Goal: Task Accomplishment & Management: Complete application form

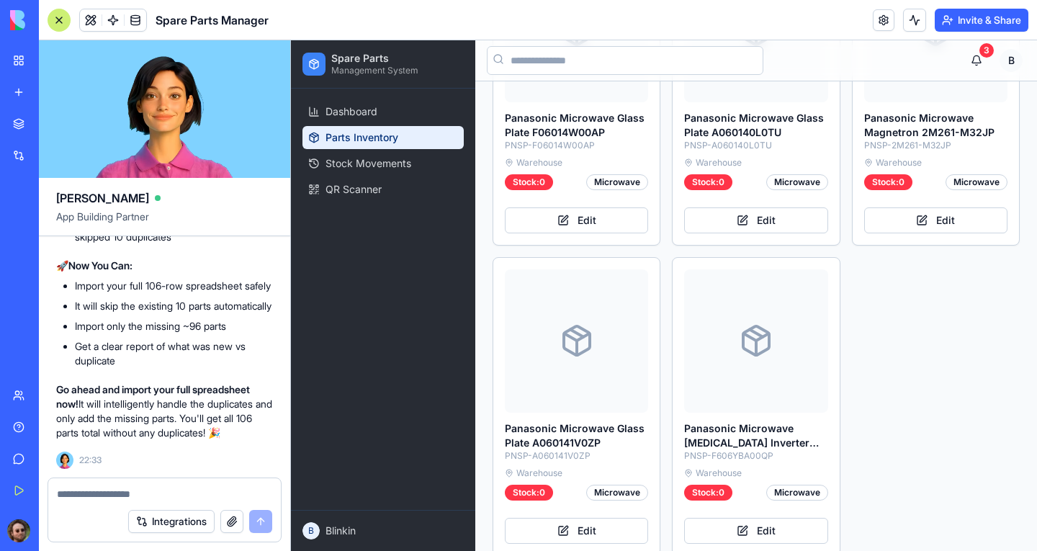
scroll to position [2150, 0]
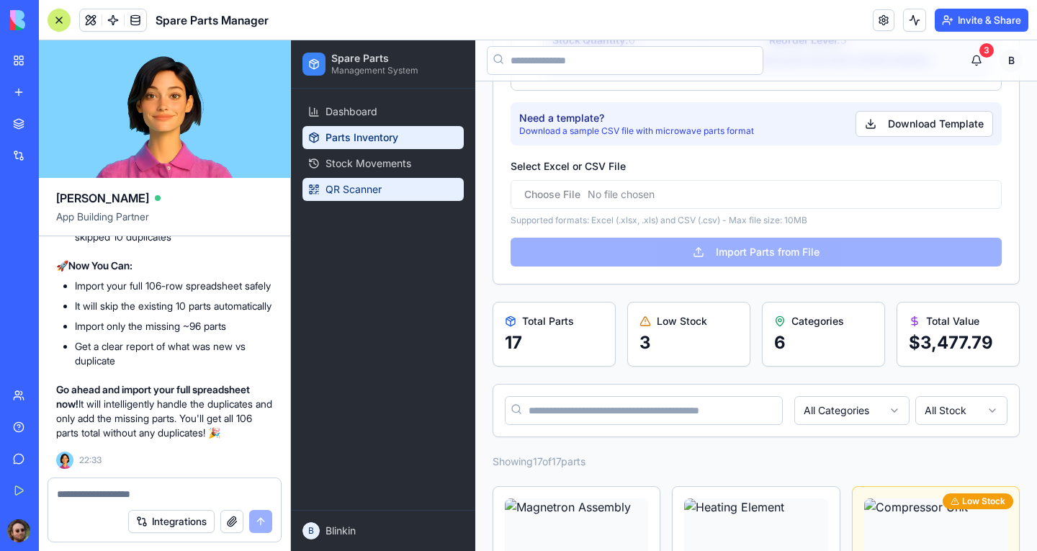
click at [354, 187] on span "QR Scanner" at bounding box center [354, 189] width 56 height 14
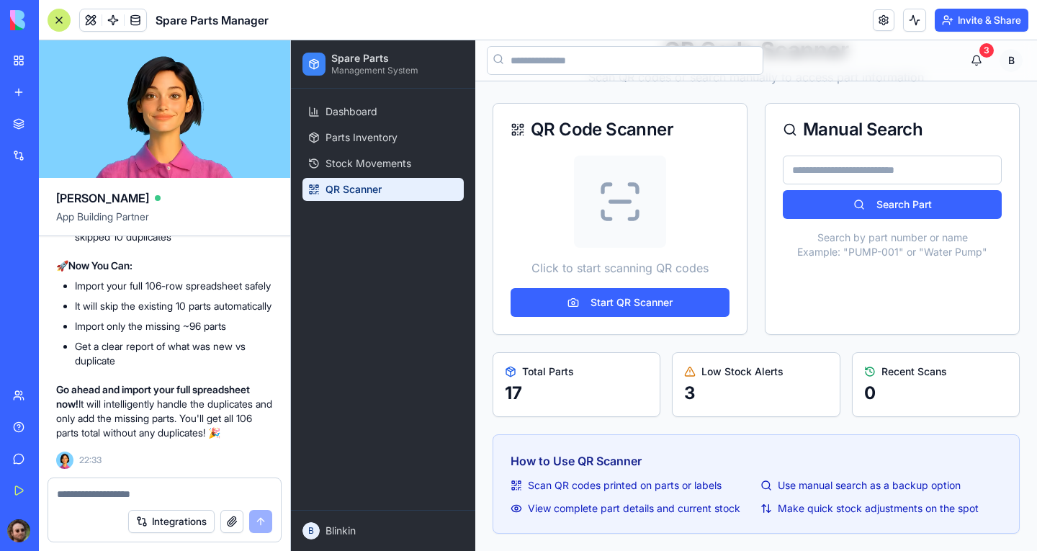
scroll to position [62, 0]
click at [372, 156] on link "Stock Movements" at bounding box center [382, 163] width 161 height 23
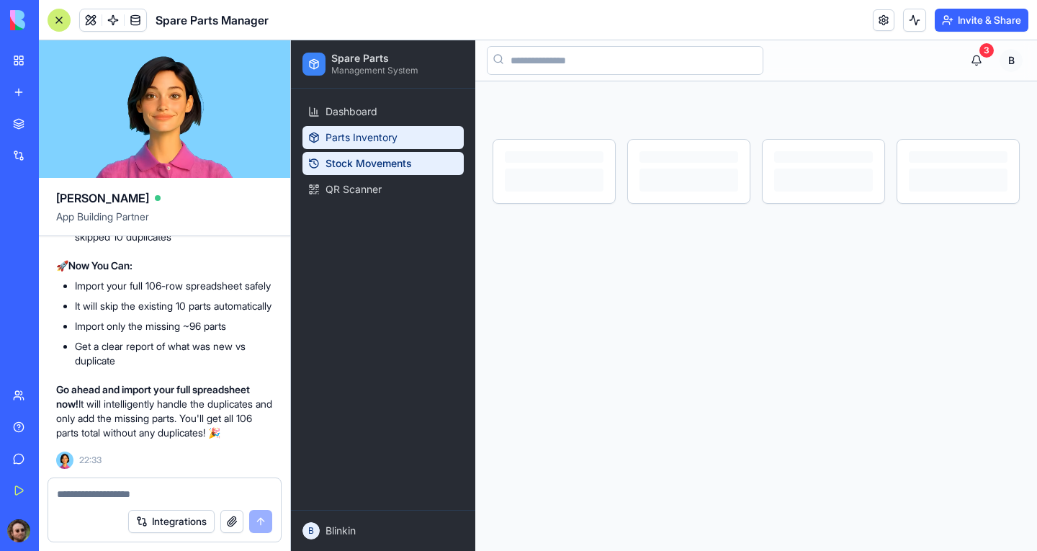
click at [380, 135] on span "Parts Inventory" at bounding box center [362, 137] width 72 height 14
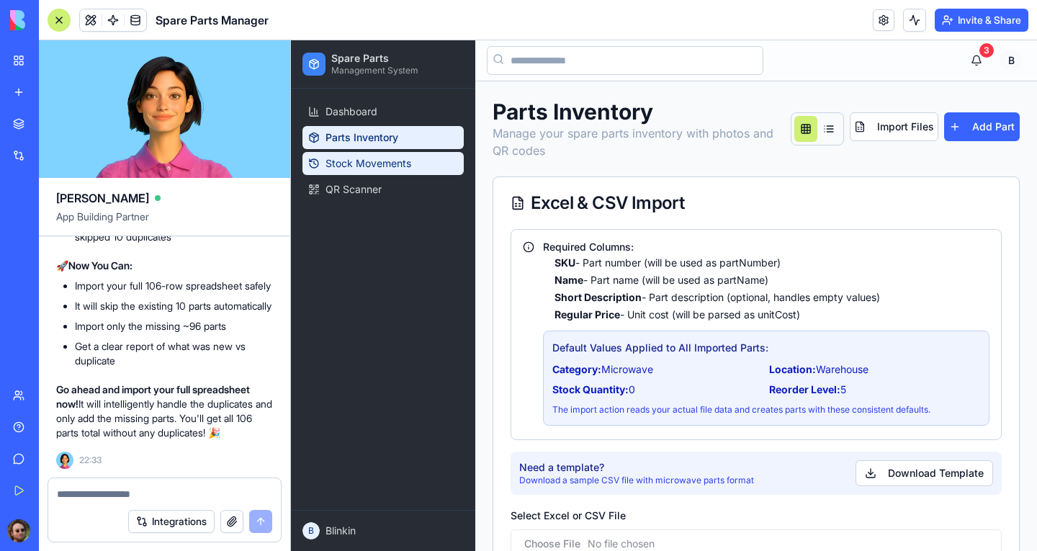
click at [368, 155] on link "Stock Movements" at bounding box center [382, 163] width 161 height 23
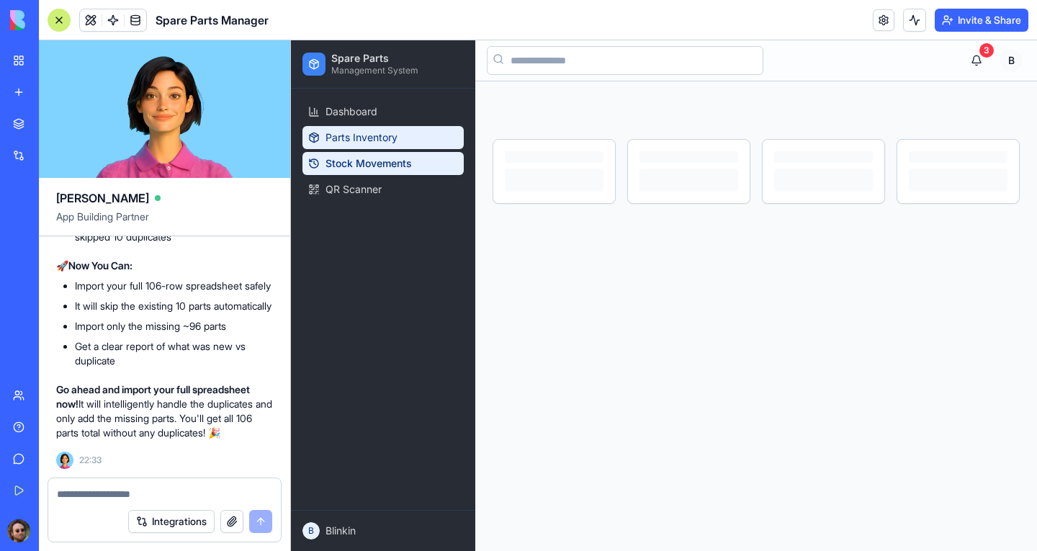
click at [381, 128] on link "Parts Inventory" at bounding box center [382, 137] width 161 height 23
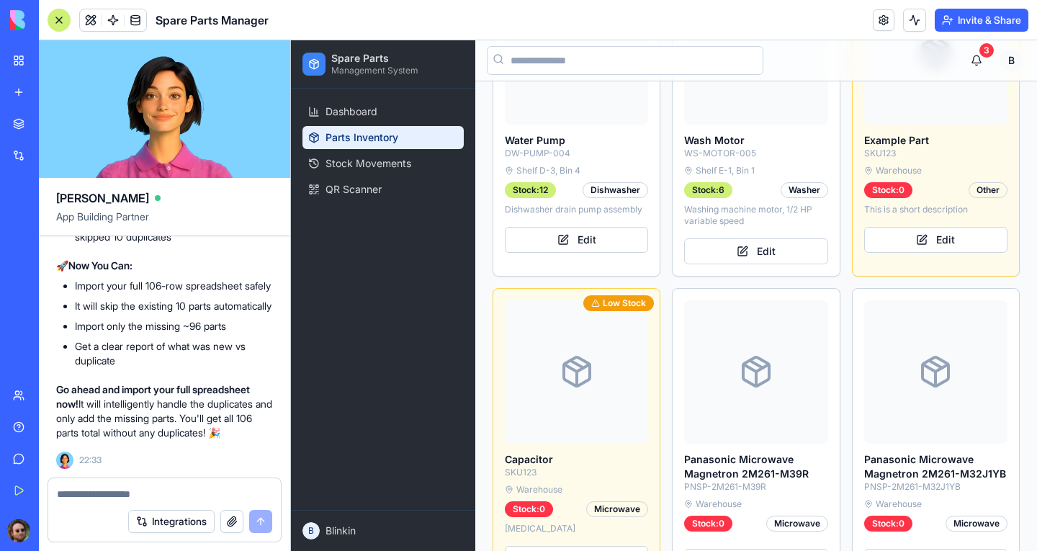
scroll to position [1296, 0]
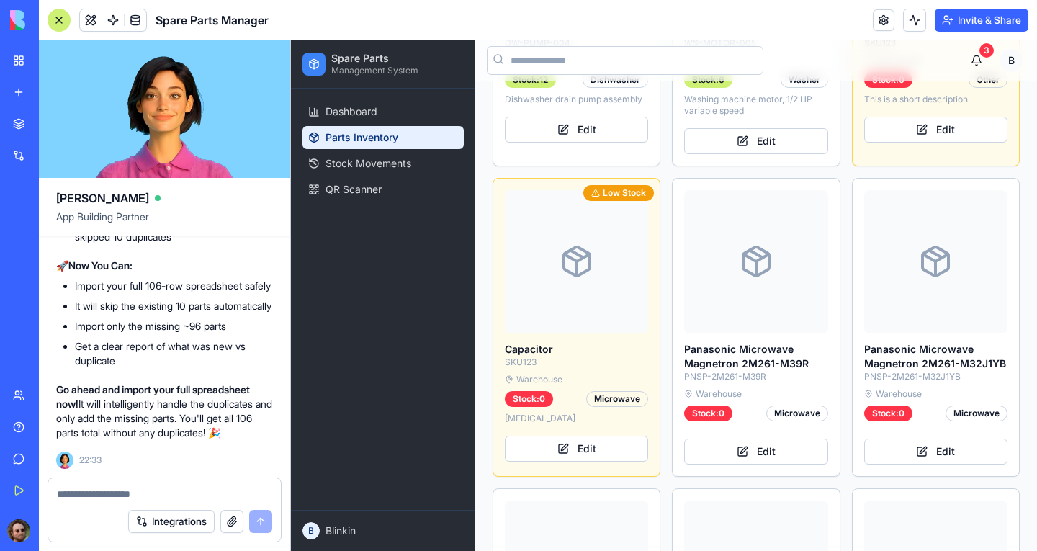
click at [738, 346] on h3 "Panasonic Microwave Magnetron 2M261-M39R" at bounding box center [755, 356] width 143 height 29
click at [751, 439] on button "Edit" at bounding box center [755, 452] width 143 height 26
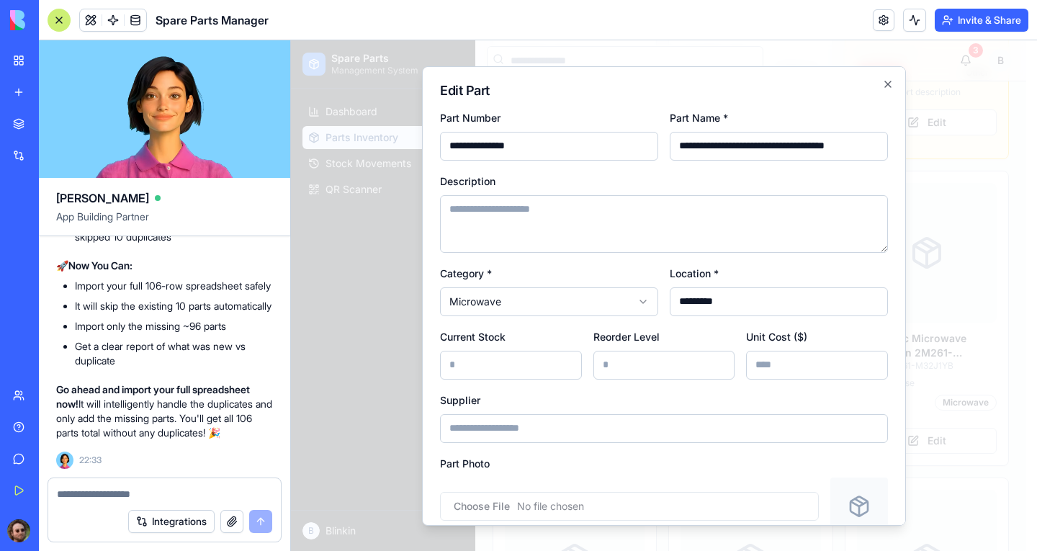
scroll to position [143, 0]
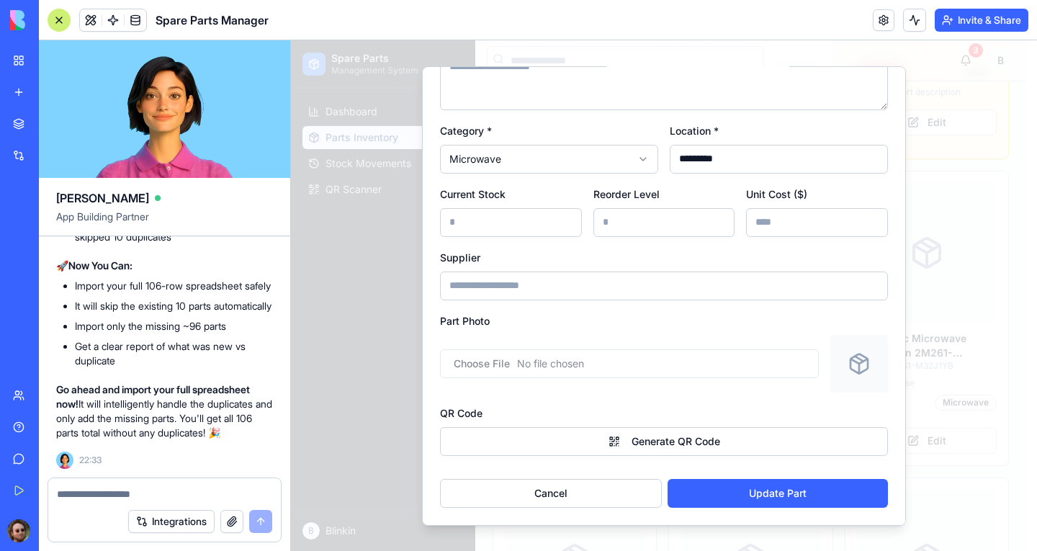
click at [673, 439] on button "Generate QR Code" at bounding box center [664, 440] width 448 height 29
click at [585, 487] on button "Cancel" at bounding box center [551, 492] width 222 height 29
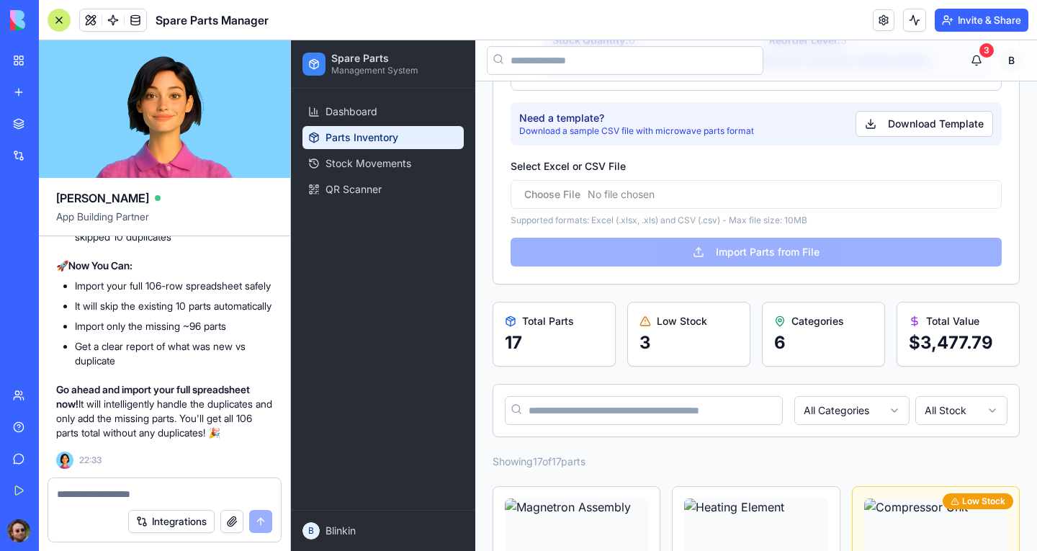
scroll to position [0, 0]
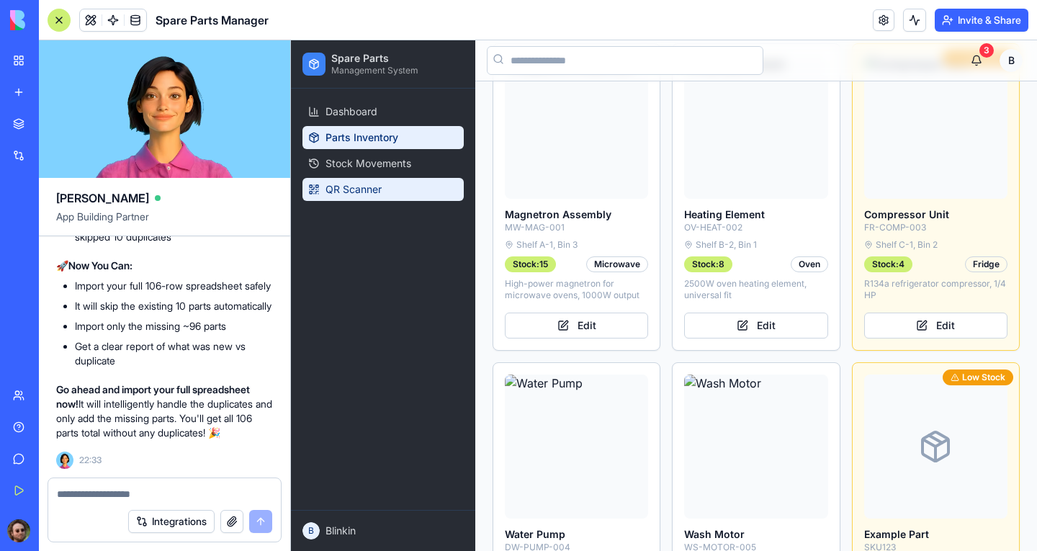
click at [369, 194] on span "QR Scanner" at bounding box center [354, 189] width 56 height 14
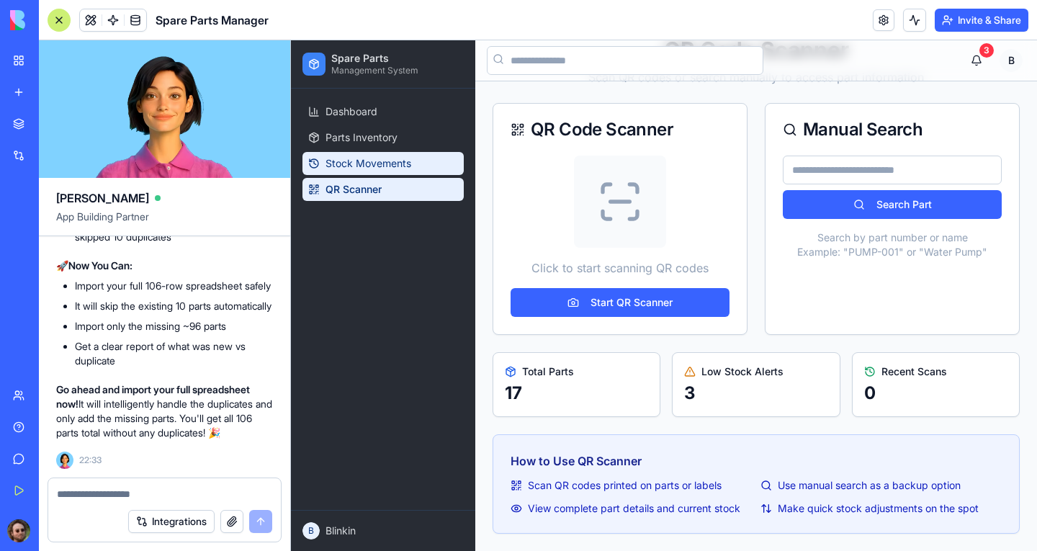
click at [344, 166] on span "Stock Movements" at bounding box center [369, 163] width 86 height 14
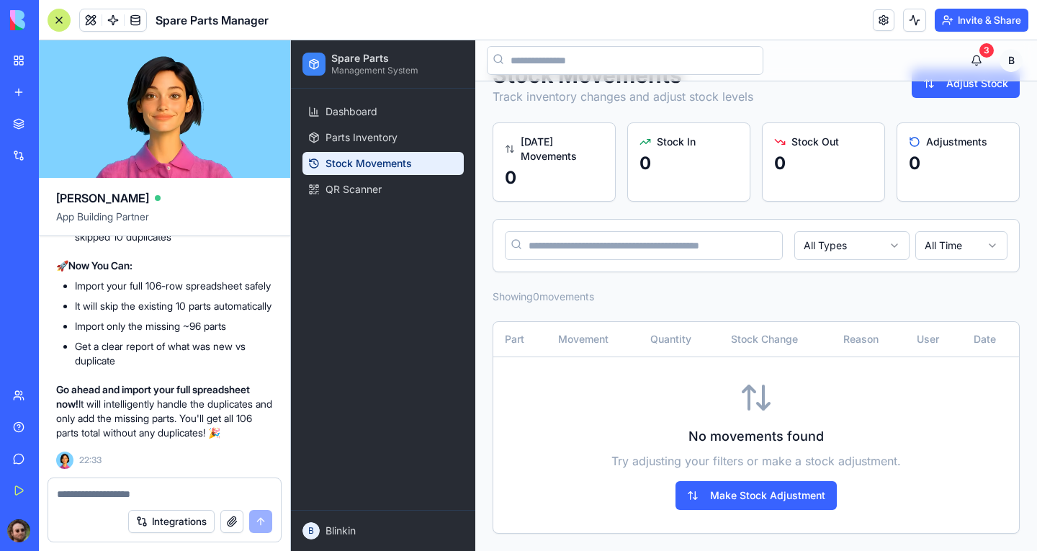
scroll to position [36, 0]
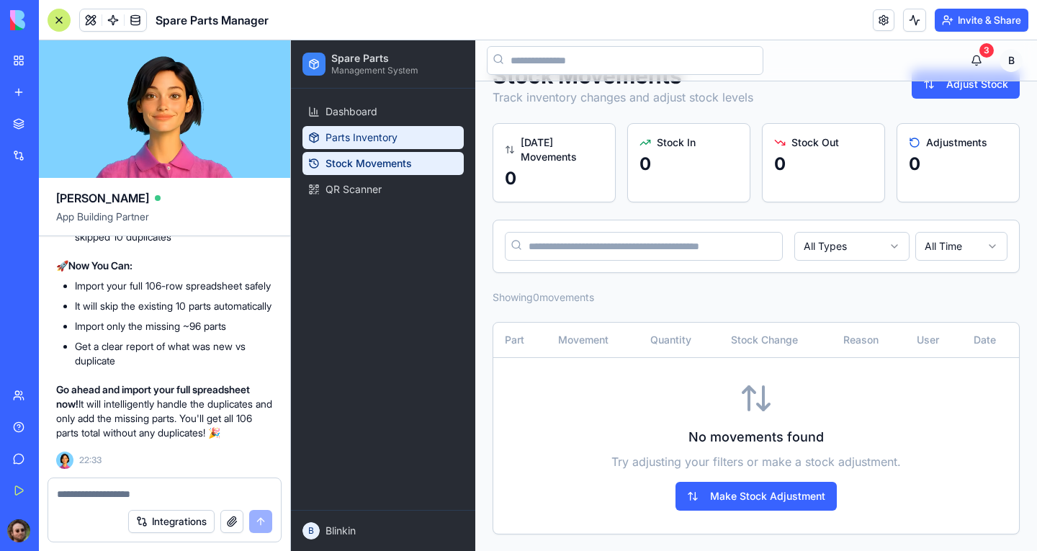
click at [372, 140] on span "Parts Inventory" at bounding box center [362, 137] width 72 height 14
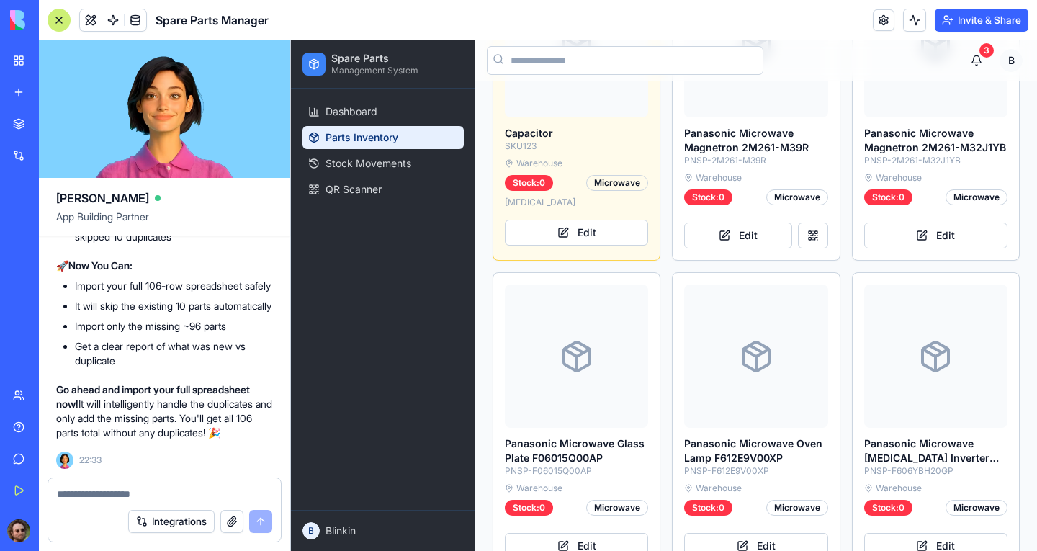
scroll to position [1440, 0]
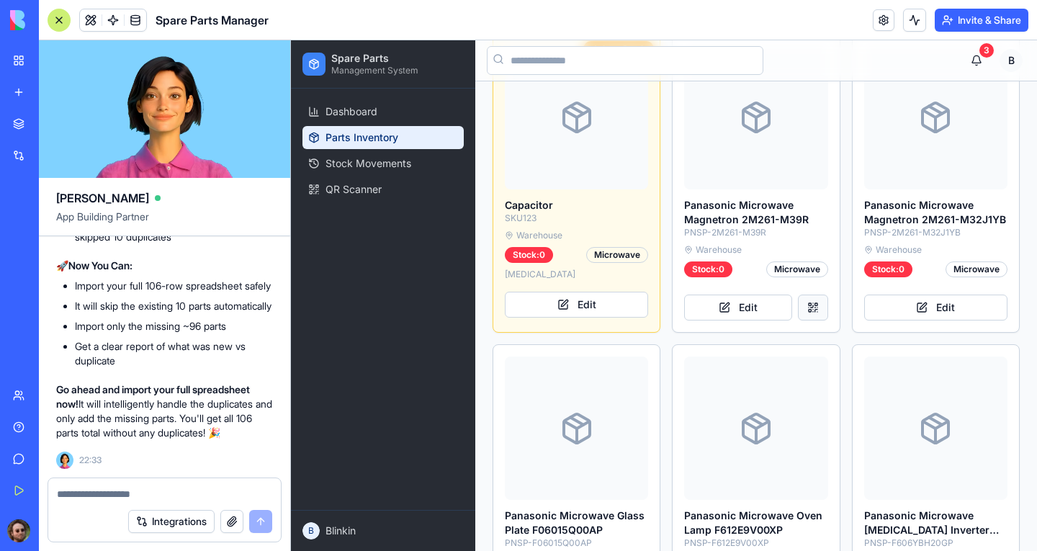
click at [809, 297] on button at bounding box center [813, 308] width 30 height 26
click at [807, 297] on button at bounding box center [813, 308] width 30 height 26
click at [806, 295] on button at bounding box center [813, 308] width 30 height 26
click at [371, 194] on span "QR Scanner" at bounding box center [354, 189] width 56 height 14
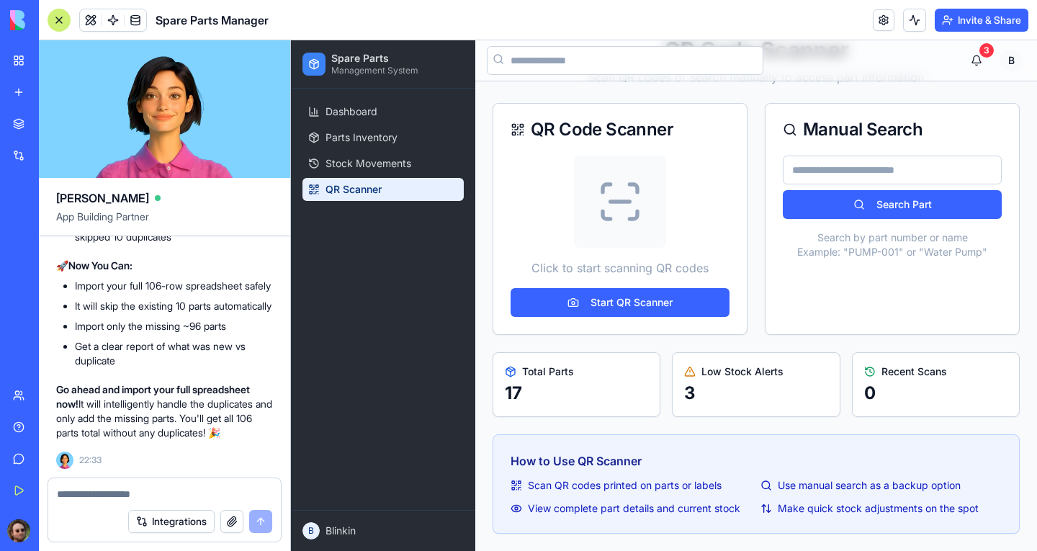
scroll to position [62, 0]
click at [367, 137] on span "Parts Inventory" at bounding box center [362, 137] width 72 height 14
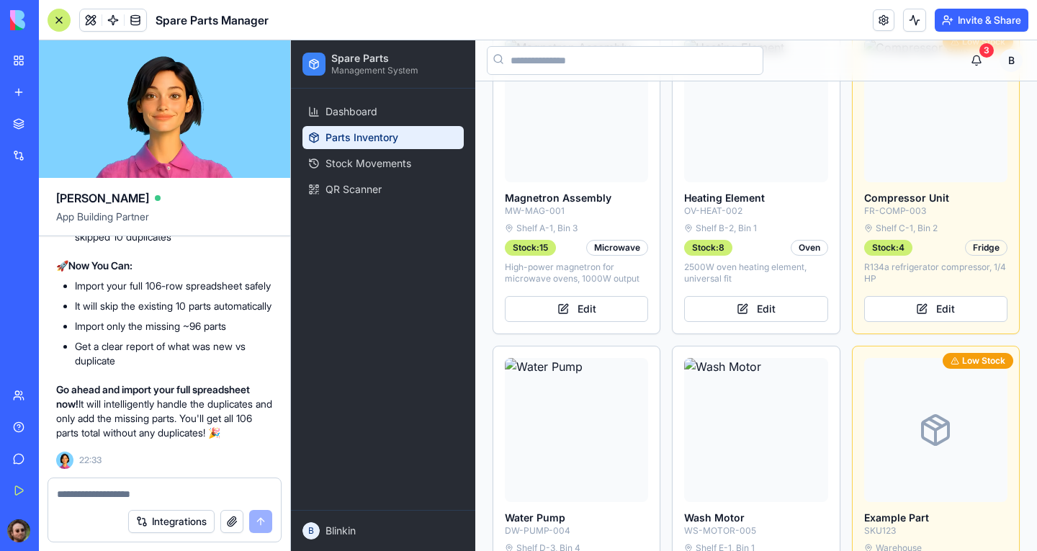
scroll to position [782, 0]
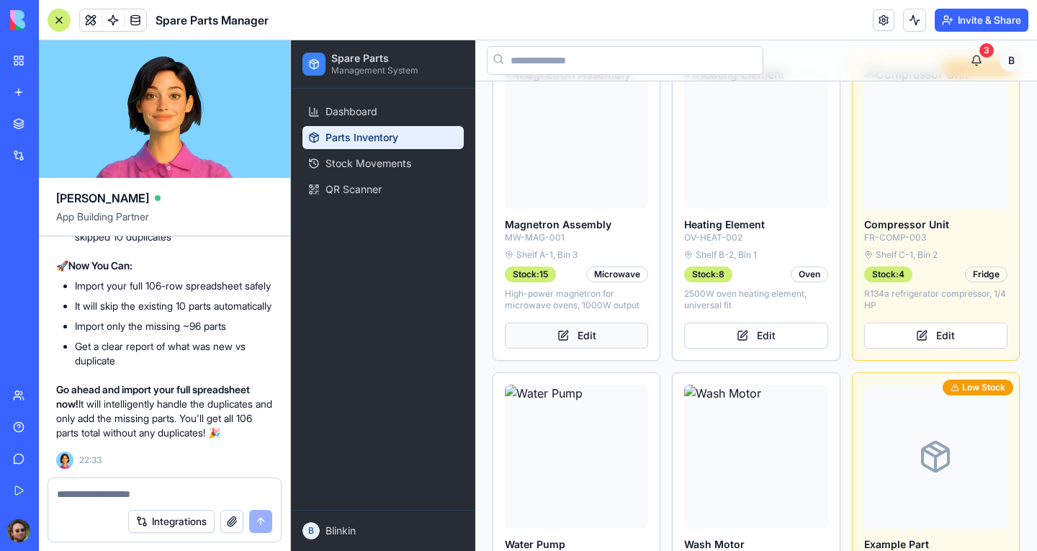
click at [591, 325] on button "Edit" at bounding box center [576, 336] width 143 height 26
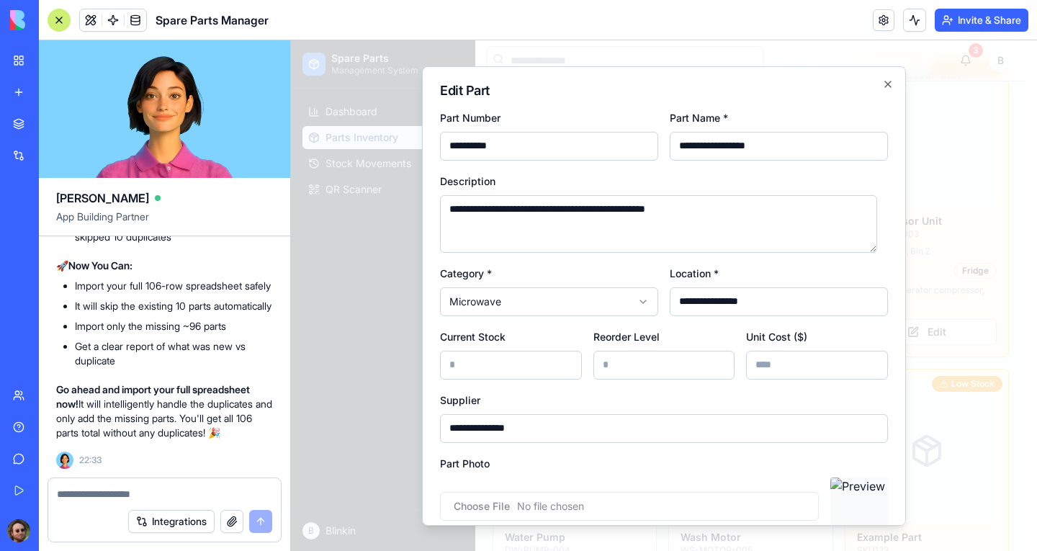
scroll to position [143, 0]
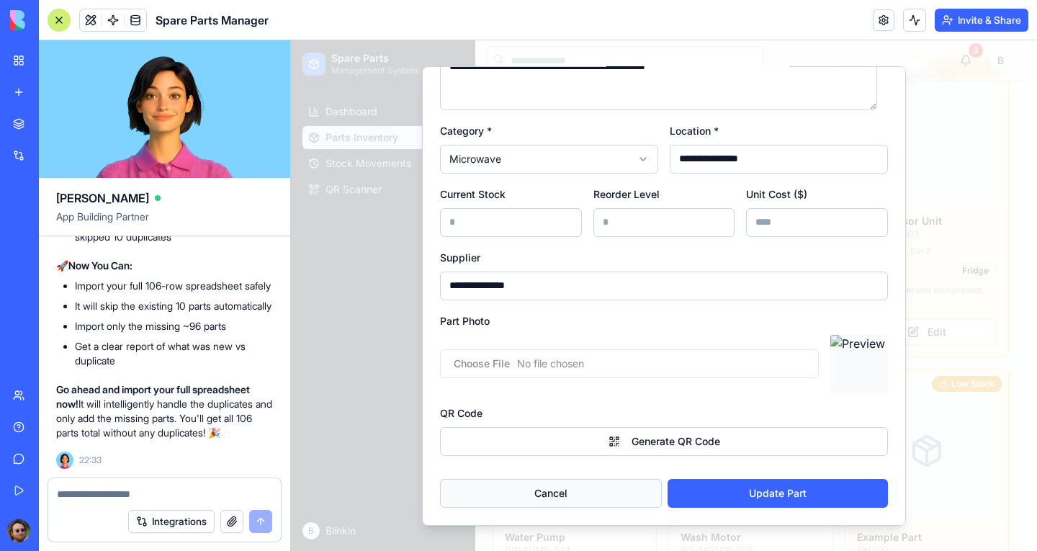
click at [591, 490] on button "Cancel" at bounding box center [551, 492] width 222 height 29
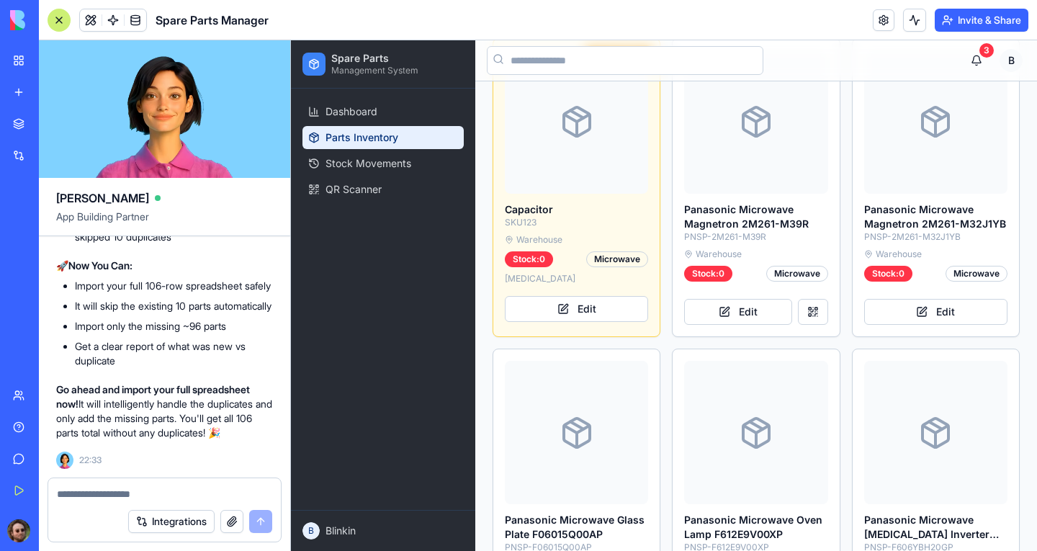
scroll to position [1430, 0]
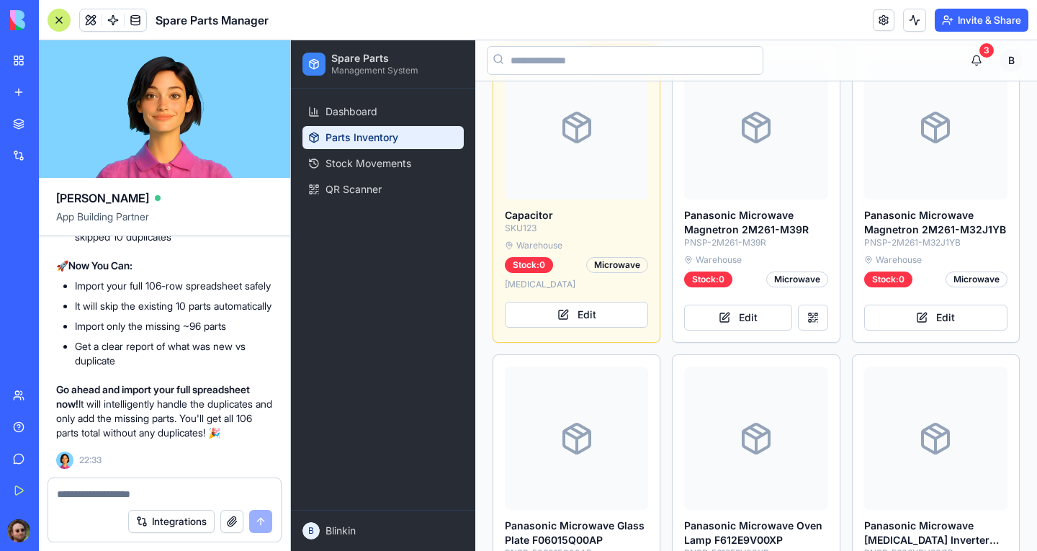
click at [100, 493] on textarea at bounding box center [164, 494] width 215 height 14
paste textarea "**********"
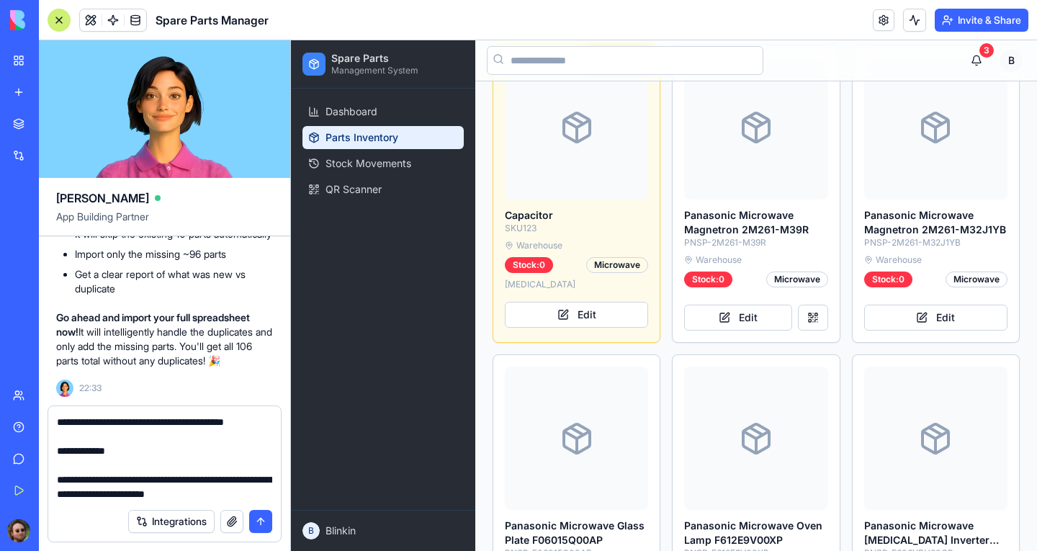
scroll to position [618, 0]
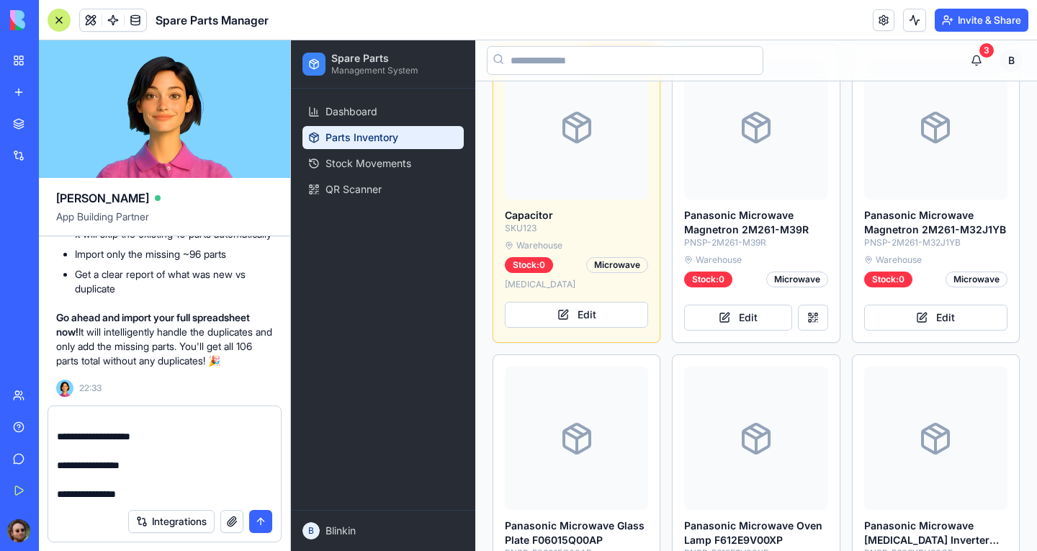
type textarea "**********"
click at [263, 525] on button "submit" at bounding box center [260, 521] width 23 height 23
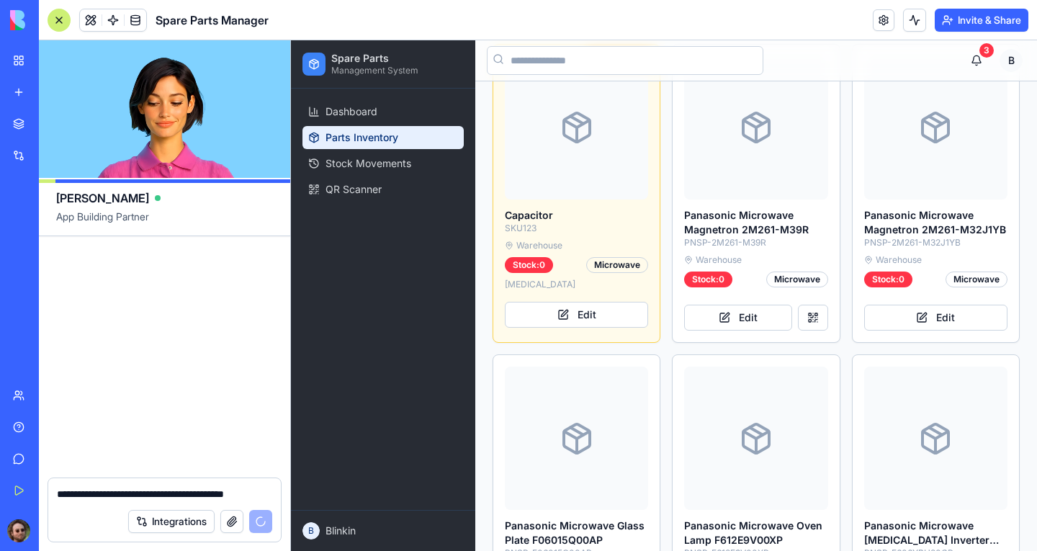
scroll to position [12126, 0]
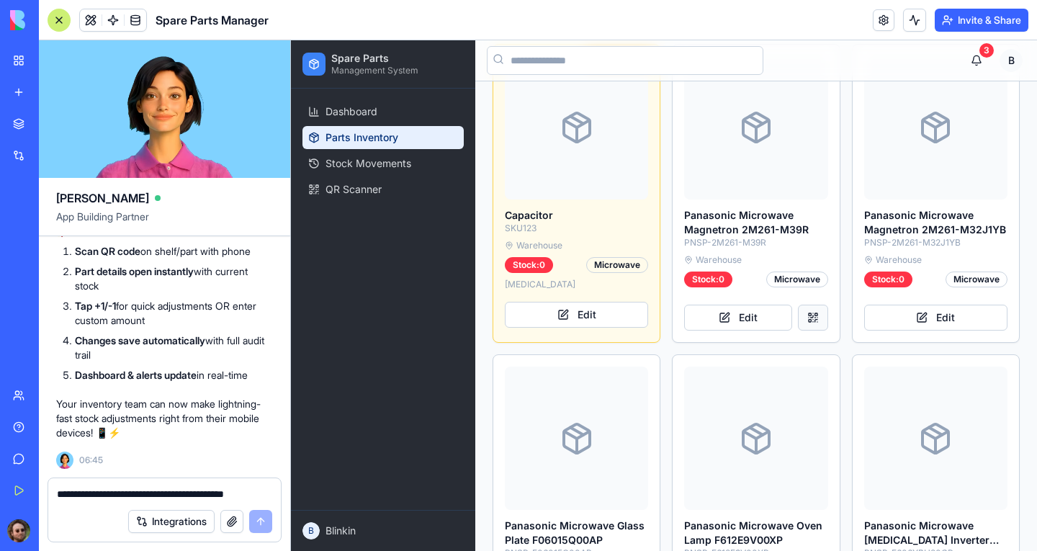
click at [807, 305] on button at bounding box center [813, 318] width 30 height 26
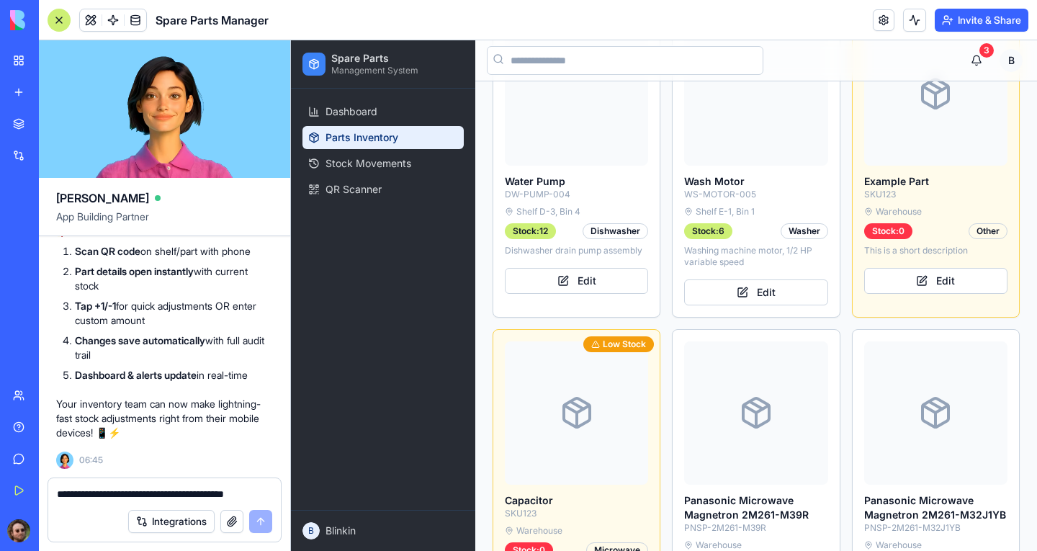
scroll to position [1286, 0]
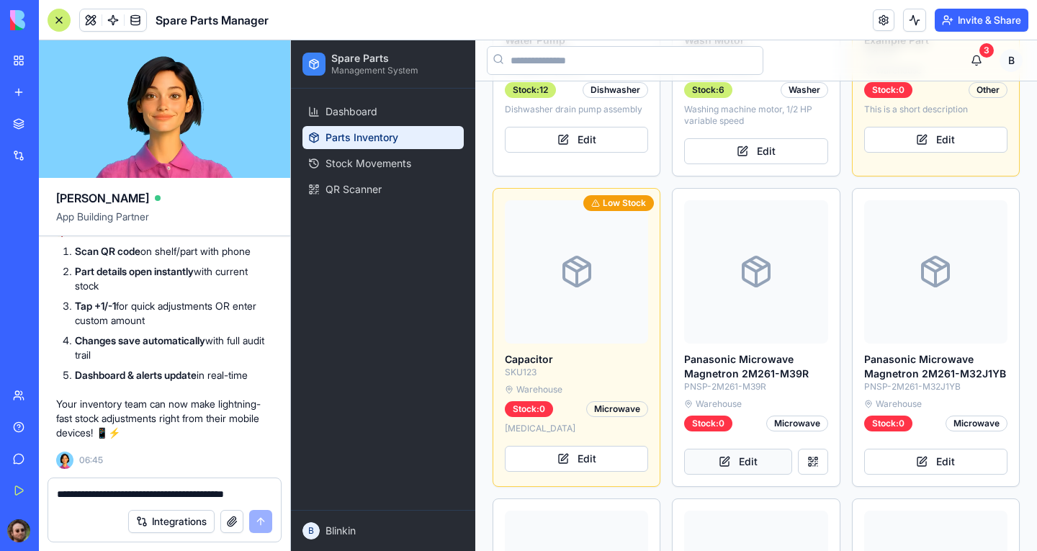
click at [736, 449] on button "Edit" at bounding box center [737, 462] width 107 height 26
click at [132, 498] on textarea "**********" at bounding box center [164, 494] width 215 height 14
paste textarea "**********"
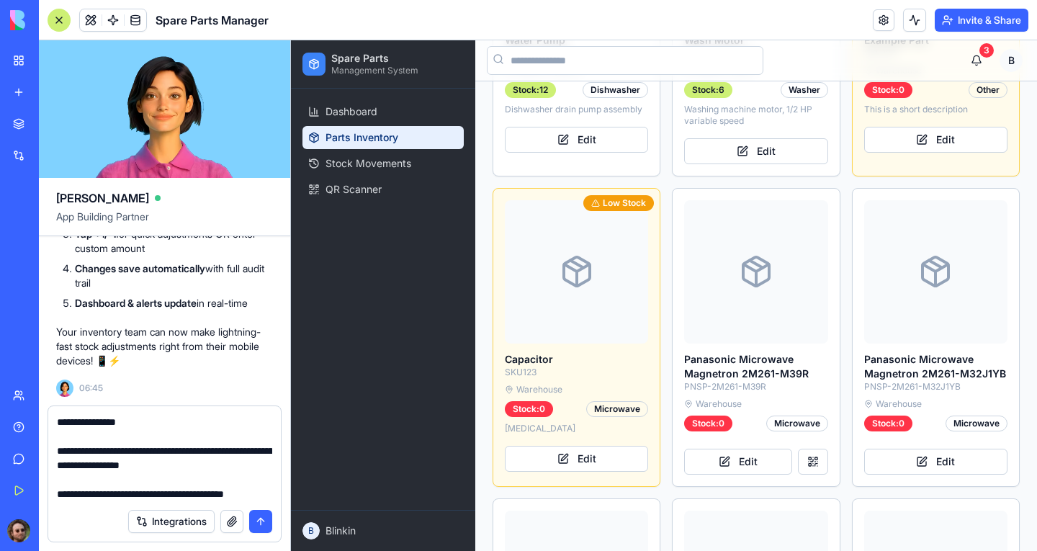
scroll to position [216, 0]
type textarea "**********"
click at [261, 519] on button "submit" at bounding box center [260, 521] width 23 height 23
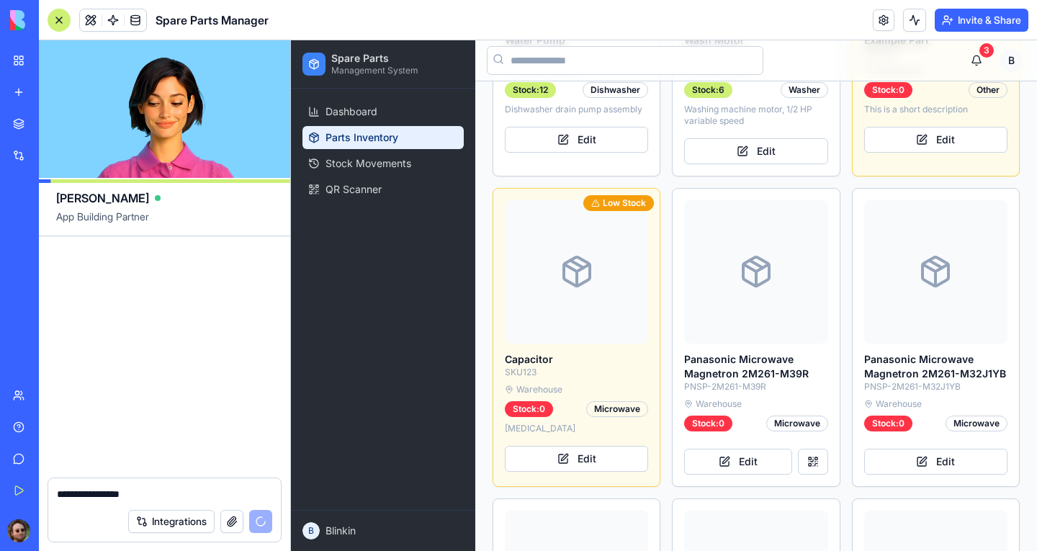
scroll to position [13351, 0]
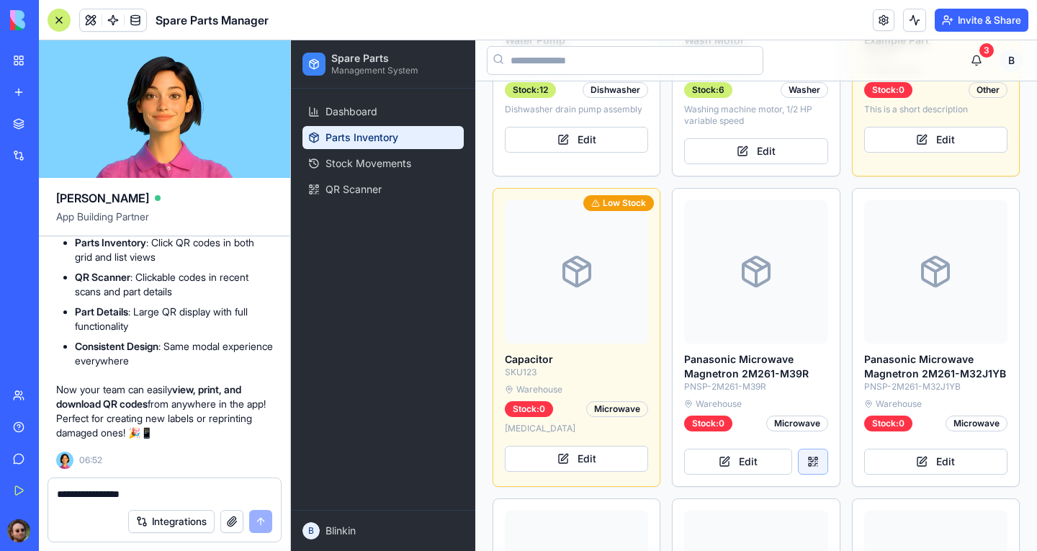
click at [808, 454] on button at bounding box center [813, 462] width 30 height 26
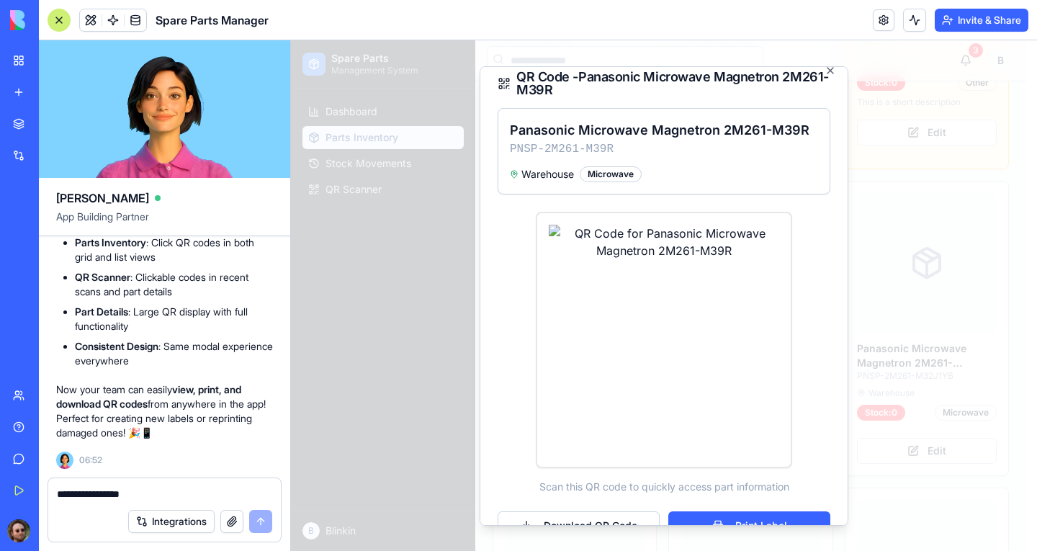
scroll to position [0, 0]
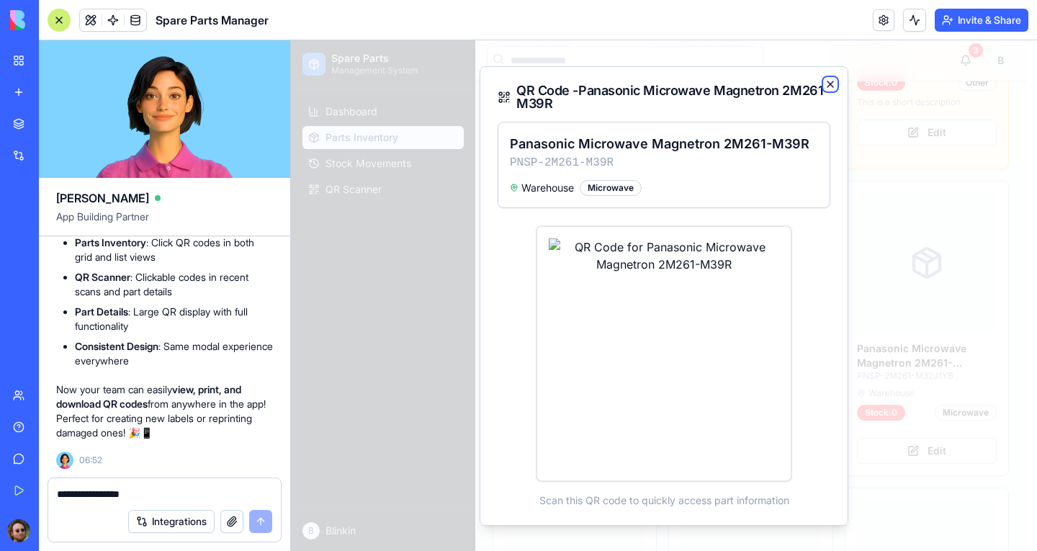
click at [825, 84] on icon "button" at bounding box center [831, 84] width 12 height 12
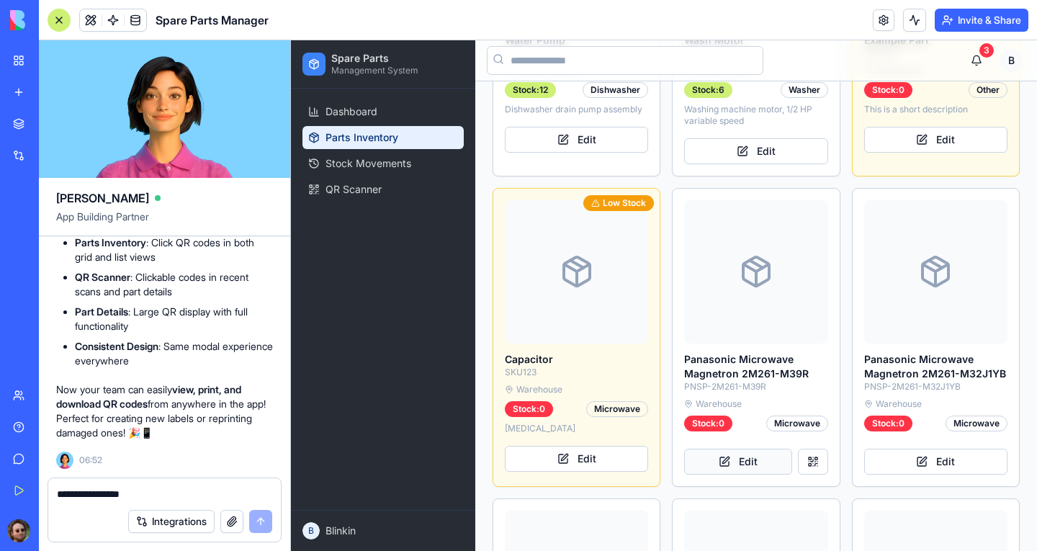
click at [753, 454] on button "Edit" at bounding box center [737, 462] width 107 height 26
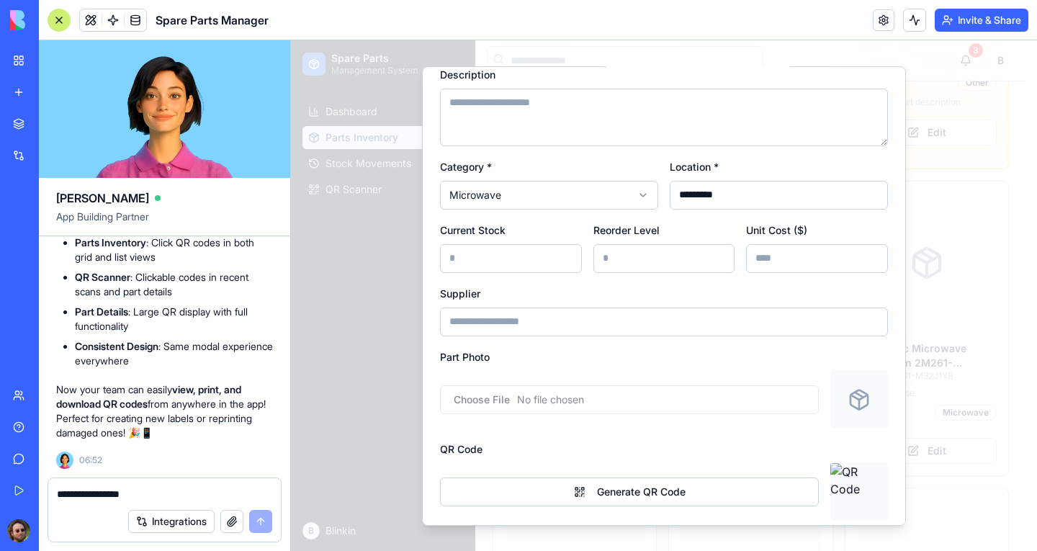
scroll to position [171, 0]
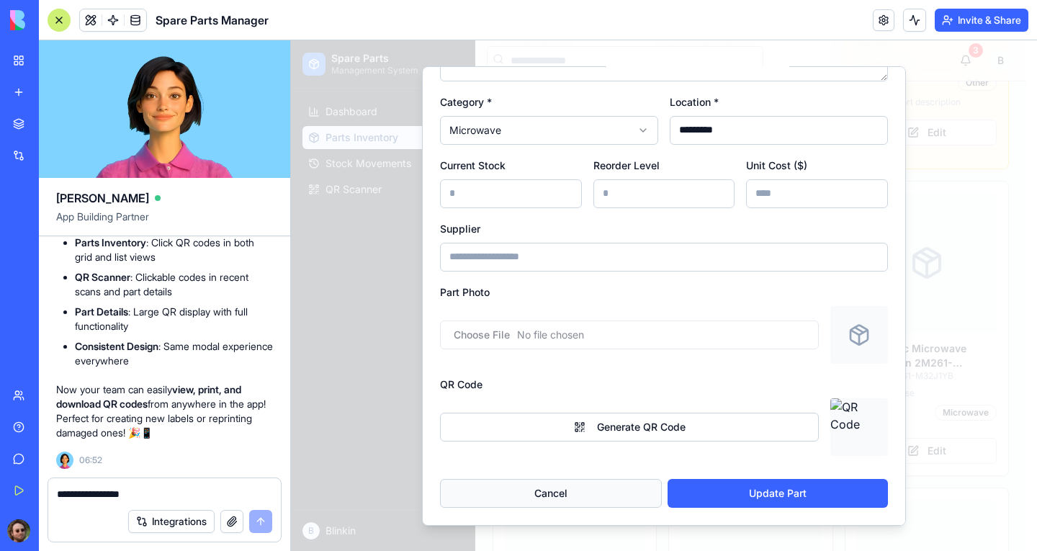
click at [627, 483] on button "Cancel" at bounding box center [551, 492] width 222 height 29
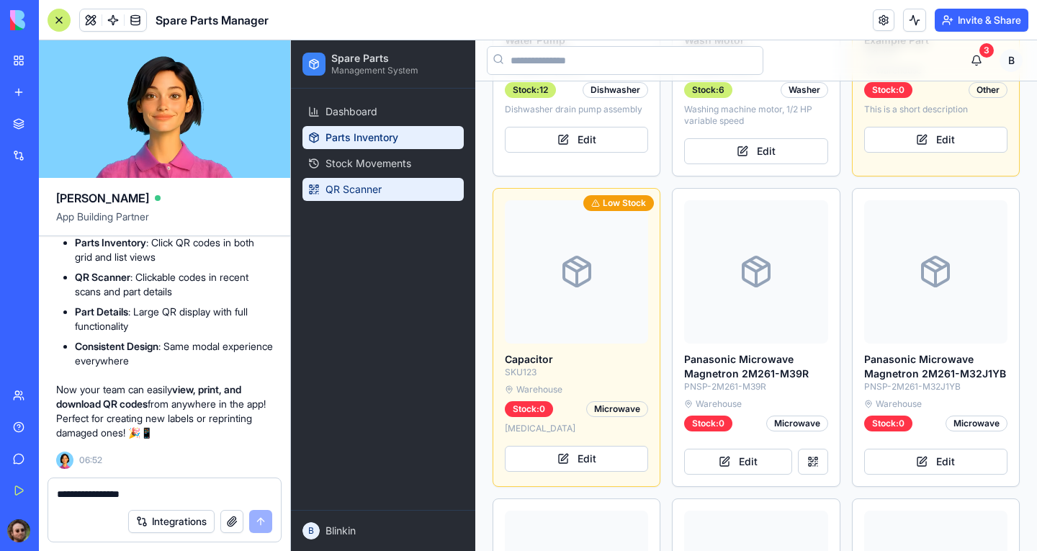
click at [395, 194] on link "QR Scanner" at bounding box center [382, 189] width 161 height 23
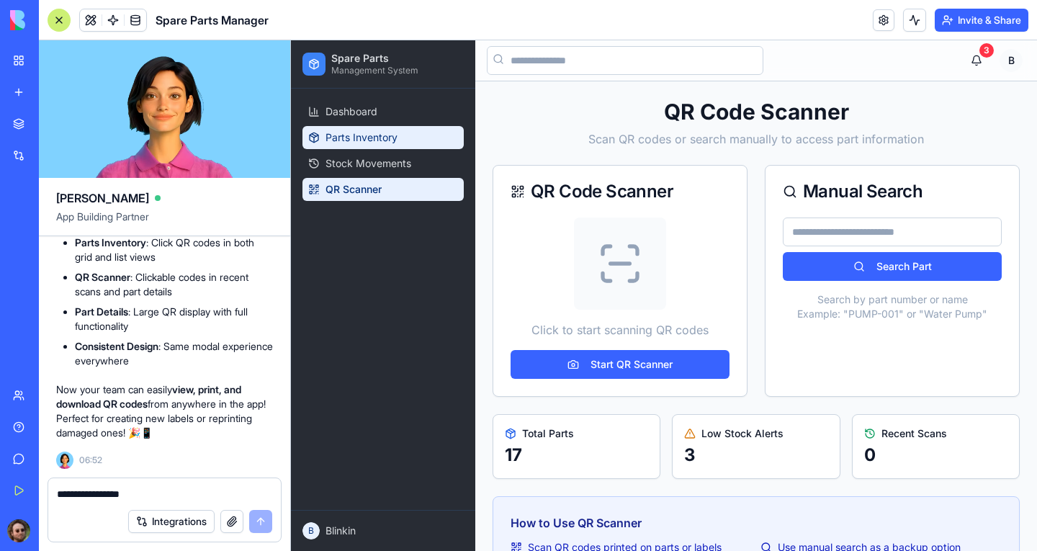
click at [395, 140] on span "Parts Inventory" at bounding box center [362, 137] width 72 height 14
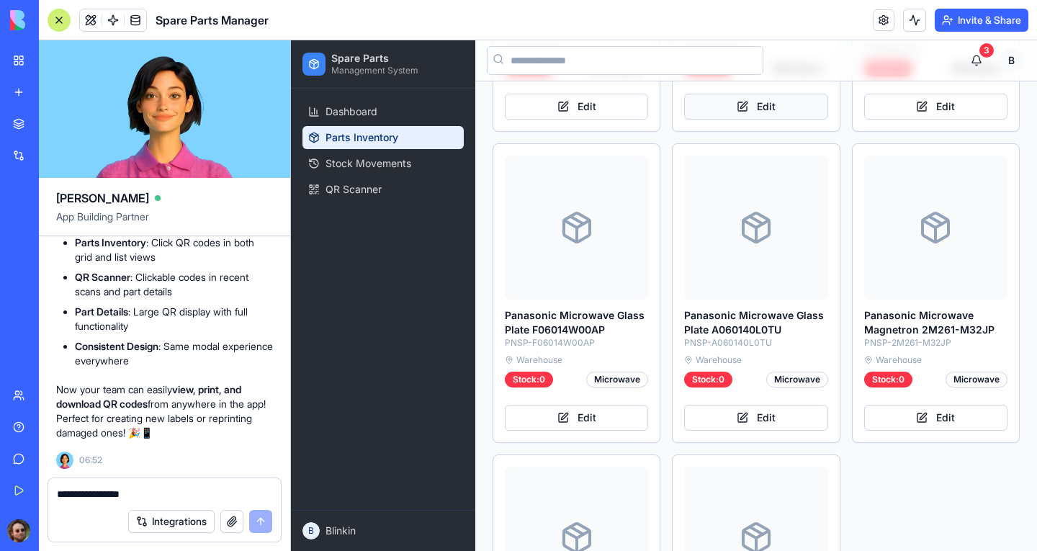
scroll to position [2017, 0]
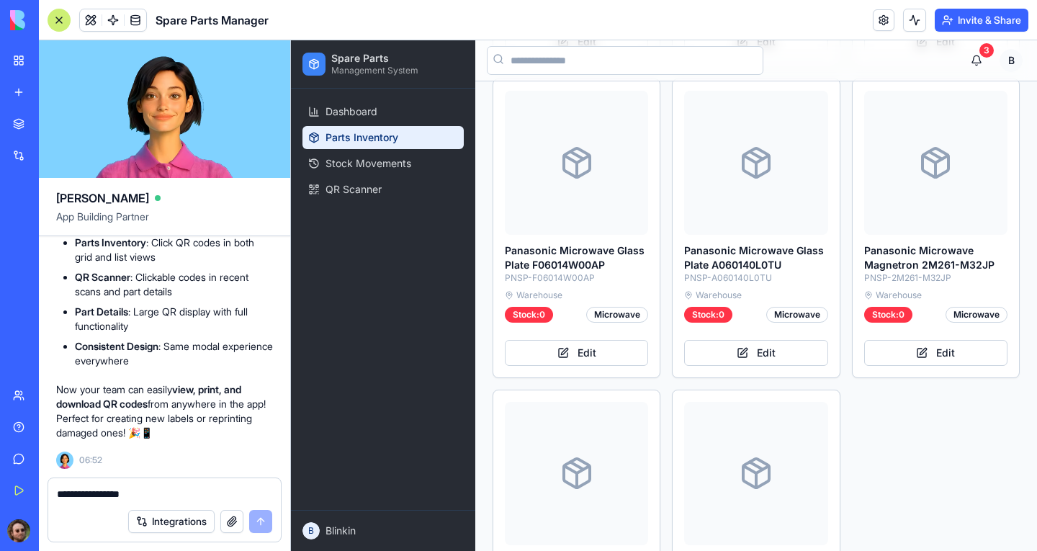
click at [123, 490] on textarea "**********" at bounding box center [164, 494] width 215 height 14
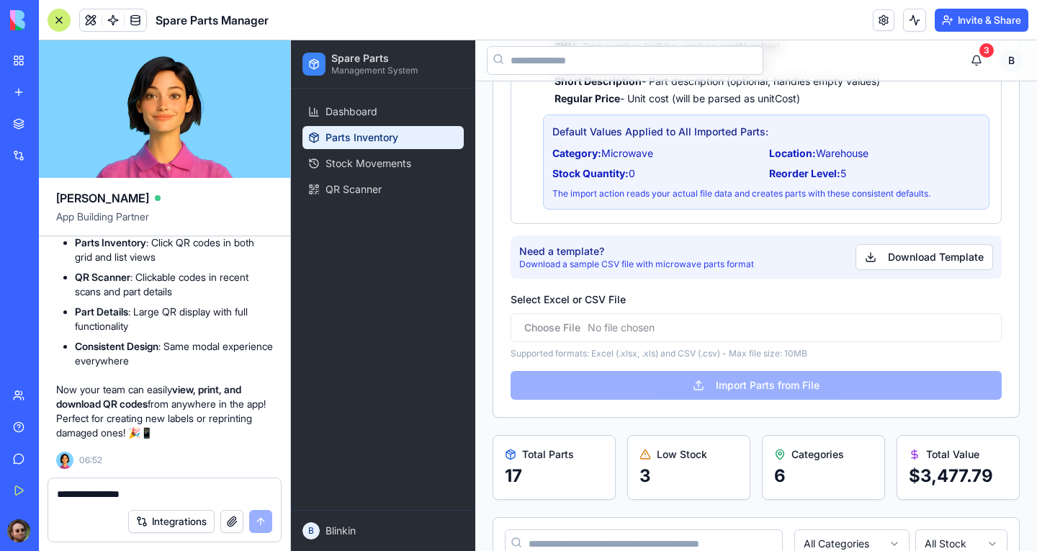
scroll to position [0, 0]
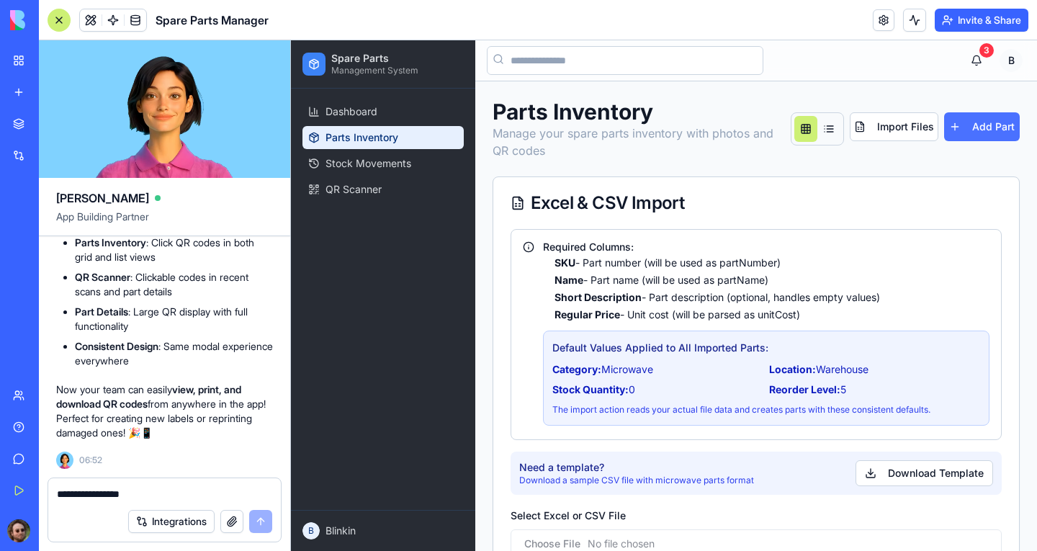
click at [958, 129] on button "Add Part" at bounding box center [982, 126] width 76 height 29
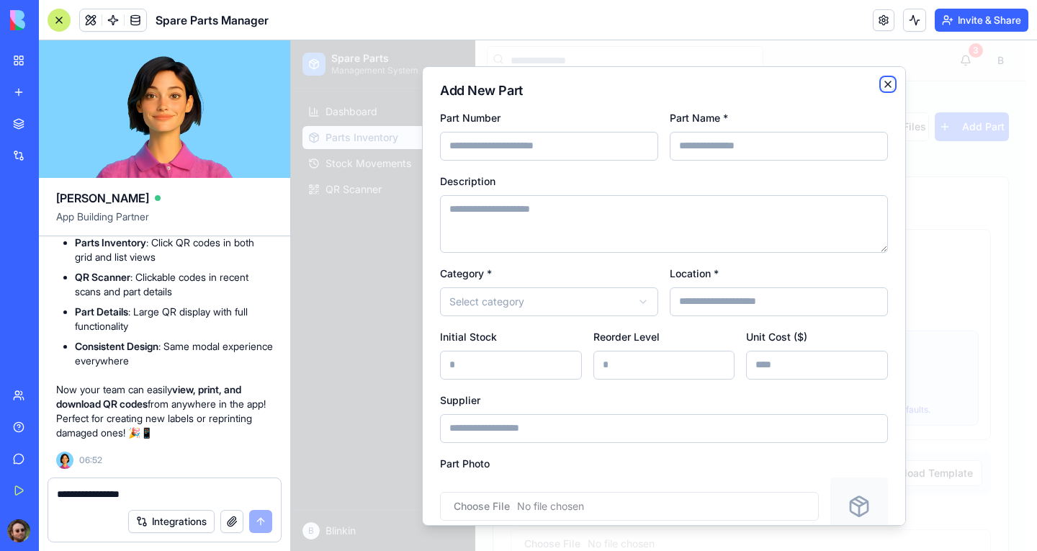
click at [882, 81] on icon "button" at bounding box center [888, 84] width 12 height 12
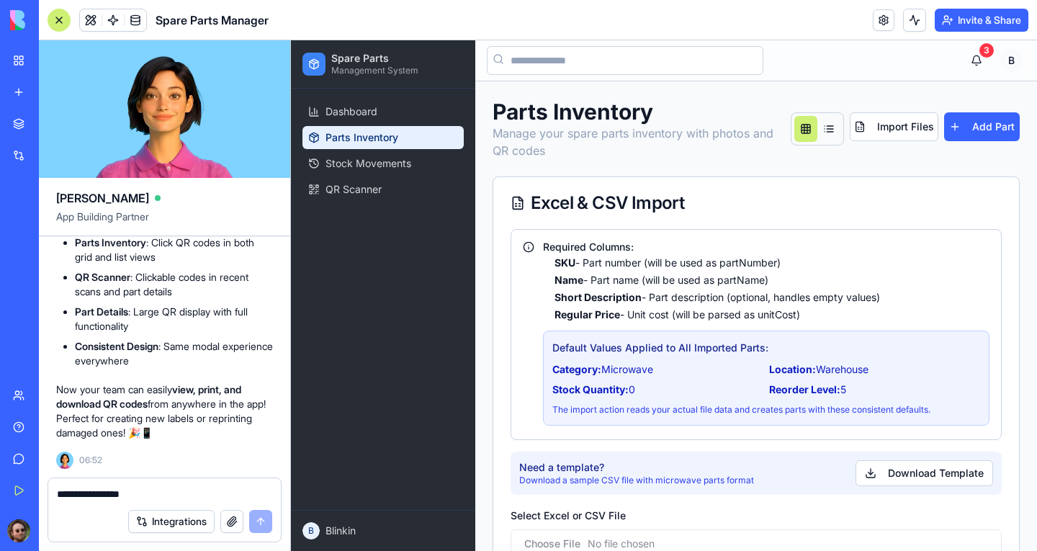
click at [126, 492] on textarea "**********" at bounding box center [164, 494] width 215 height 14
paste textarea "**********"
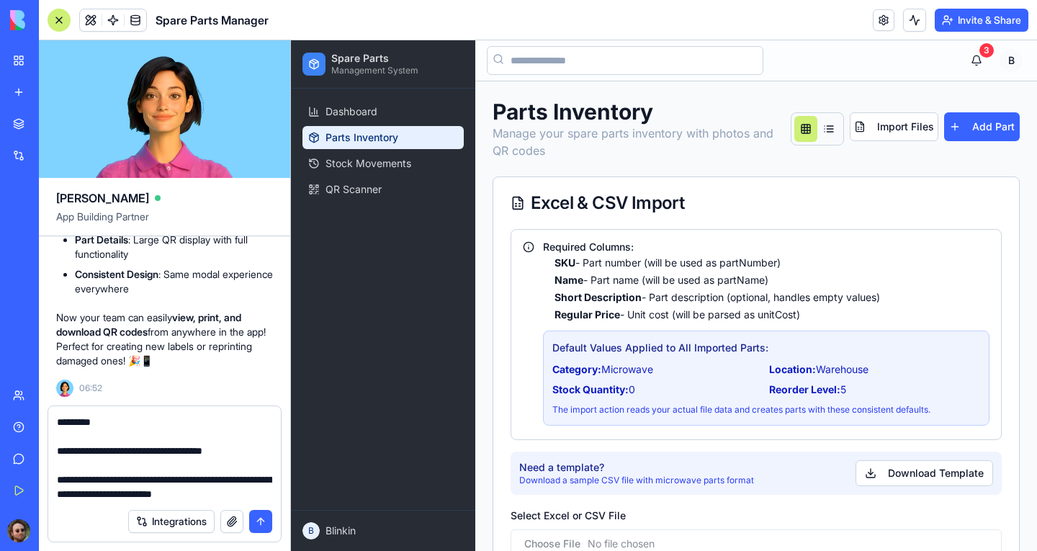
type textarea "**********"
click at [264, 521] on button "submit" at bounding box center [260, 521] width 23 height 23
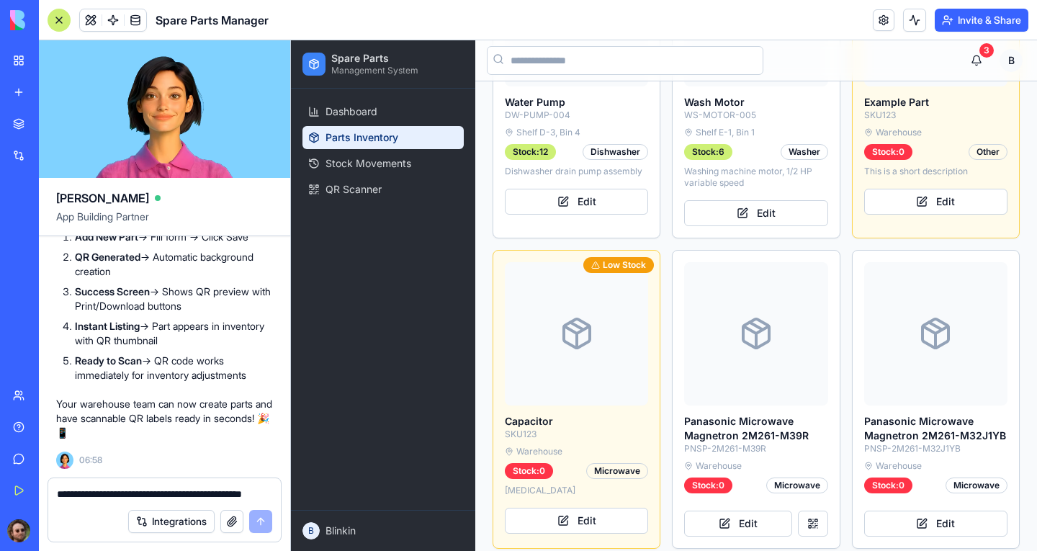
scroll to position [1440, 0]
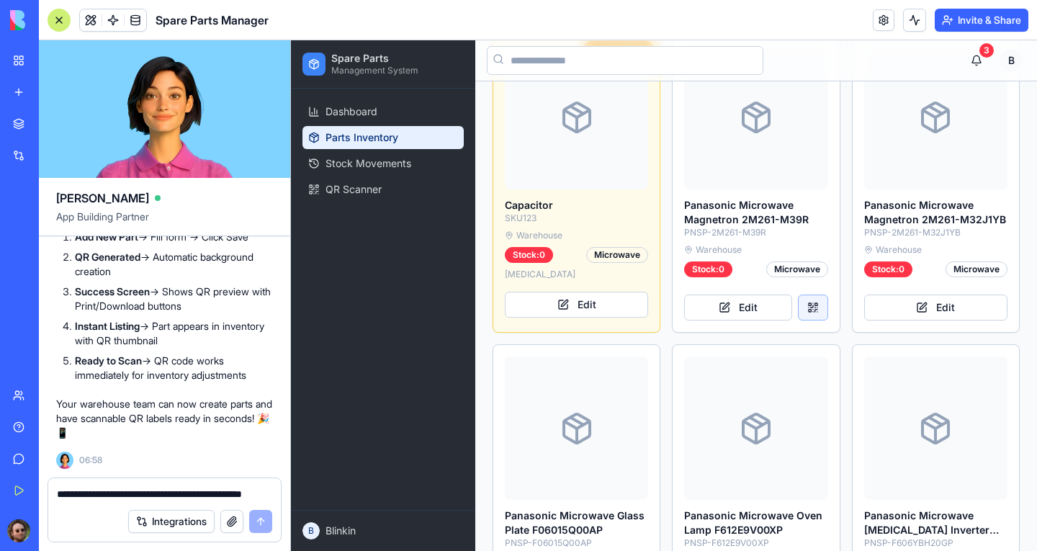
click at [804, 297] on button at bounding box center [813, 308] width 30 height 26
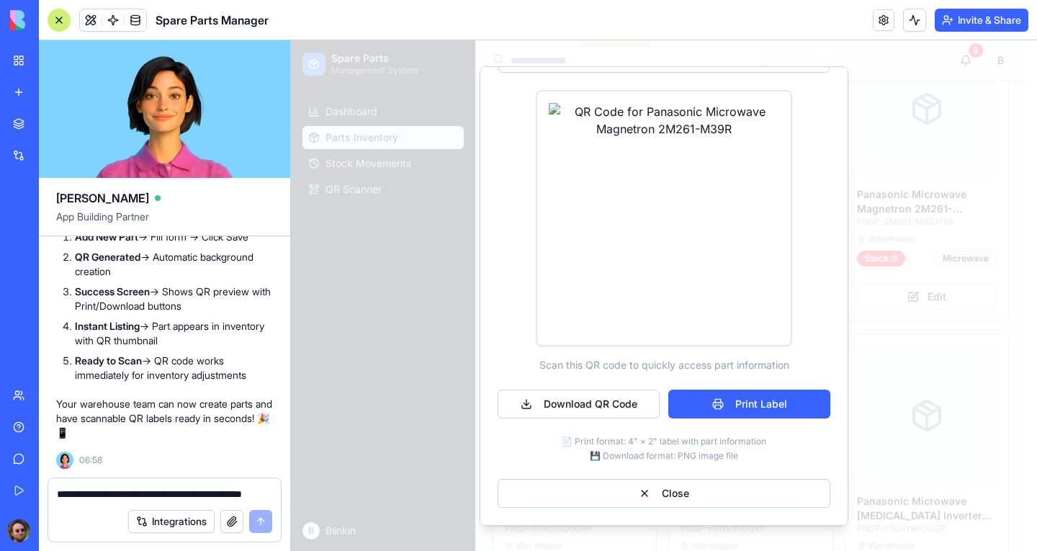
scroll to position [0, 0]
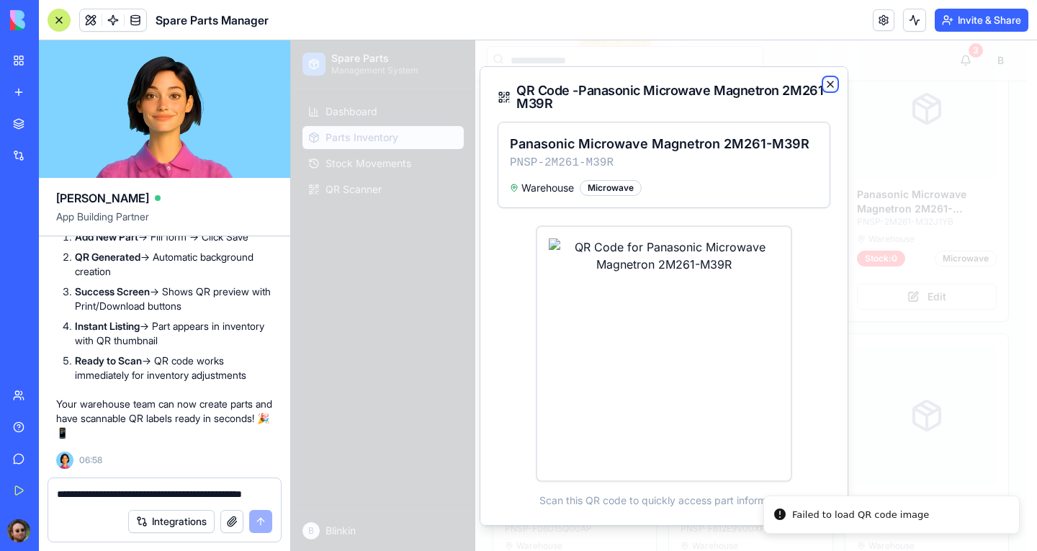
click at [825, 83] on icon "button" at bounding box center [831, 84] width 12 height 12
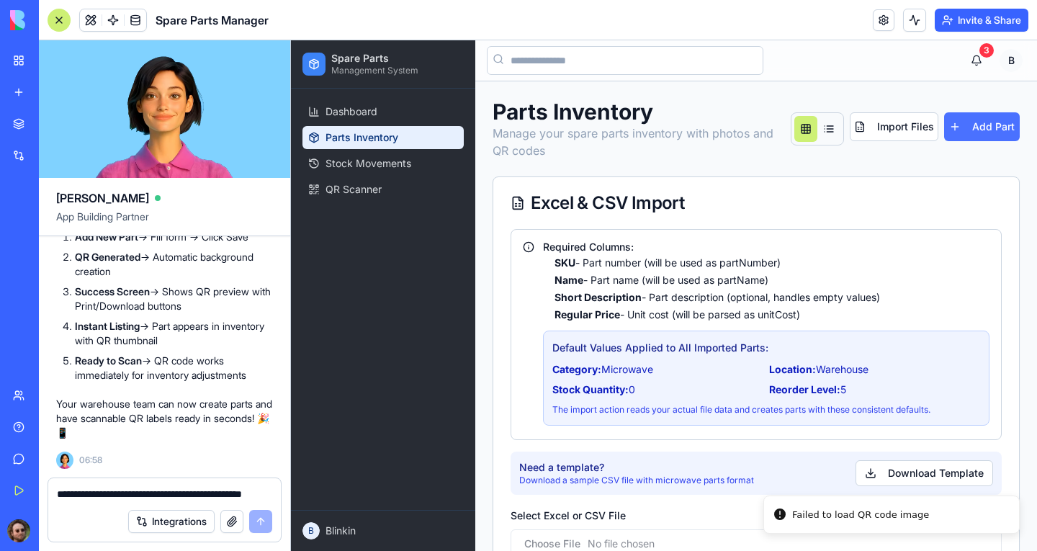
click at [964, 127] on button "Add Part" at bounding box center [982, 126] width 76 height 29
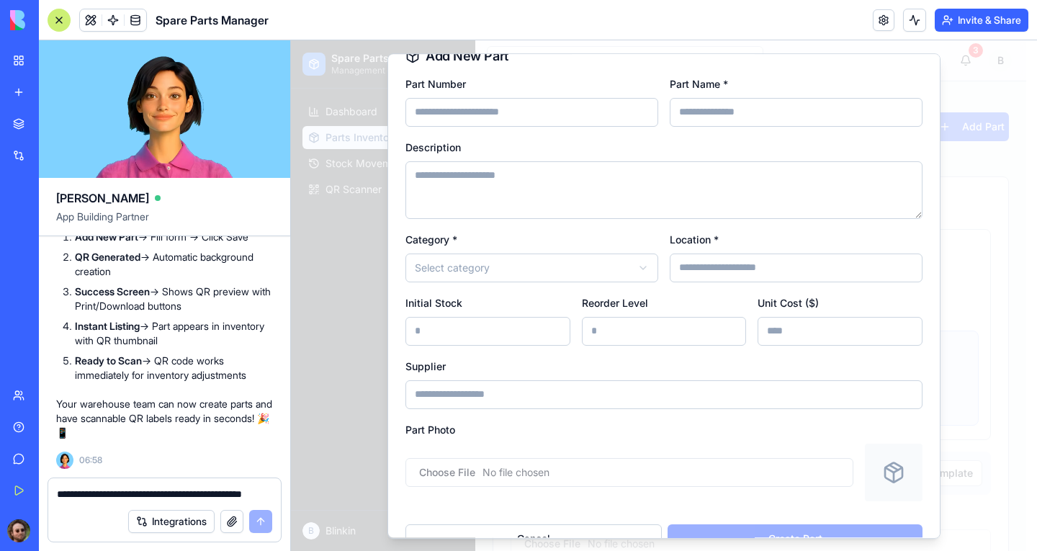
scroll to position [55, 0]
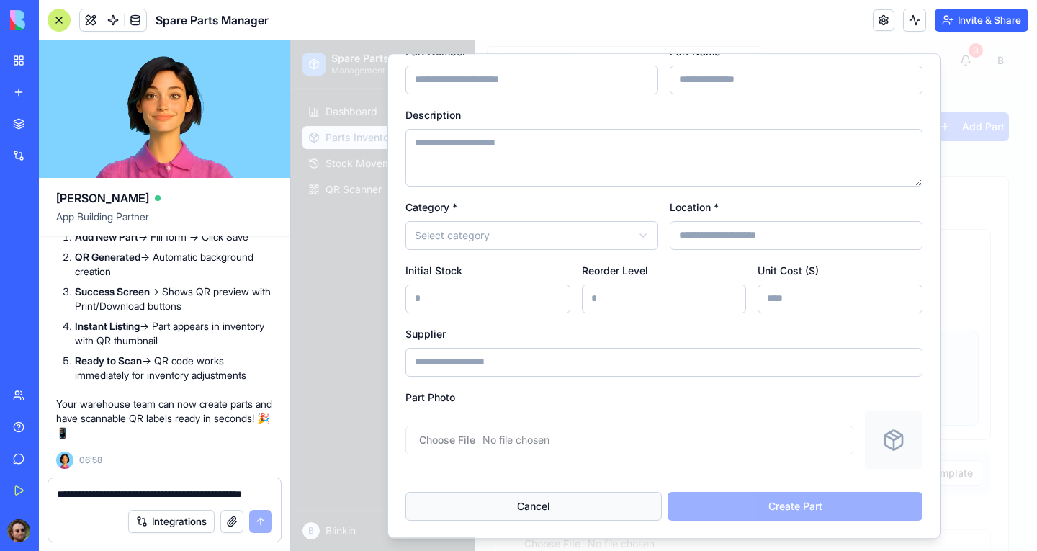
click at [557, 506] on button "Cancel" at bounding box center [533, 506] width 256 height 29
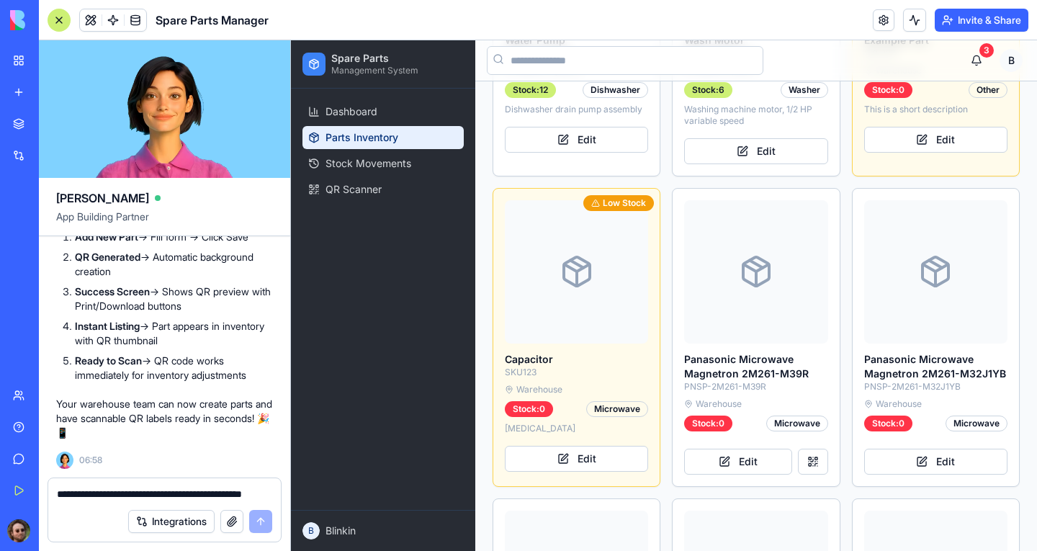
scroll to position [1296, 0]
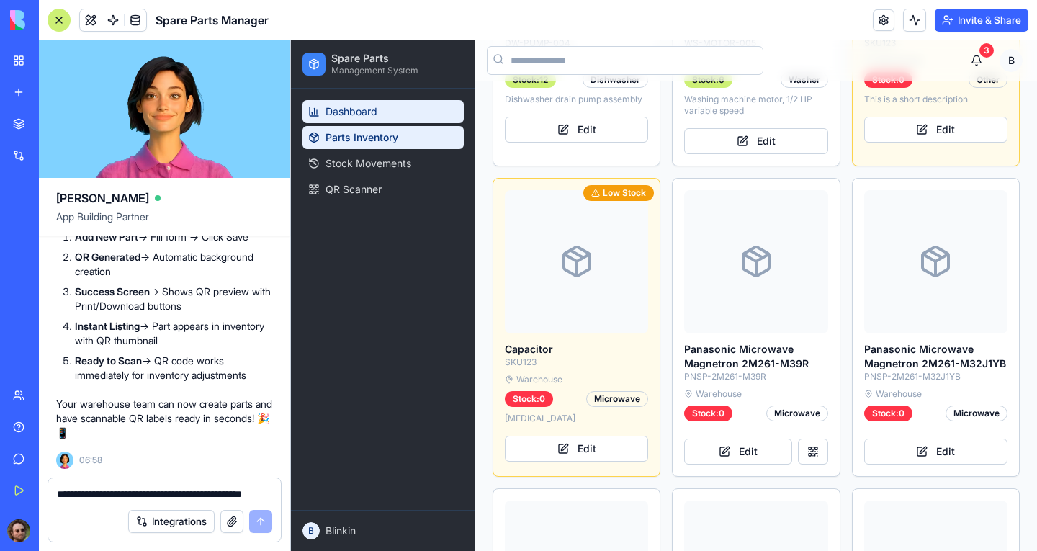
click at [388, 113] on link "Dashboard" at bounding box center [382, 111] width 161 height 23
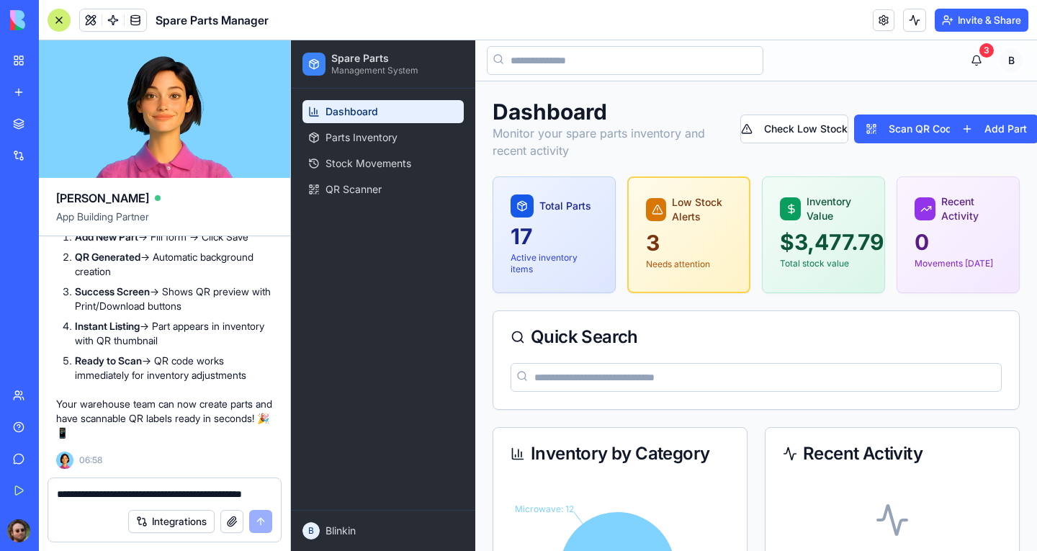
click at [60, 21] on div at bounding box center [59, 20] width 23 height 23
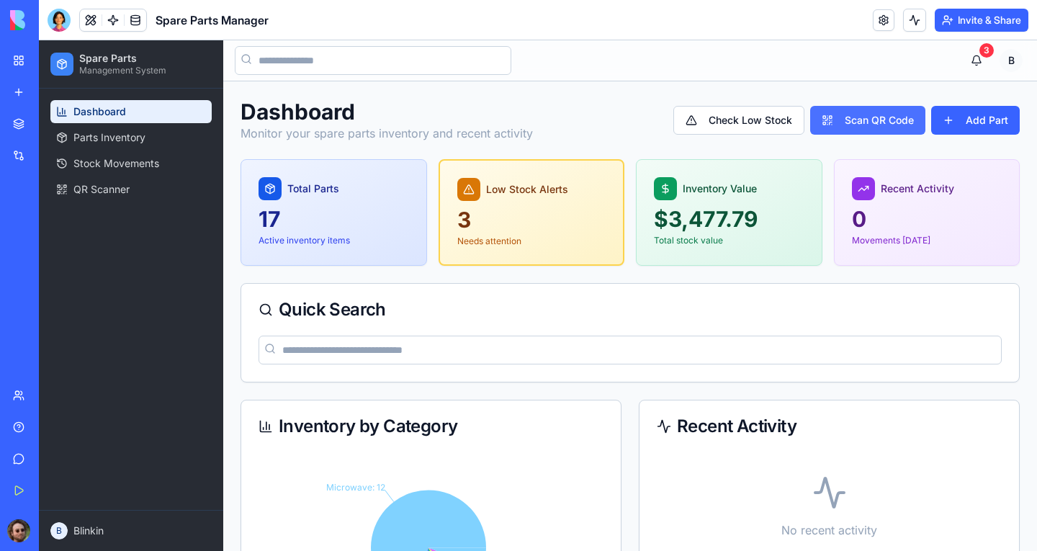
click at [832, 120] on button "Scan QR Code" at bounding box center [867, 120] width 115 height 29
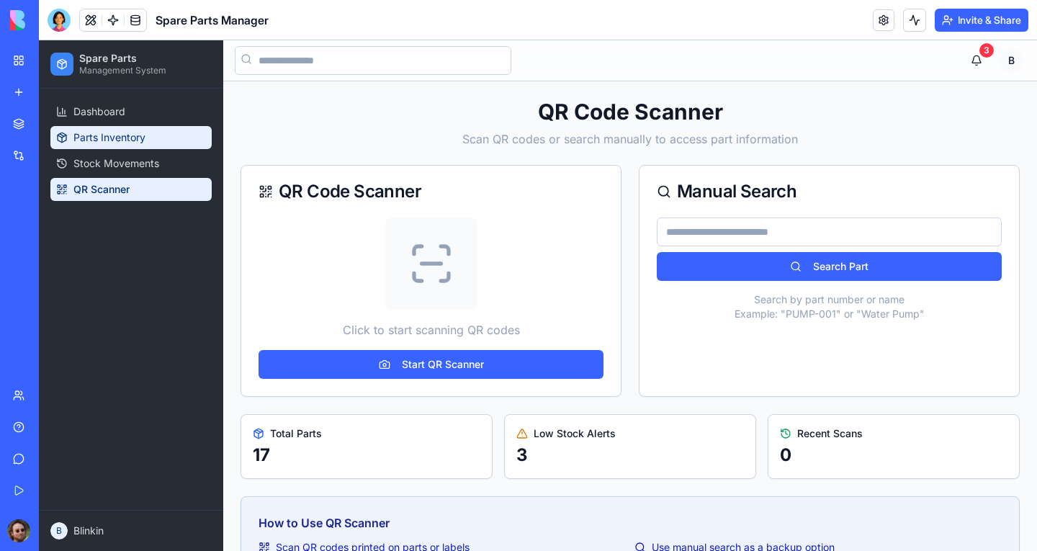
click at [110, 135] on span "Parts Inventory" at bounding box center [109, 137] width 72 height 14
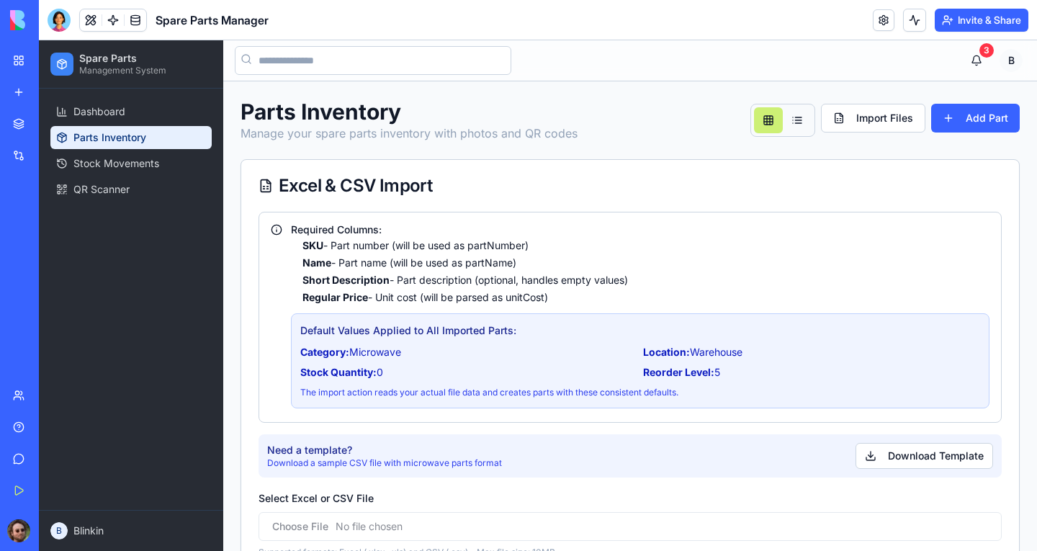
scroll to position [144, 0]
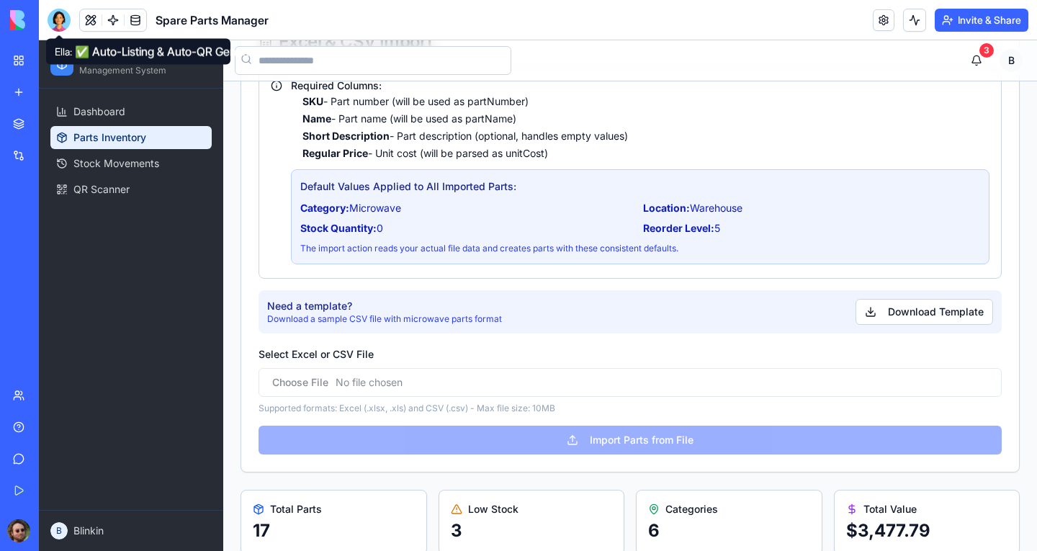
click at [58, 16] on div at bounding box center [59, 20] width 23 height 23
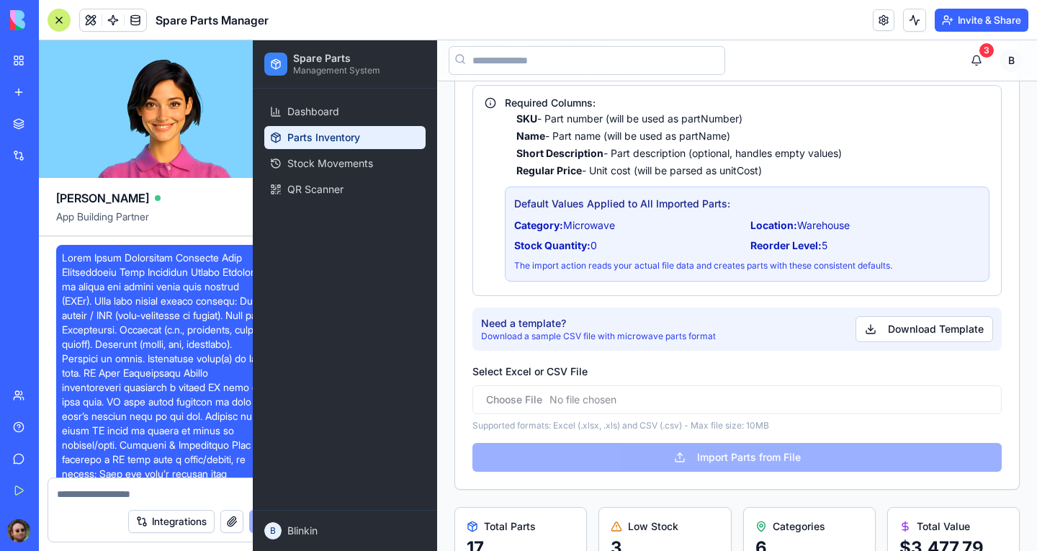
scroll to position [14794, 0]
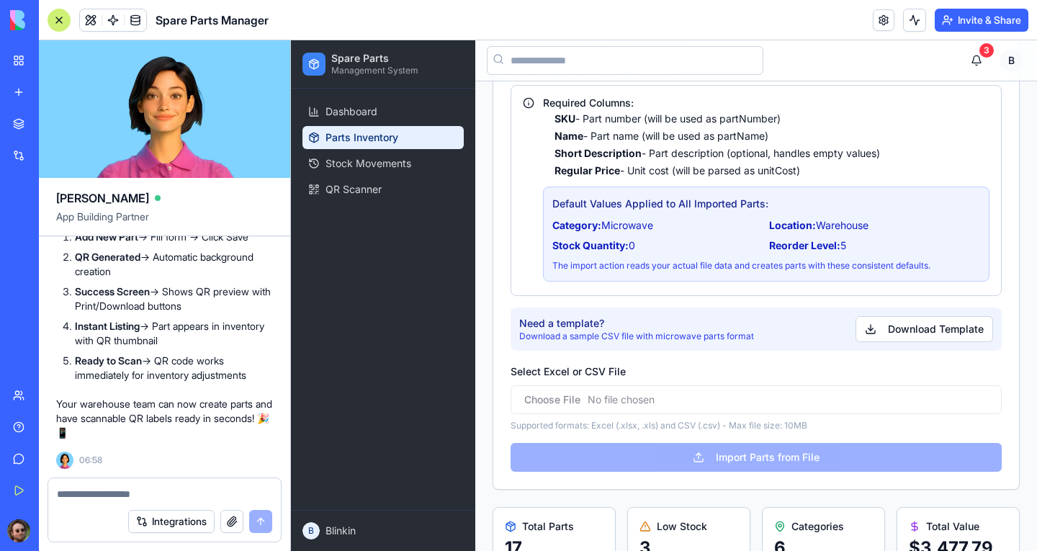
click at [144, 491] on textarea at bounding box center [164, 494] width 215 height 14
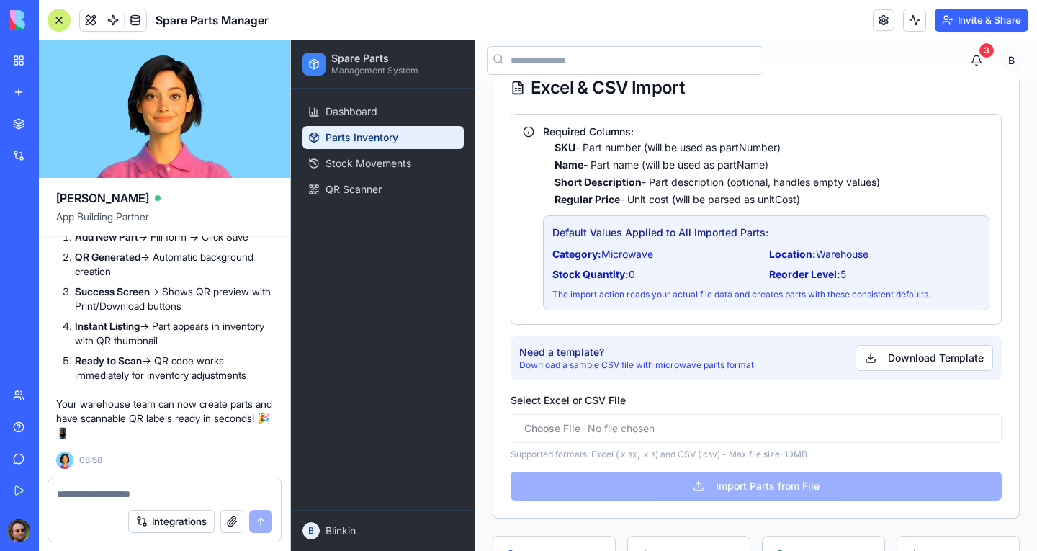
scroll to position [216, 0]
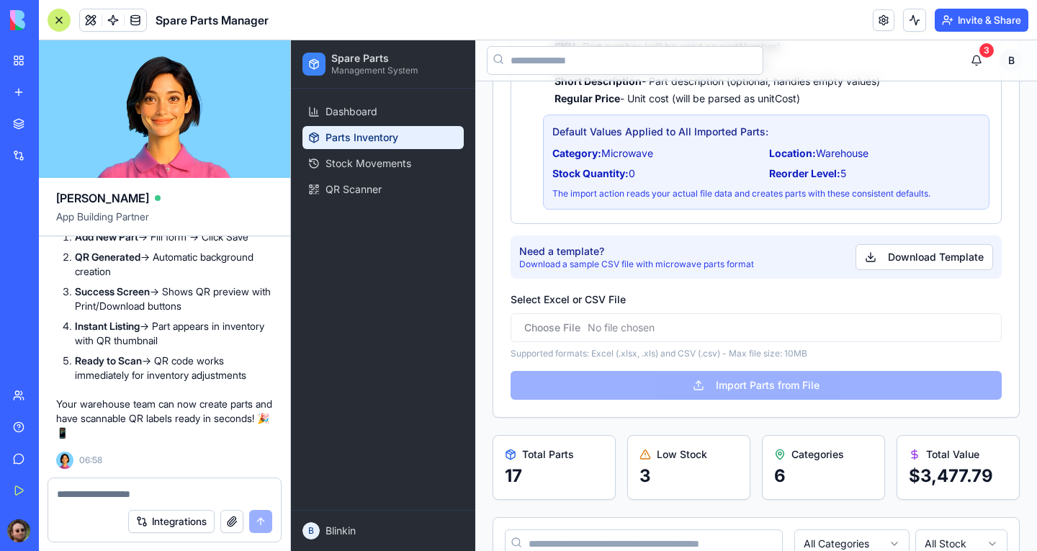
click at [153, 491] on textarea at bounding box center [164, 494] width 215 height 14
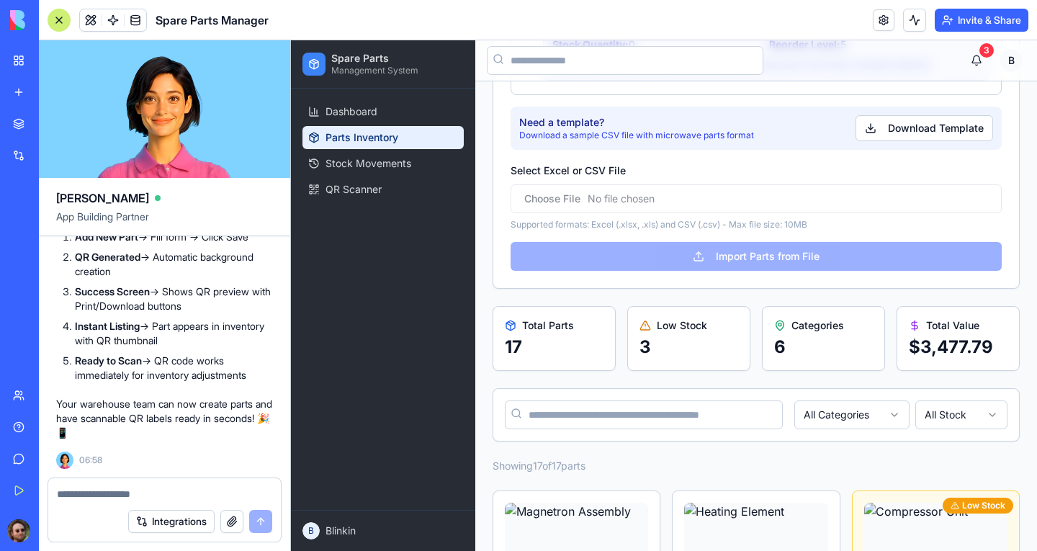
scroll to position [432, 0]
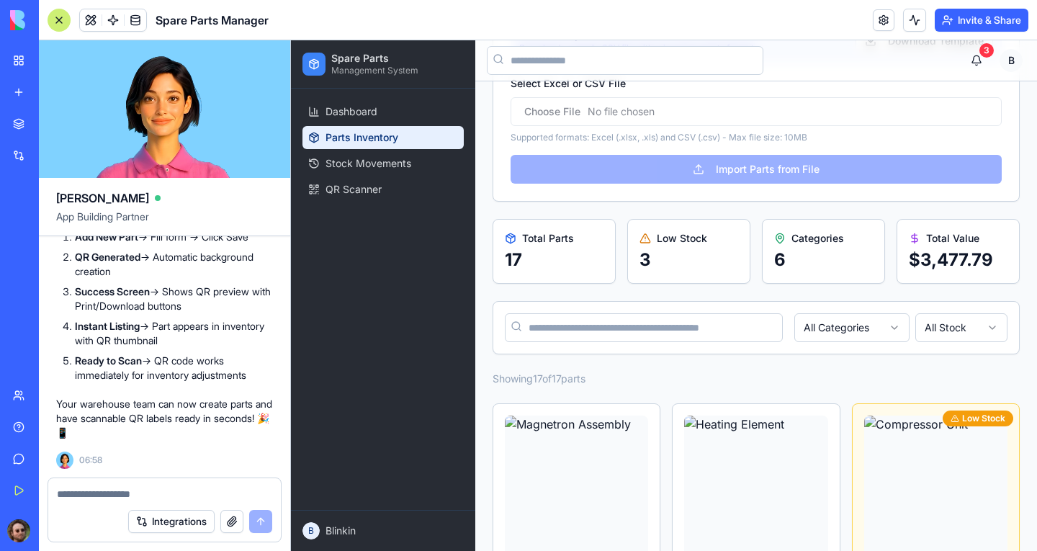
click at [120, 490] on textarea at bounding box center [164, 494] width 215 height 14
paste textarea "**********"
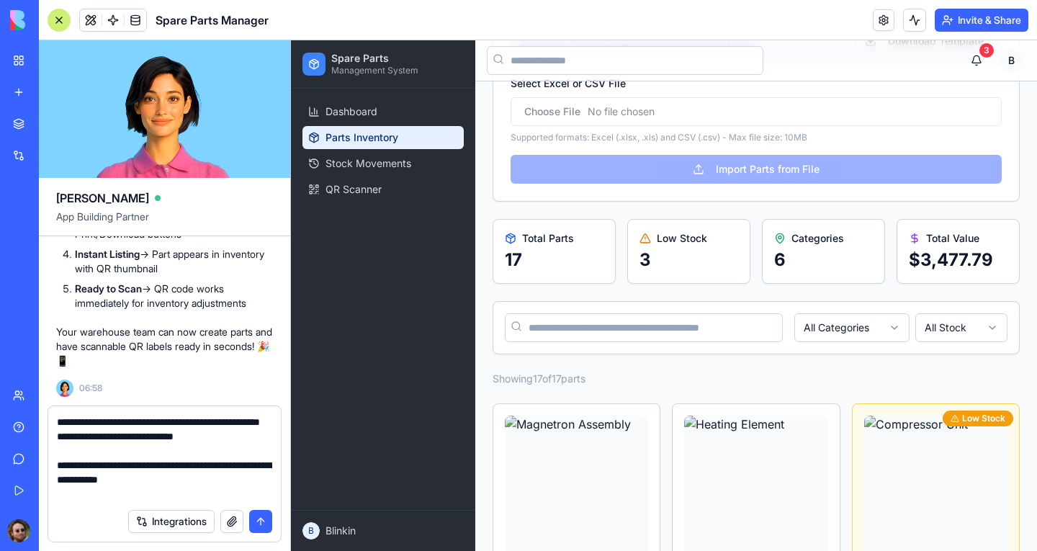
scroll to position [762, 0]
type textarea "**********"
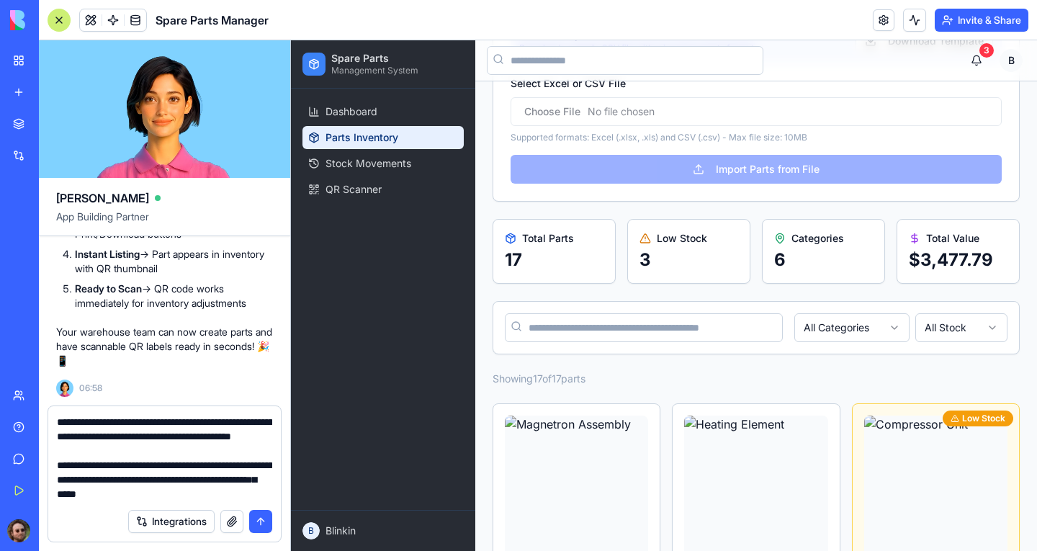
click at [259, 521] on button "submit" at bounding box center [260, 521] width 23 height 23
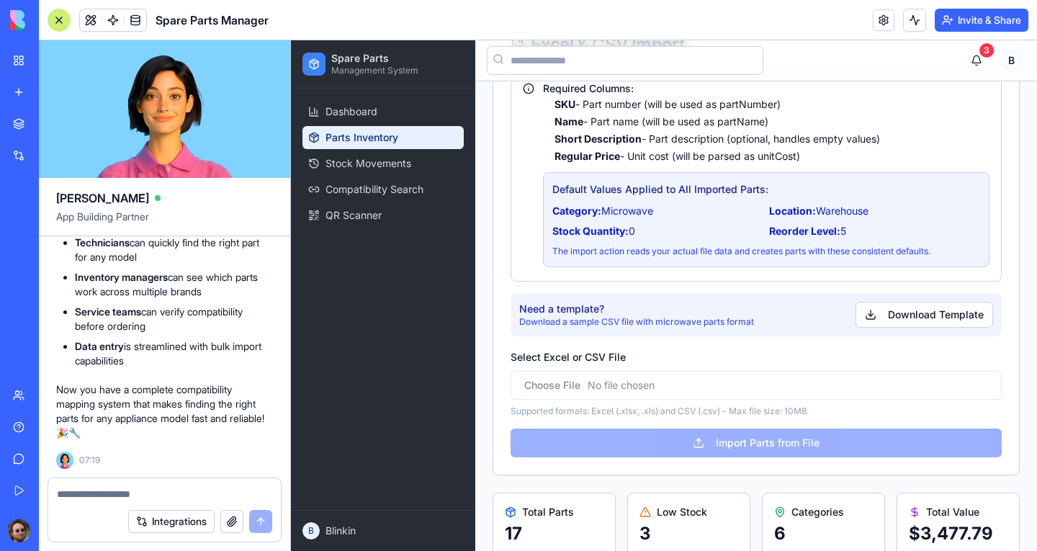
scroll to position [0, 0]
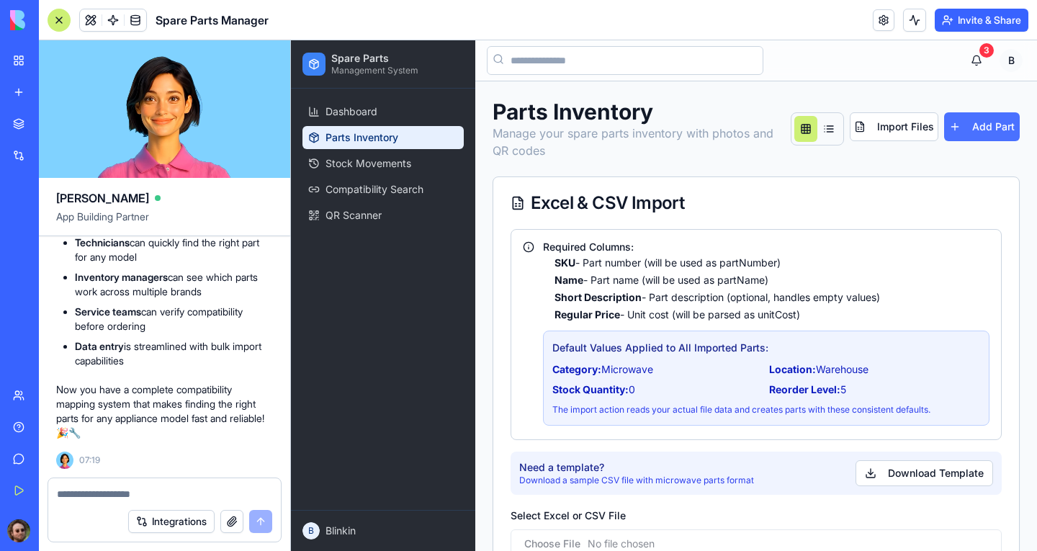
click at [974, 121] on button "Add Part" at bounding box center [982, 126] width 76 height 29
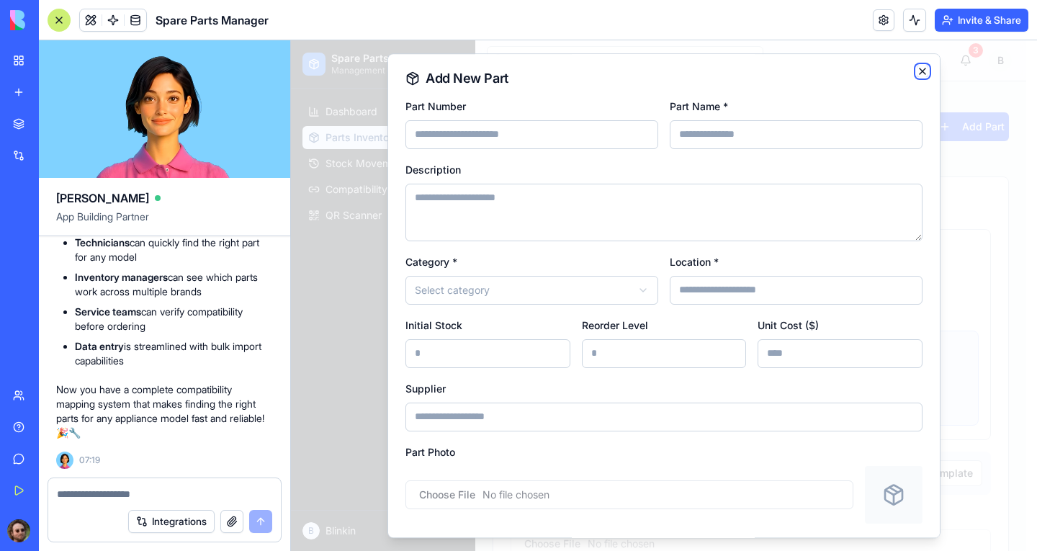
click at [917, 70] on icon "button" at bounding box center [923, 72] width 12 height 12
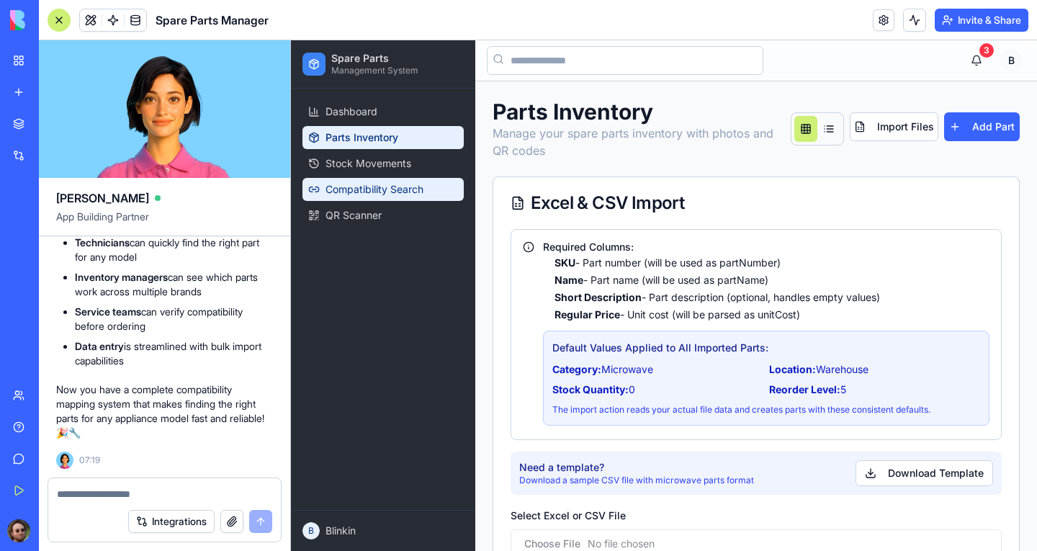
click at [397, 184] on span "Compatibility Search" at bounding box center [375, 189] width 98 height 14
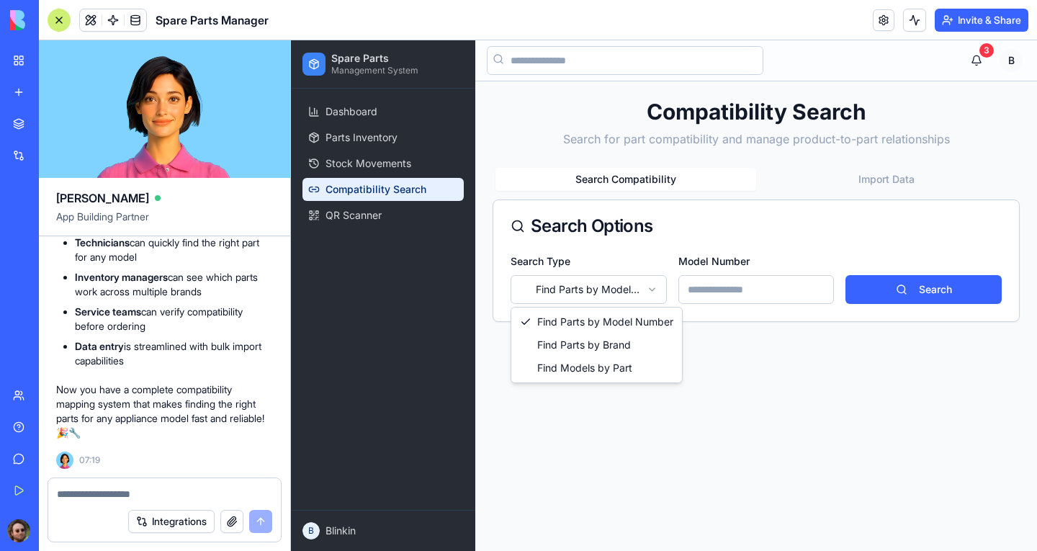
click at [653, 287] on html "Spare Parts Management System Dashboard Parts Inventory Stock Movements Compati…" at bounding box center [664, 295] width 746 height 511
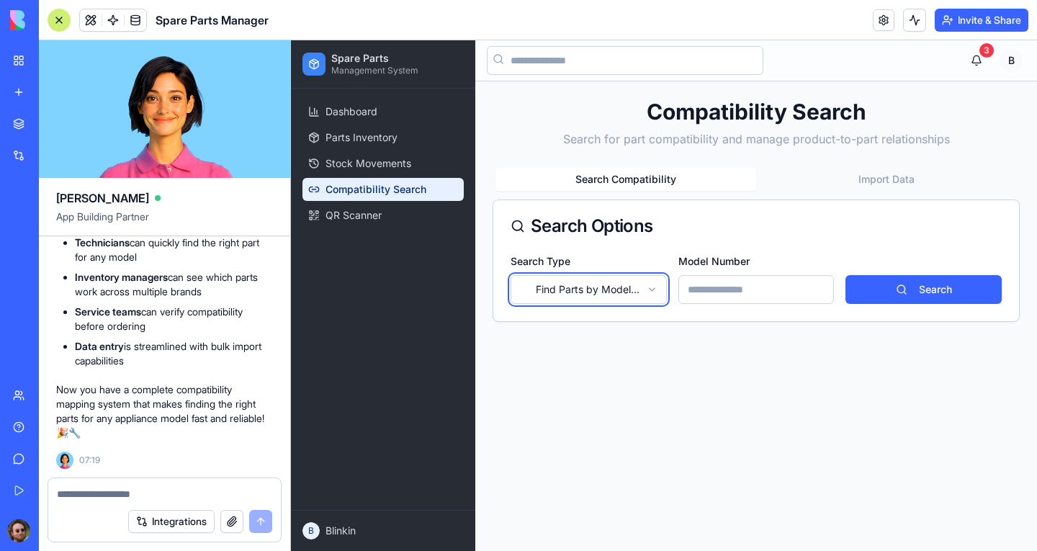
click at [647, 287] on html "Spare Parts Management System Dashboard Parts Inventory Stock Movements Compati…" at bounding box center [664, 295] width 746 height 511
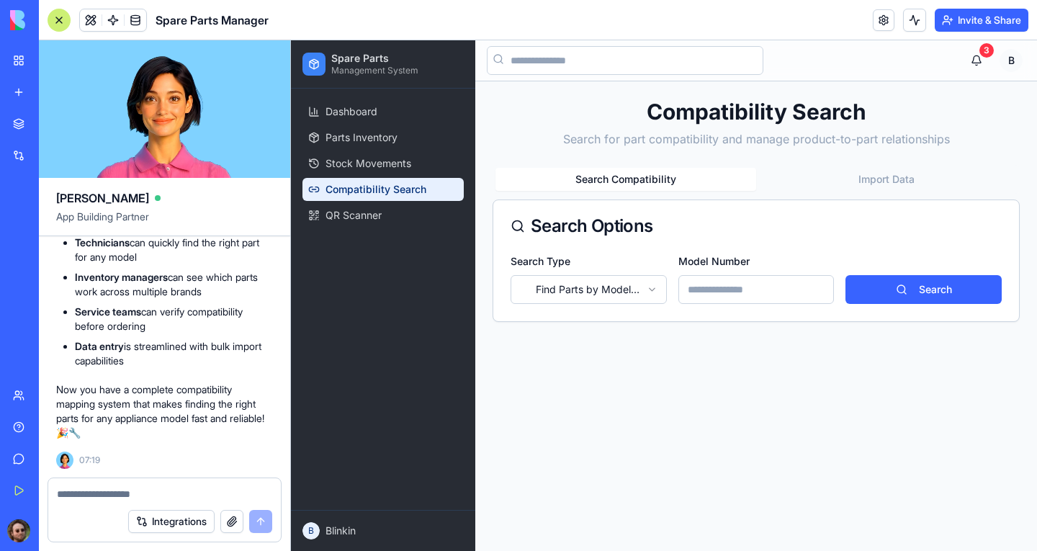
click at [869, 183] on button "Import Data" at bounding box center [886, 179] width 261 height 23
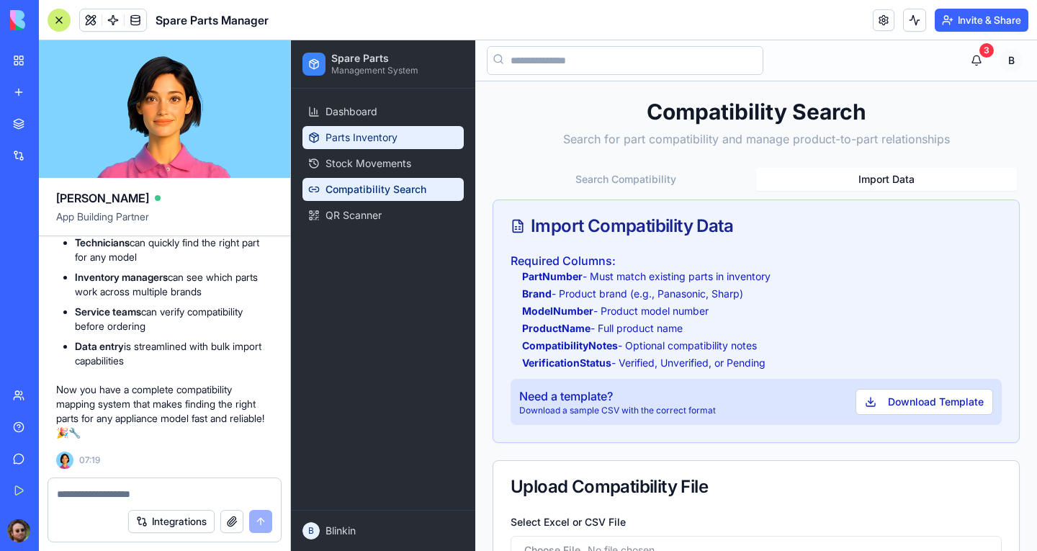
click at [382, 140] on span "Parts Inventory" at bounding box center [362, 137] width 72 height 14
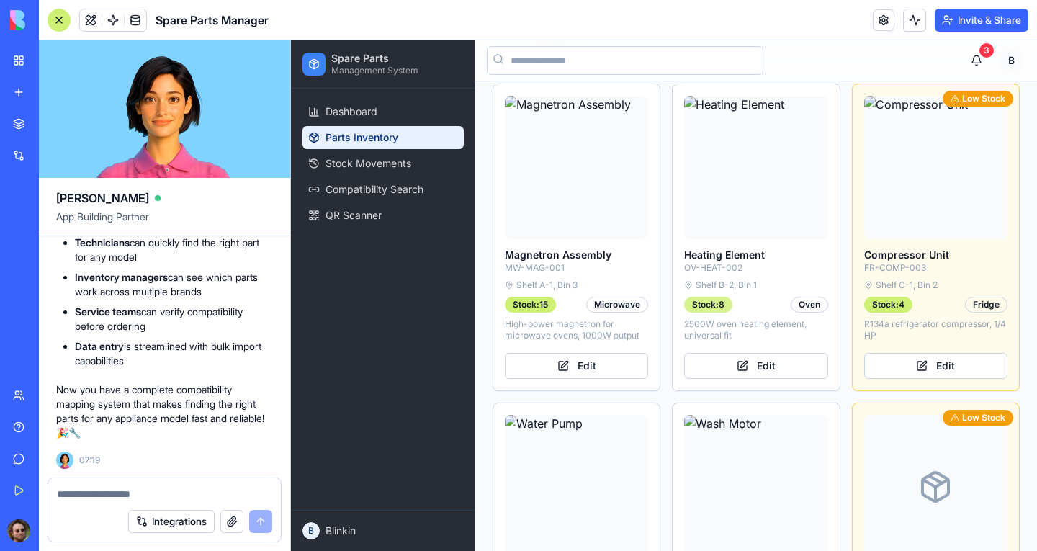
scroll to position [1080, 0]
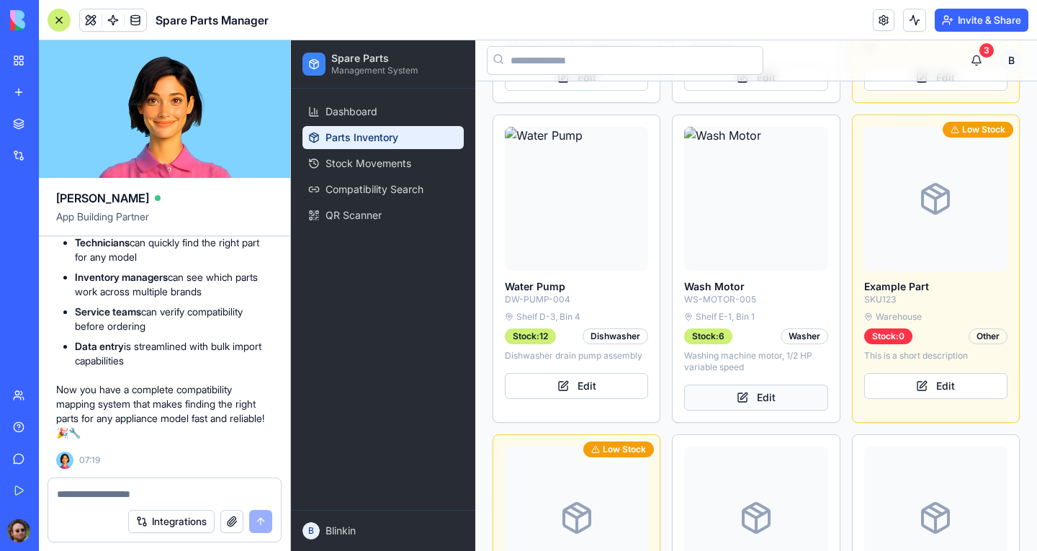
click at [728, 390] on button "Edit" at bounding box center [755, 398] width 143 height 26
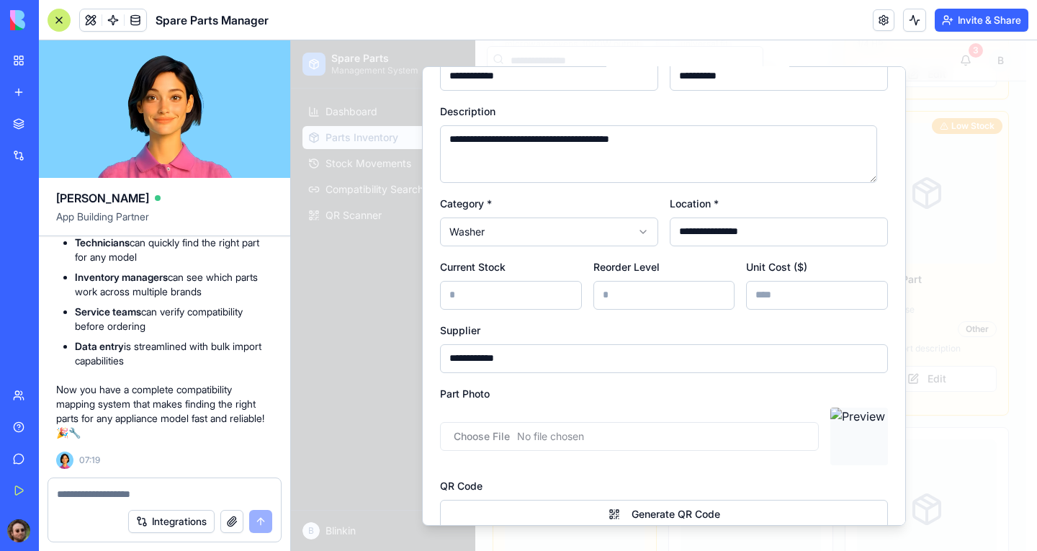
scroll to position [0, 0]
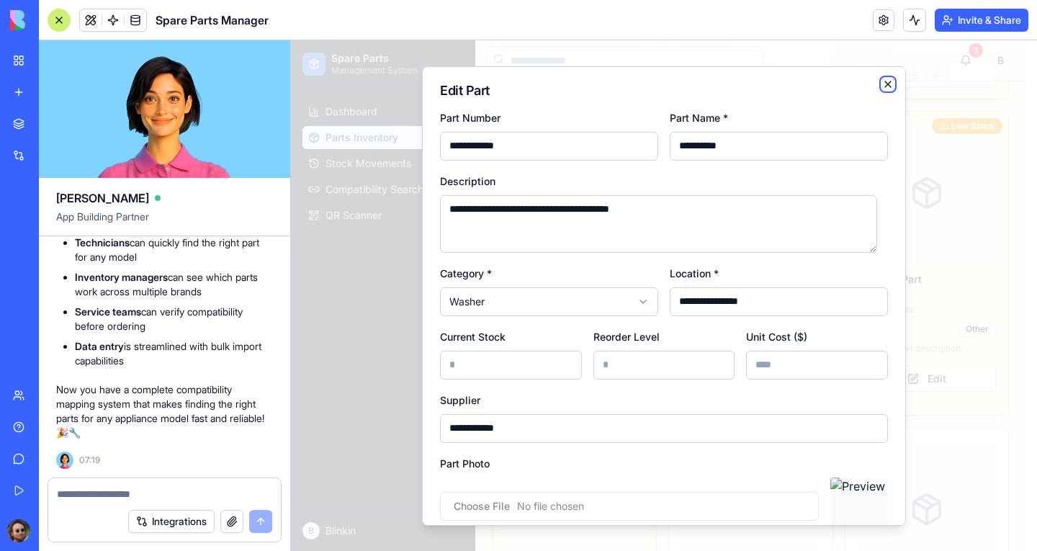
click at [885, 84] on icon "button" at bounding box center [888, 84] width 6 height 6
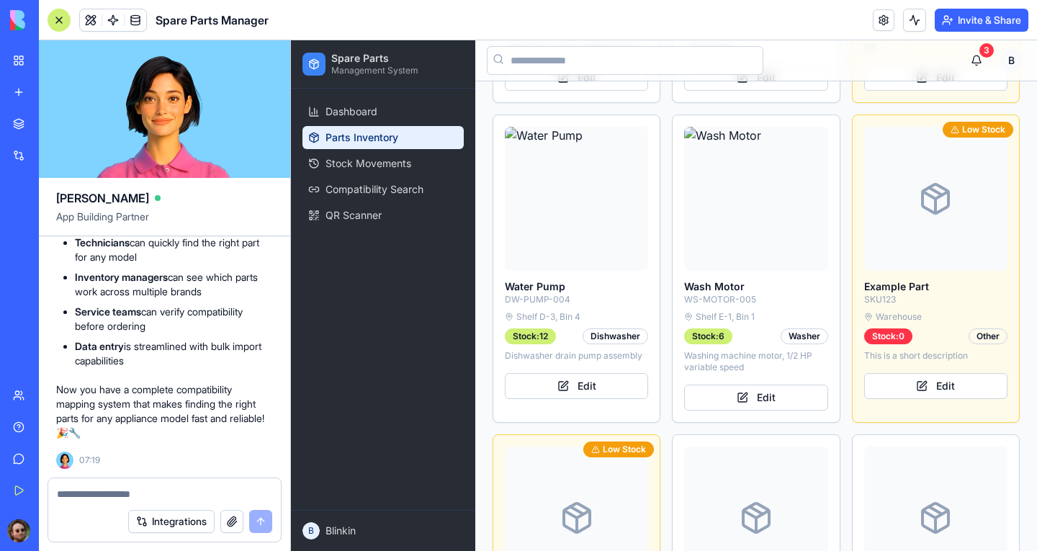
click at [163, 494] on textarea at bounding box center [164, 494] width 215 height 14
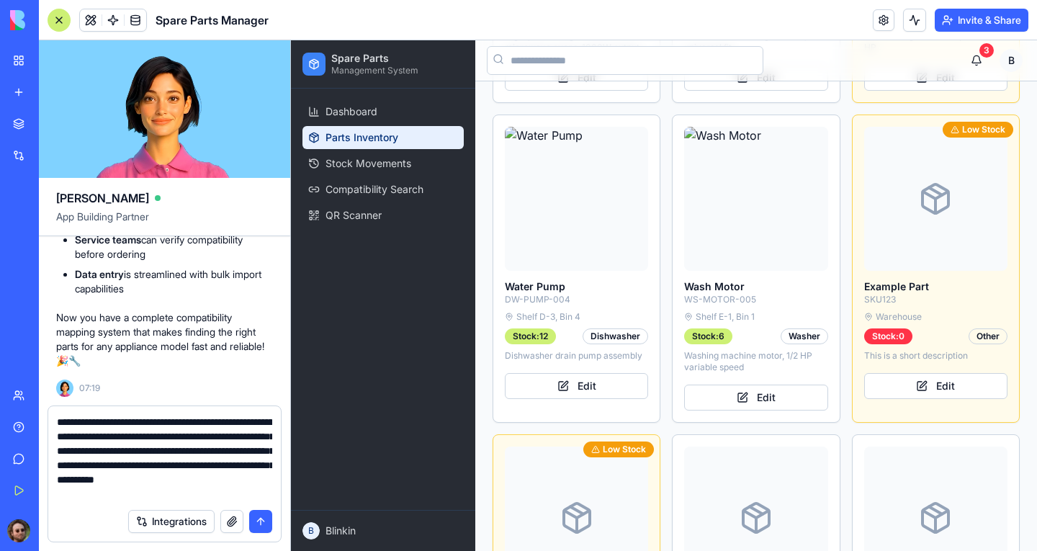
type textarea "**********"
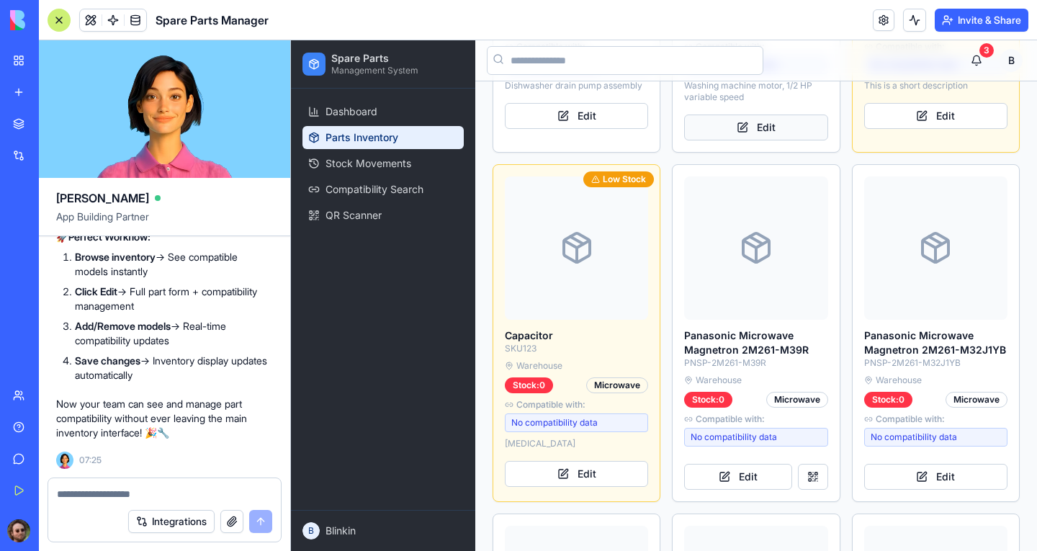
scroll to position [1512, 0]
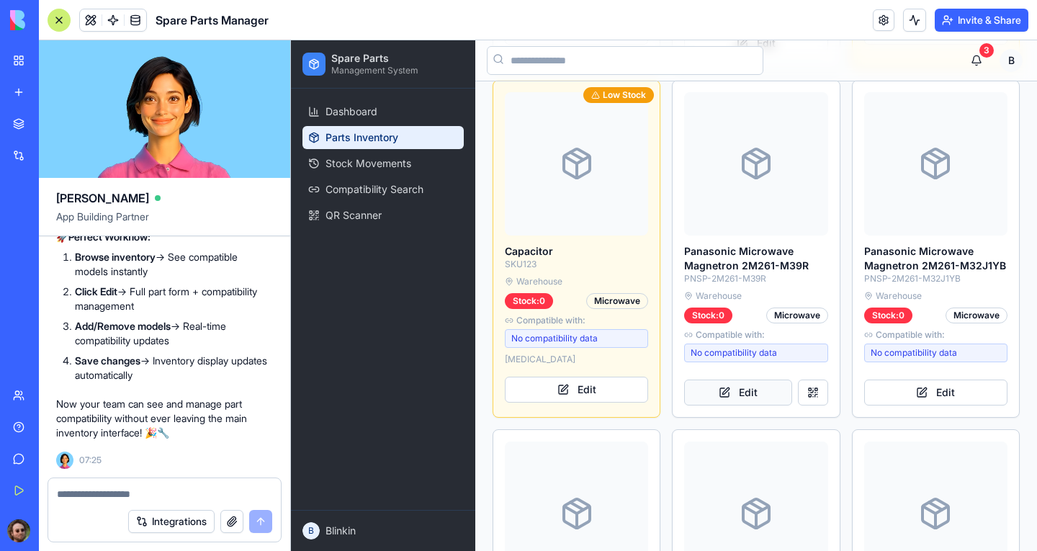
click at [746, 382] on button "Edit" at bounding box center [737, 393] width 107 height 26
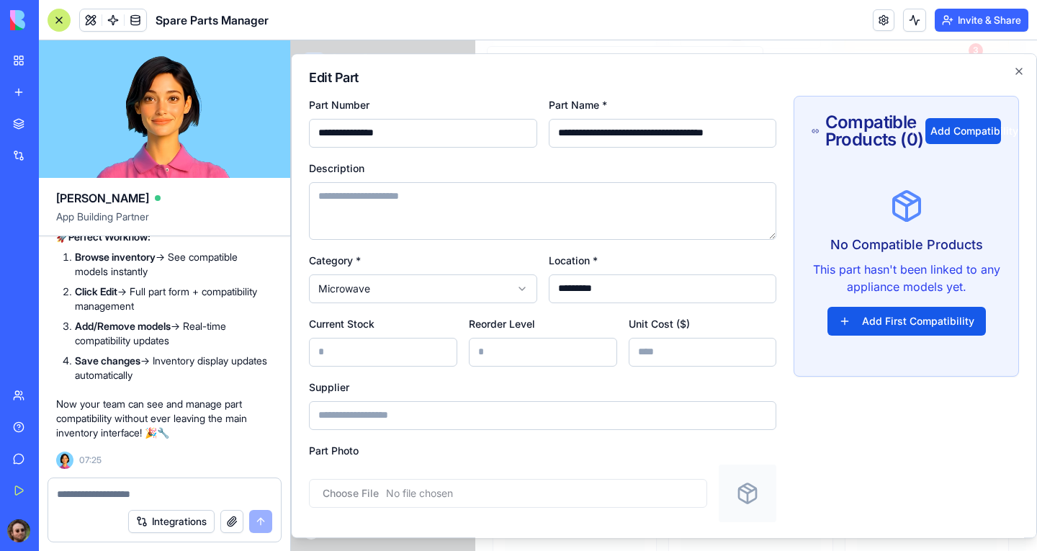
click at [60, 21] on div at bounding box center [59, 20] width 23 height 23
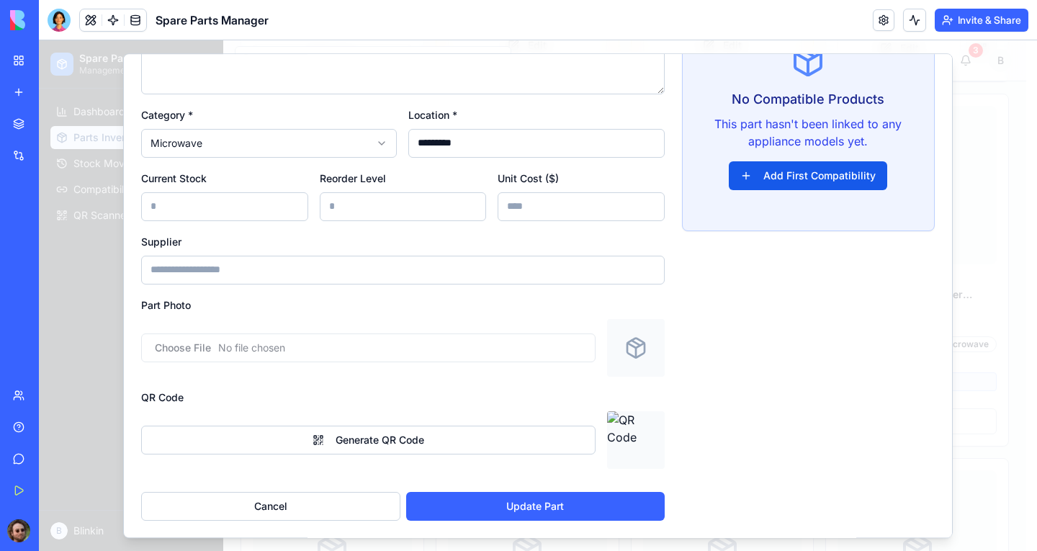
scroll to position [0, 0]
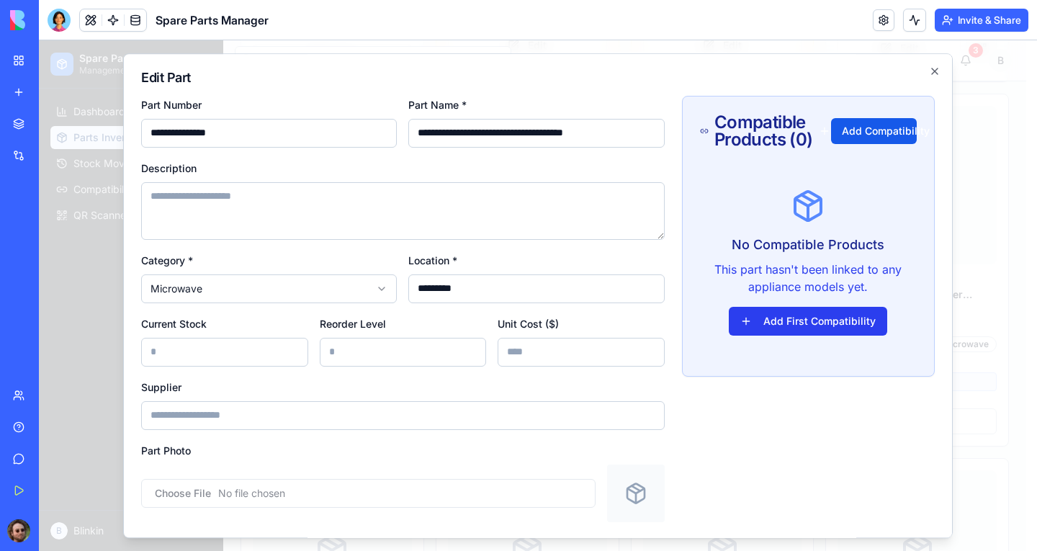
click at [835, 313] on button "Add First Compatibility" at bounding box center [808, 321] width 158 height 29
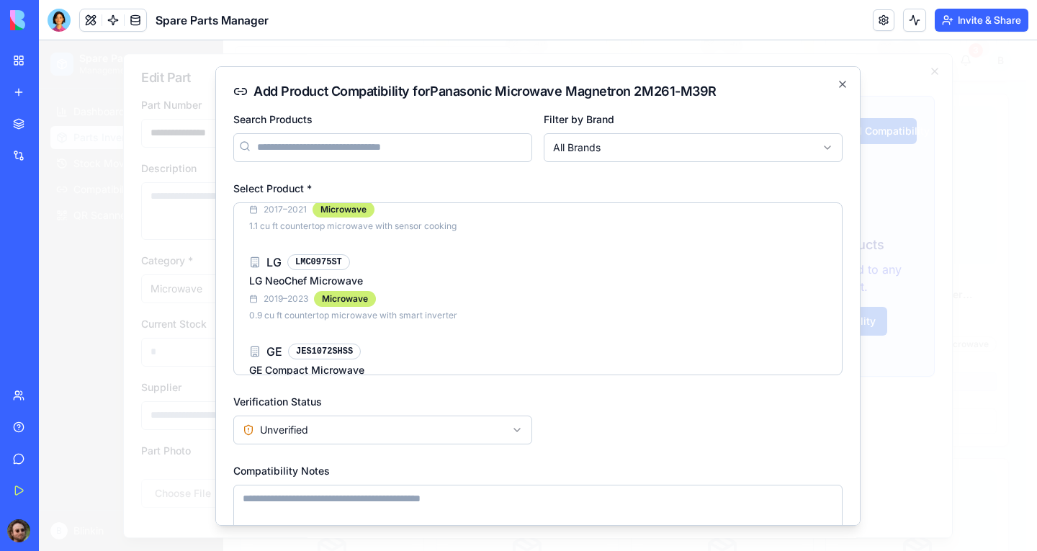
scroll to position [68, 0]
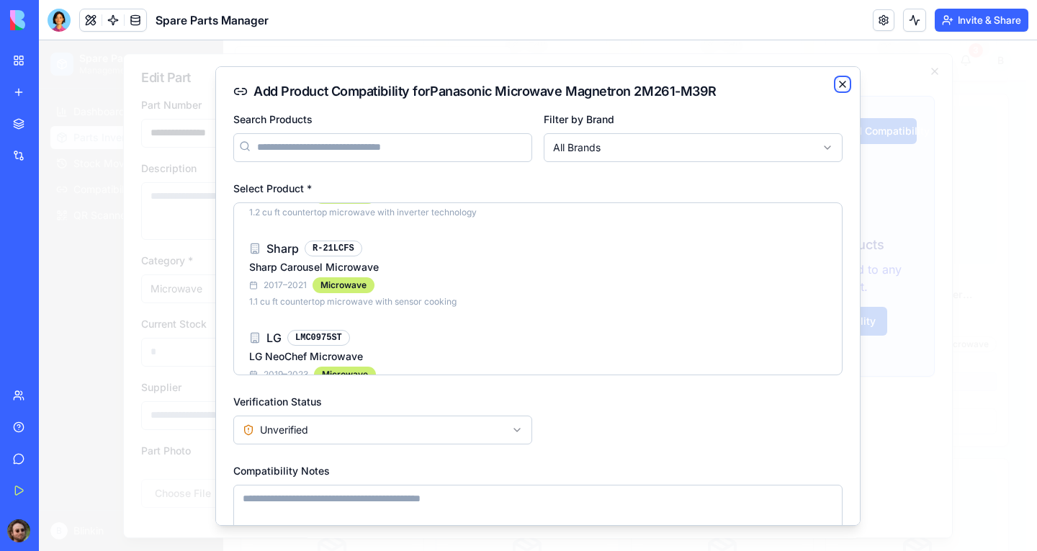
click at [840, 84] on icon "button" at bounding box center [843, 84] width 6 height 6
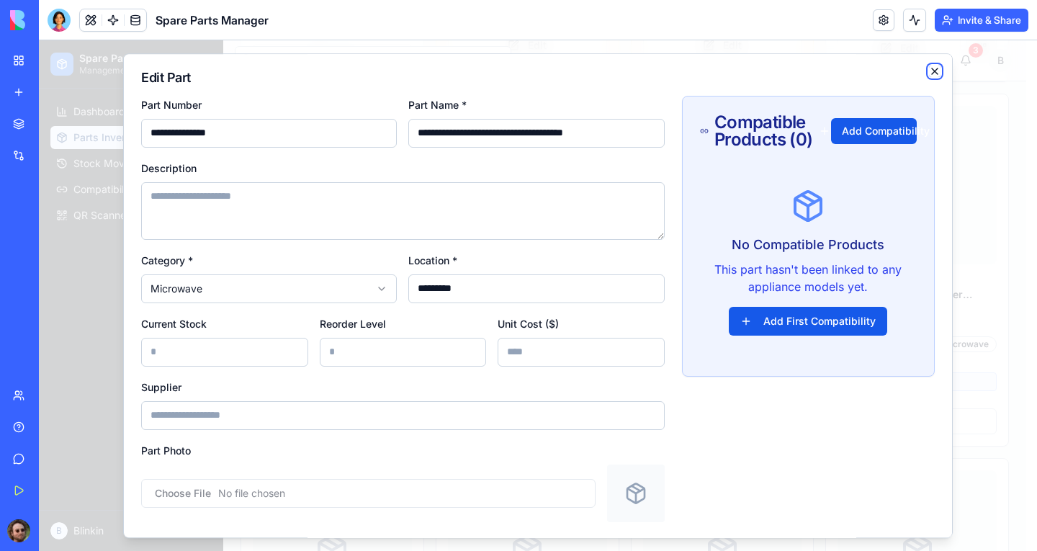
click at [929, 75] on icon "button" at bounding box center [935, 72] width 12 height 12
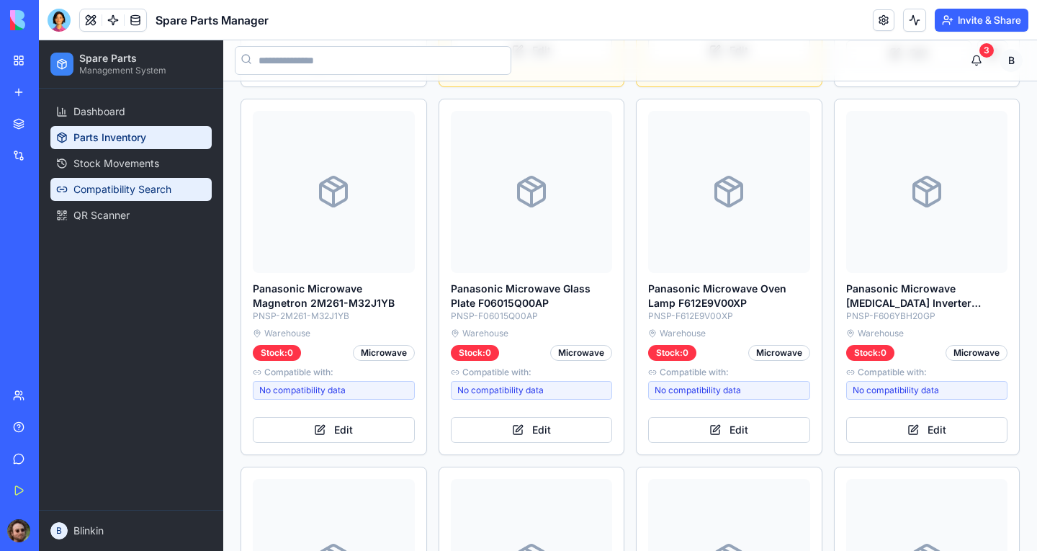
click at [116, 184] on span "Compatibility Search" at bounding box center [122, 189] width 98 height 14
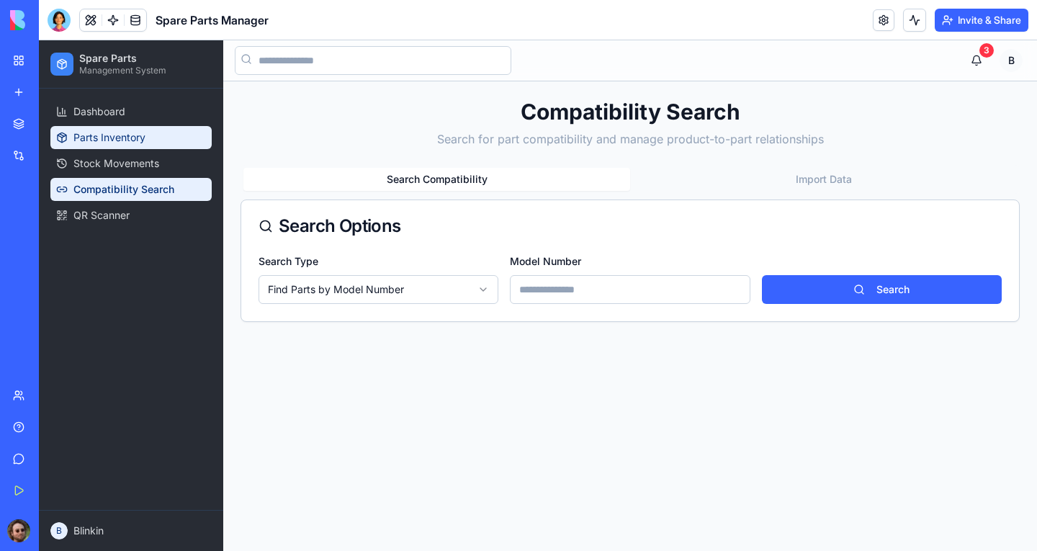
click at [89, 143] on span "Parts Inventory" at bounding box center [109, 137] width 72 height 14
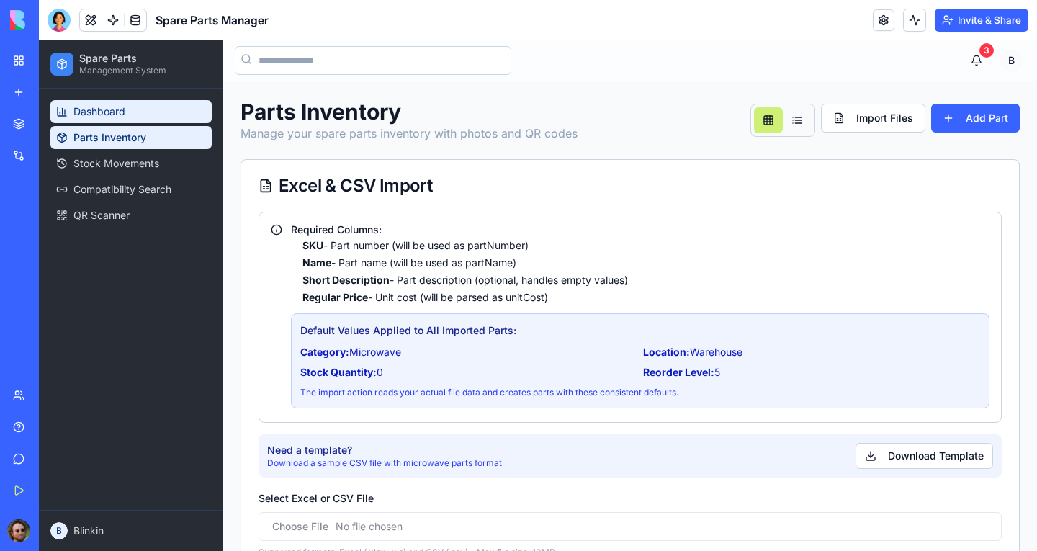
click at [106, 107] on span "Dashboard" at bounding box center [99, 111] width 52 height 14
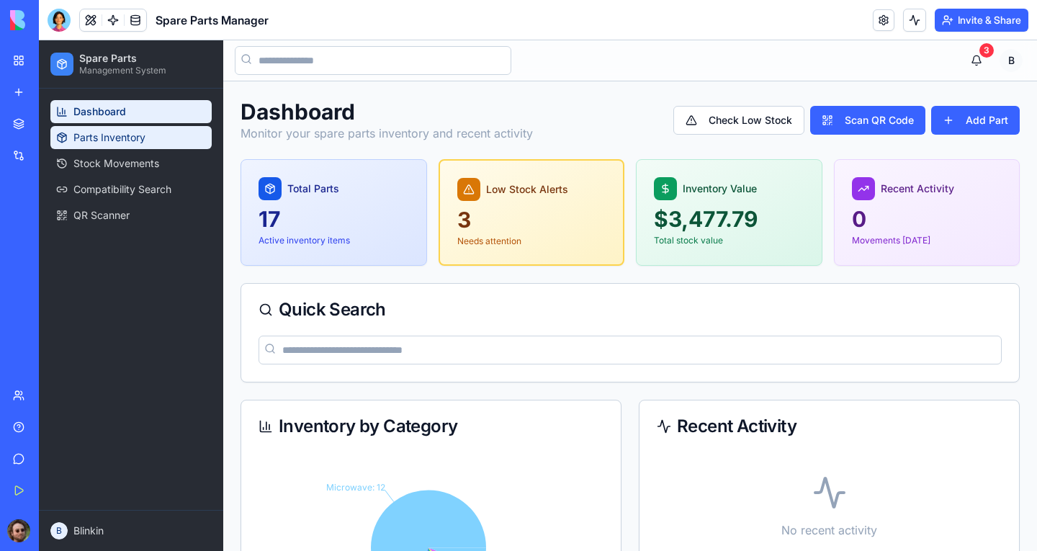
click at [97, 135] on span "Parts Inventory" at bounding box center [109, 137] width 72 height 14
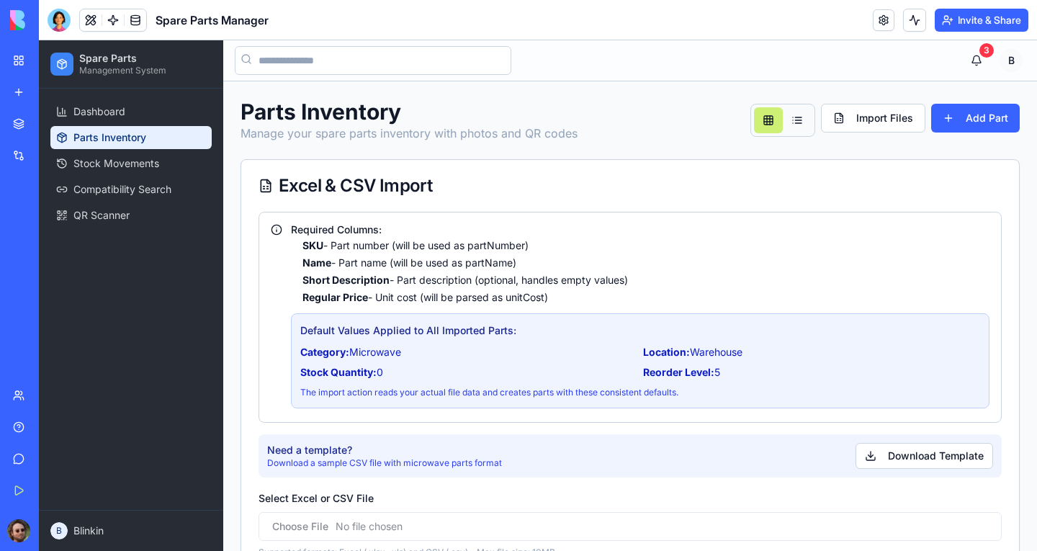
click at [93, 161] on span "Stock Movements" at bounding box center [116, 163] width 86 height 14
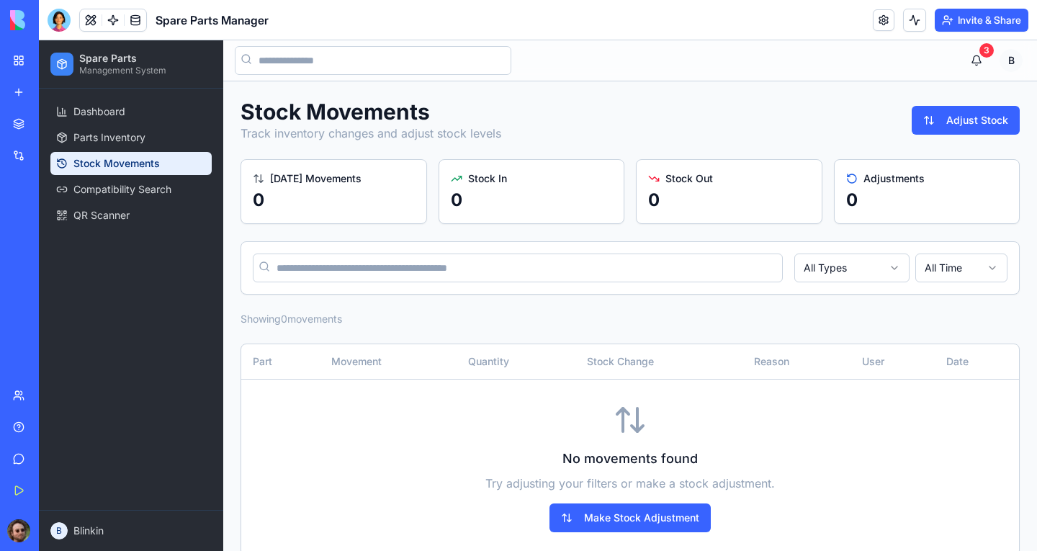
click at [89, 138] on span "Parts Inventory" at bounding box center [109, 137] width 72 height 14
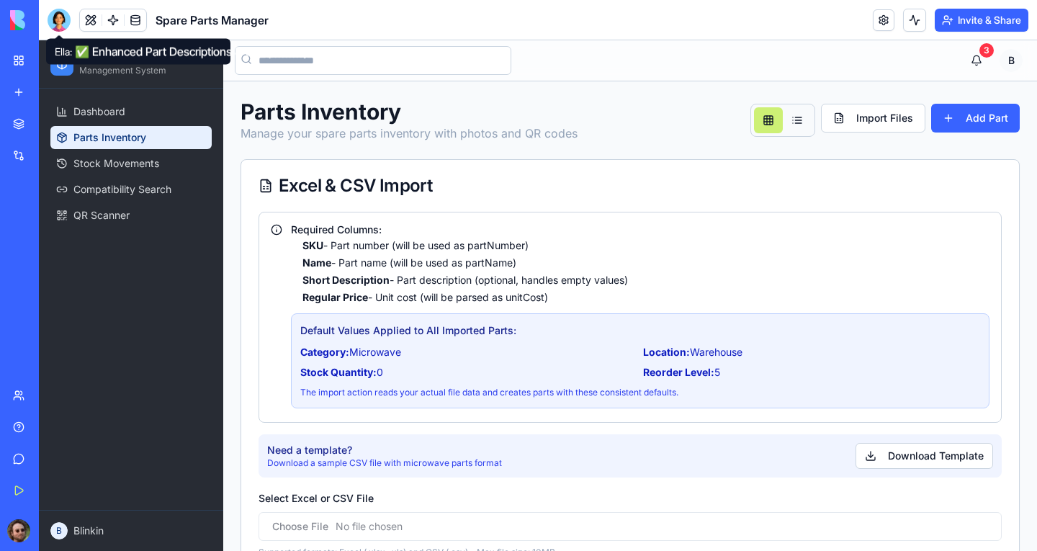
click at [63, 22] on div at bounding box center [59, 20] width 23 height 23
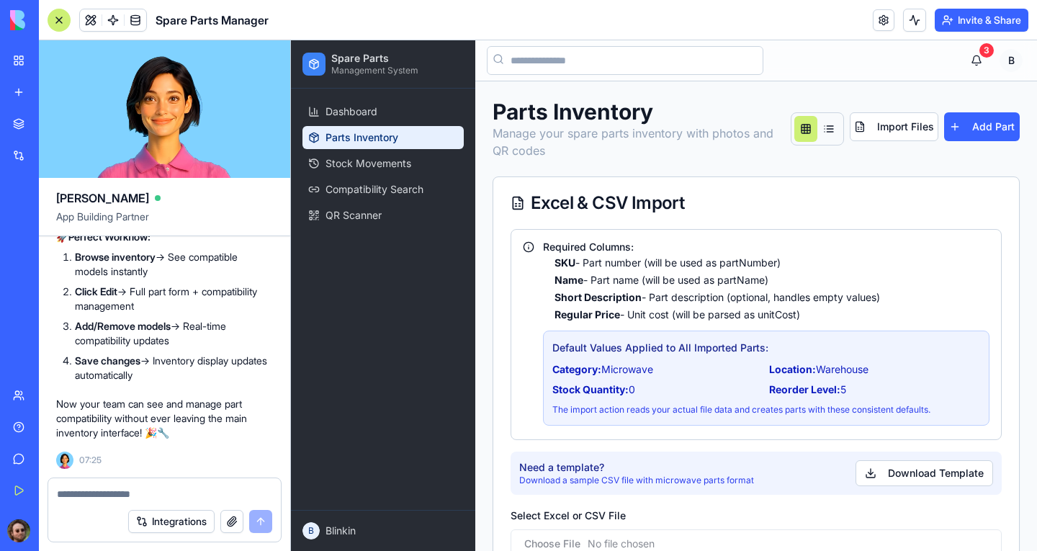
click at [170, 495] on textarea at bounding box center [164, 494] width 215 height 14
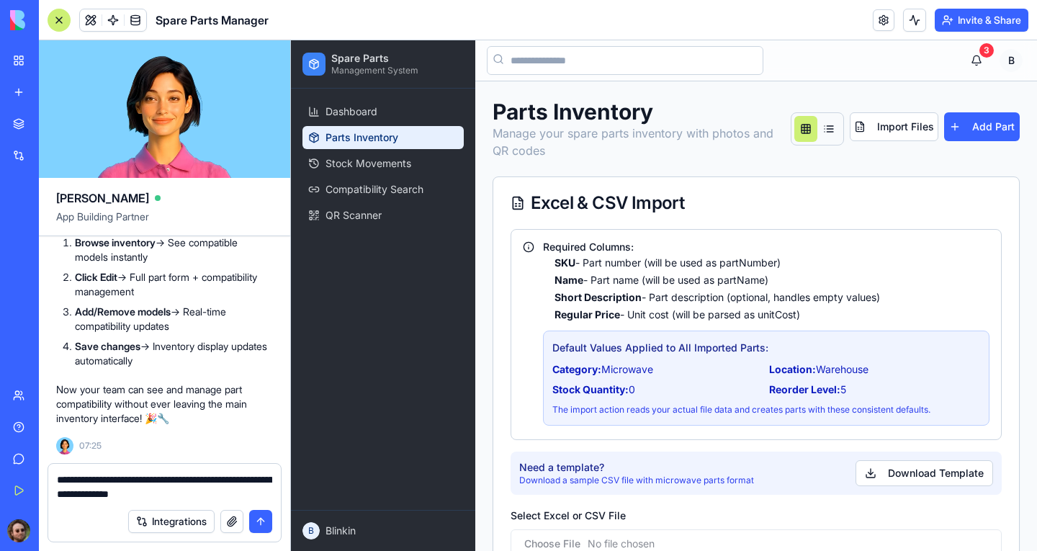
drag, startPoint x: 189, startPoint y: 490, endPoint x: 55, endPoint y: 475, distance: 134.2
click at [55, 475] on div "**********" at bounding box center [164, 482] width 233 height 37
click at [189, 497] on textarea "**********" at bounding box center [164, 486] width 215 height 29
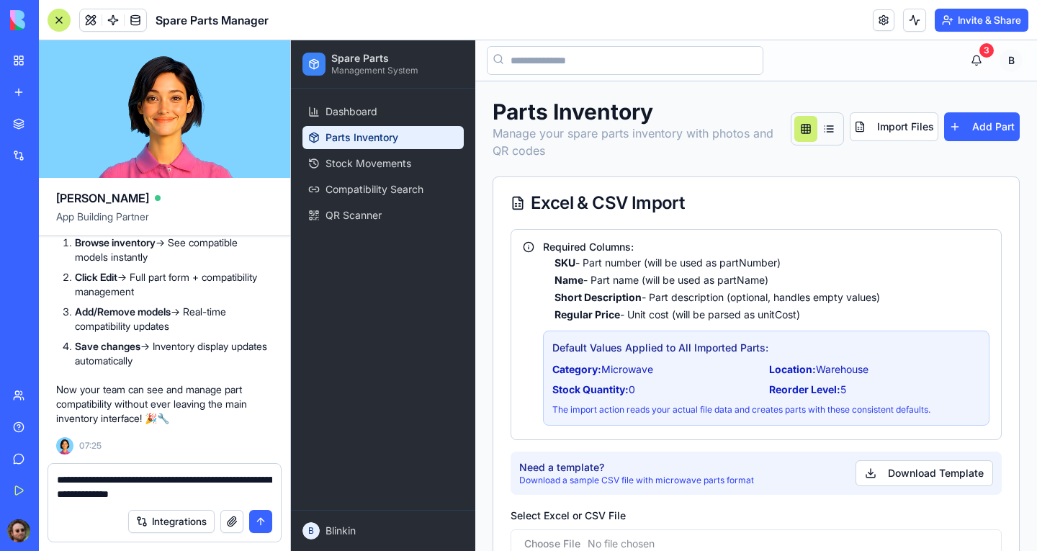
paste textarea "**********"
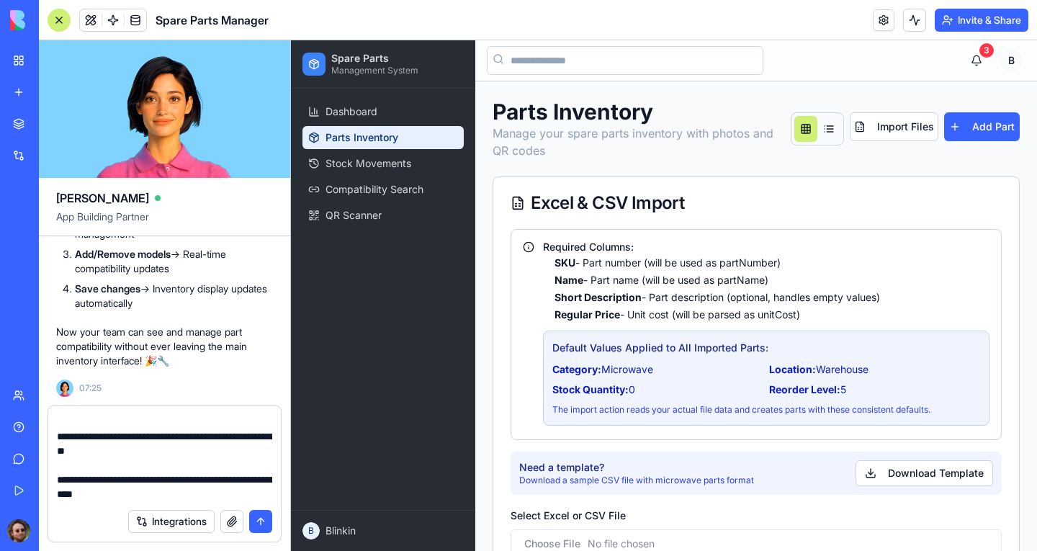
type textarea "**********"
click at [256, 524] on button "submit" at bounding box center [260, 521] width 23 height 23
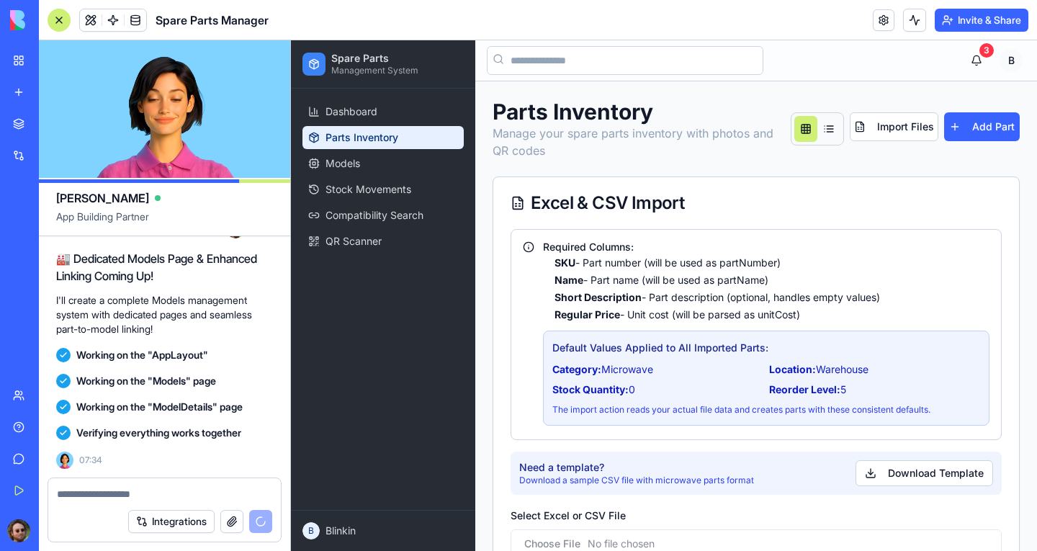
scroll to position [20230, 0]
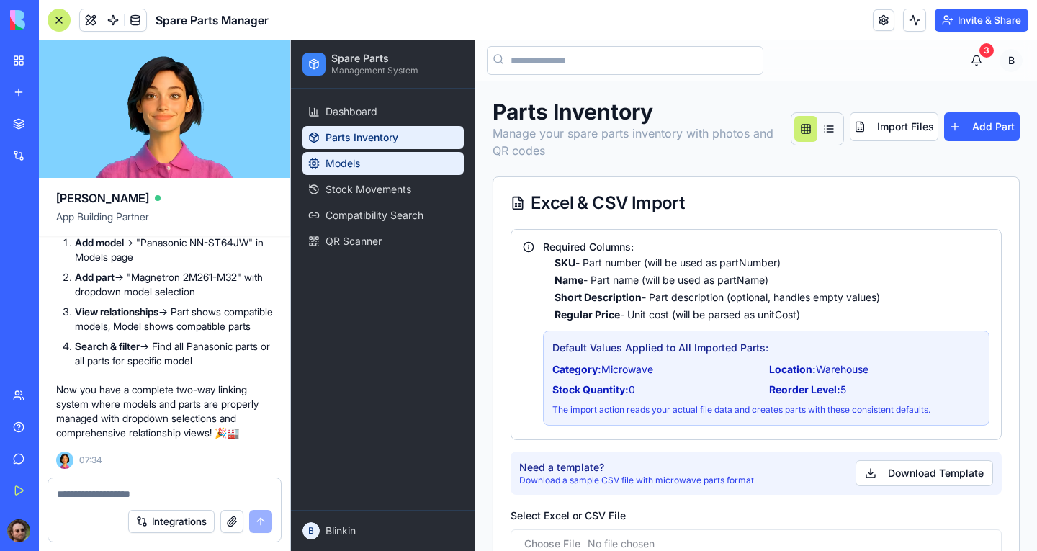
click at [385, 171] on link "Models" at bounding box center [382, 163] width 161 height 23
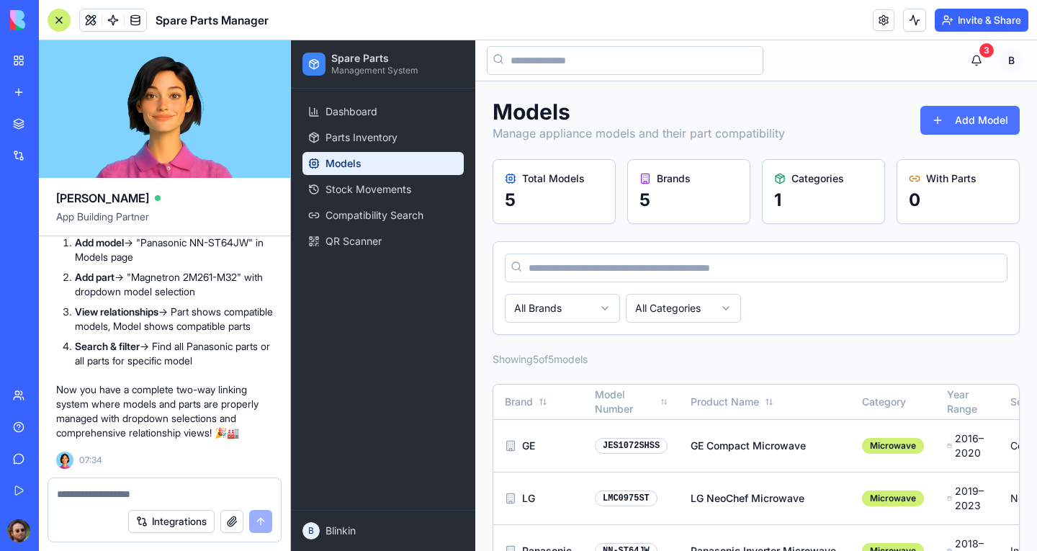
click at [931, 117] on button "Add Model" at bounding box center [969, 120] width 99 height 29
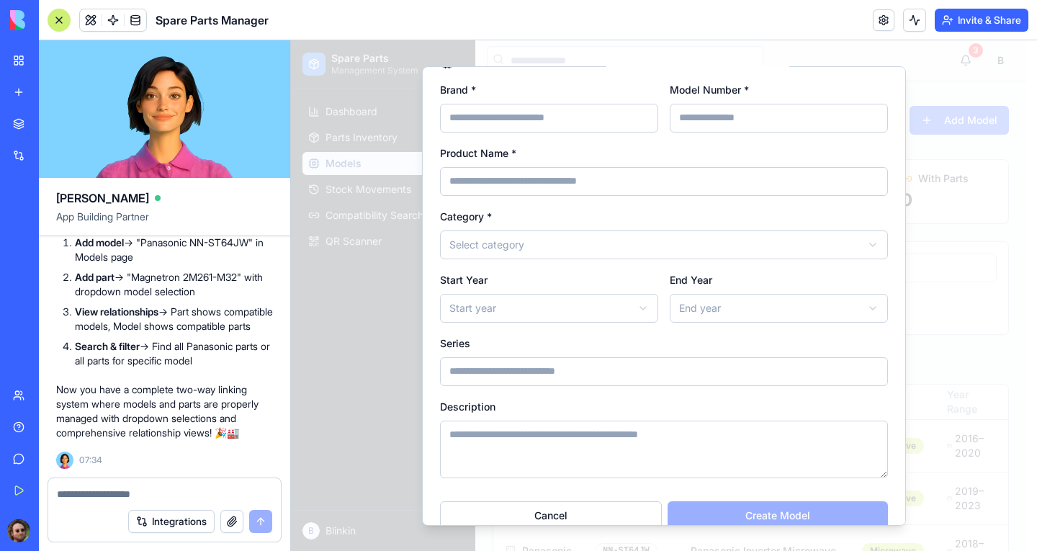
scroll to position [52, 0]
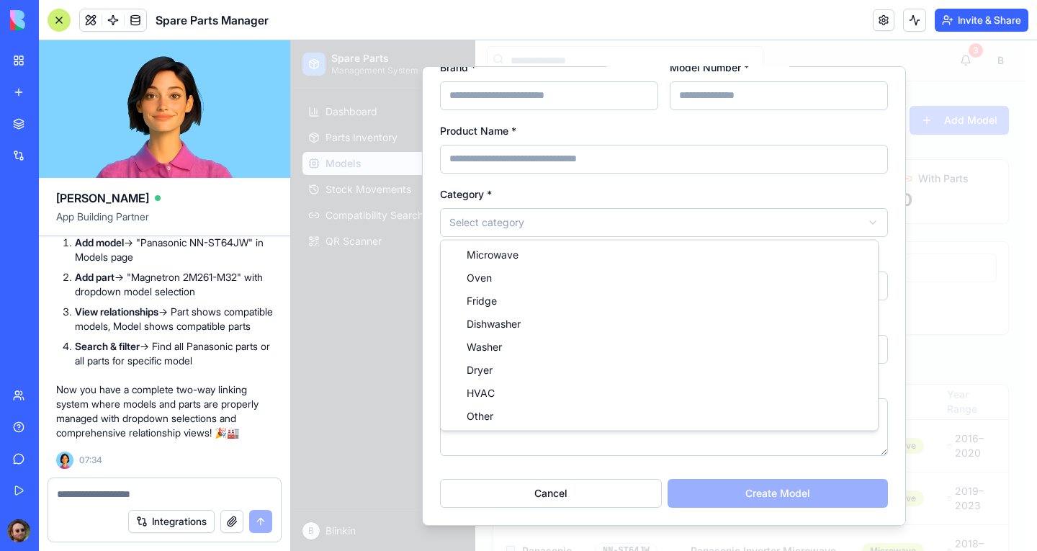
click at [670, 221] on body "**********" at bounding box center [658, 370] width 735 height 660
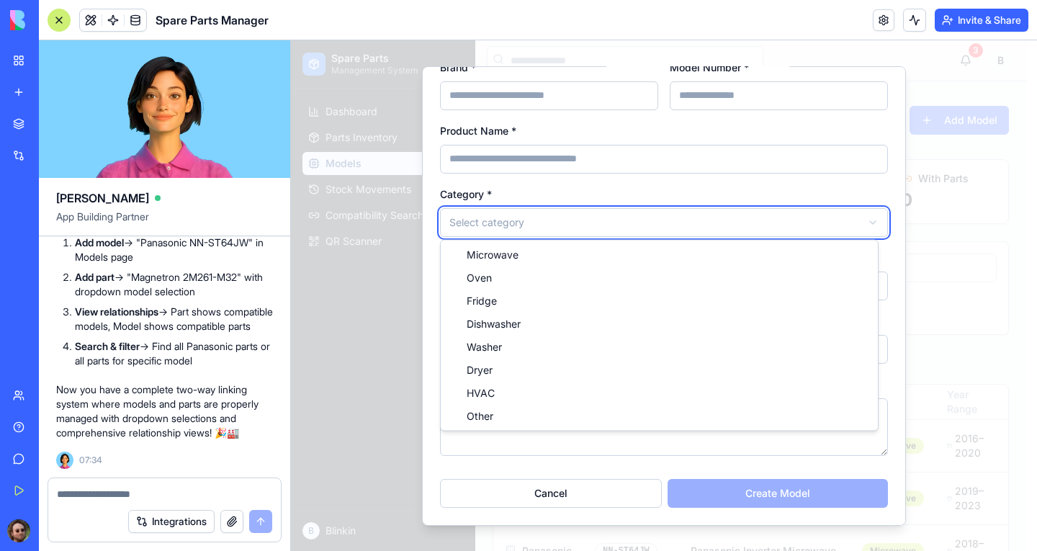
click at [670, 221] on body "**********" at bounding box center [658, 370] width 735 height 660
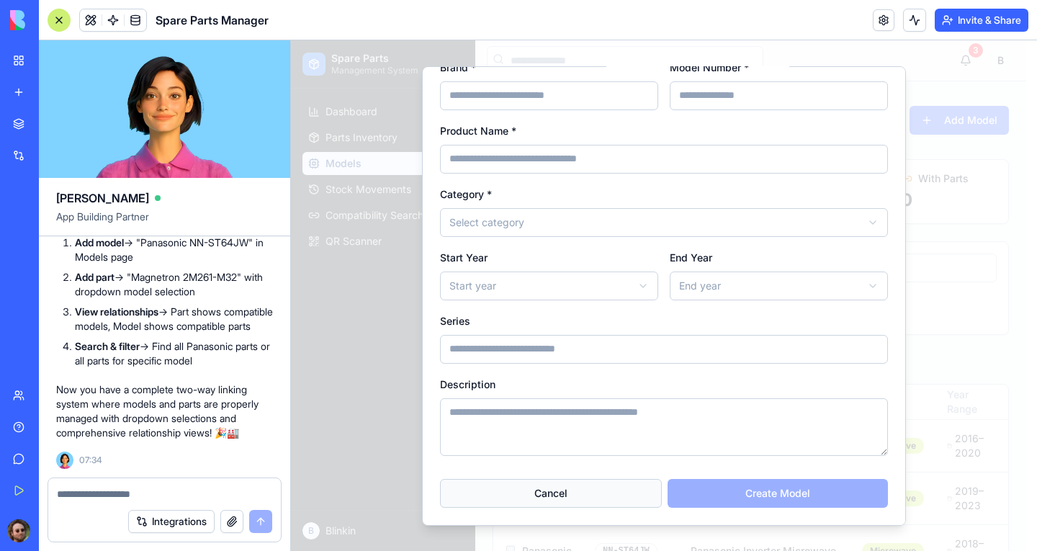
click at [584, 494] on button "Cancel" at bounding box center [551, 492] width 222 height 29
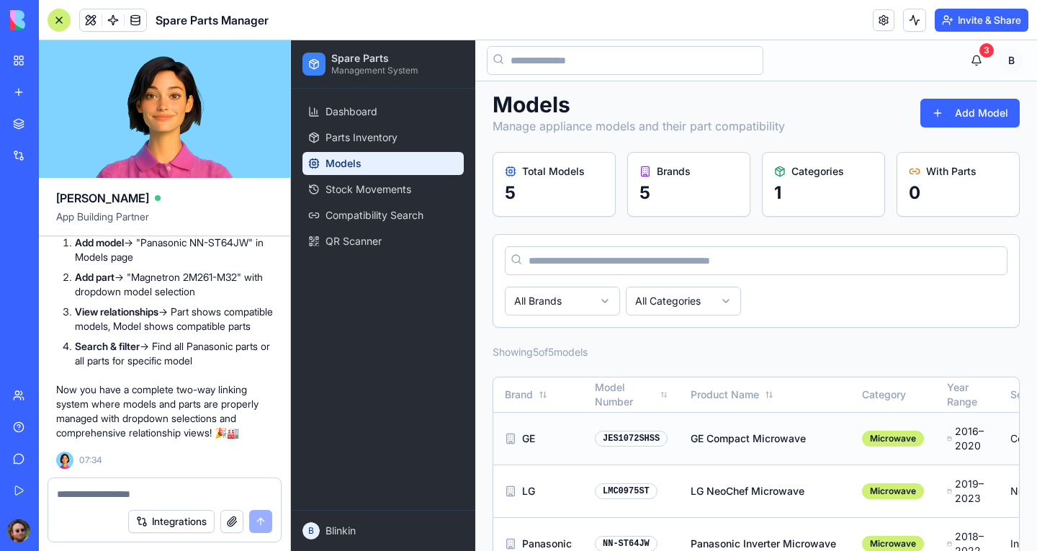
scroll to position [0, 0]
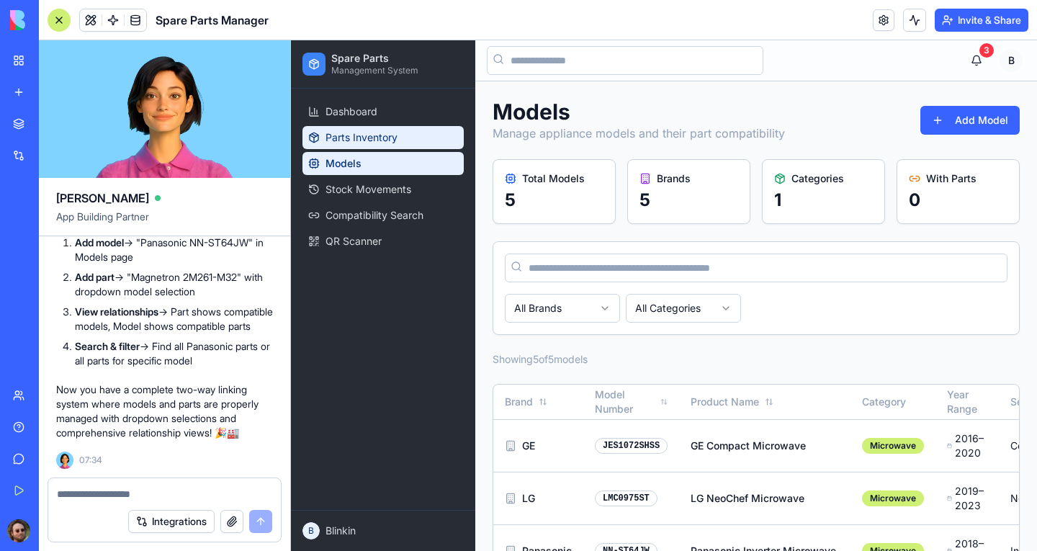
click at [374, 143] on span "Parts Inventory" at bounding box center [362, 137] width 72 height 14
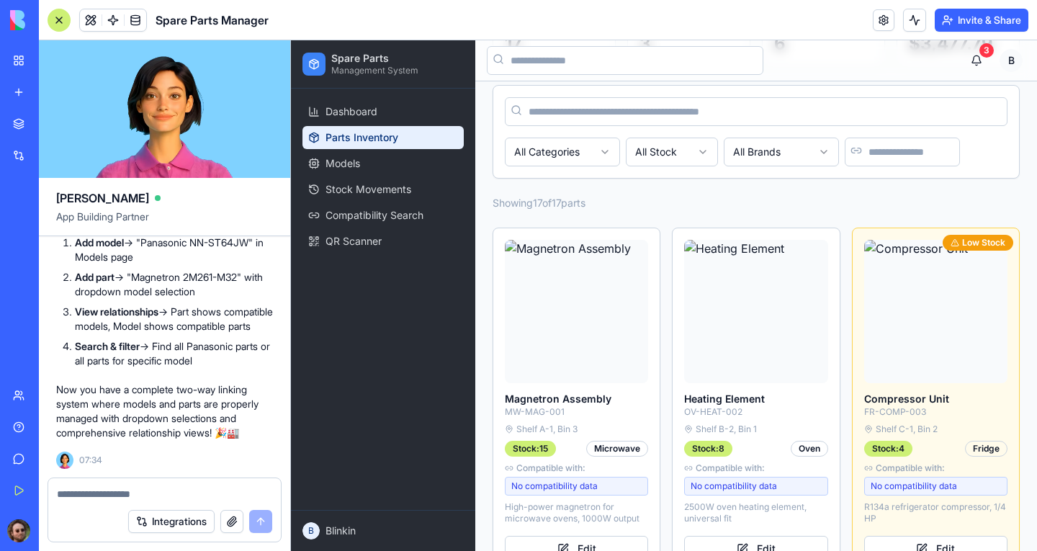
scroll to position [792, 0]
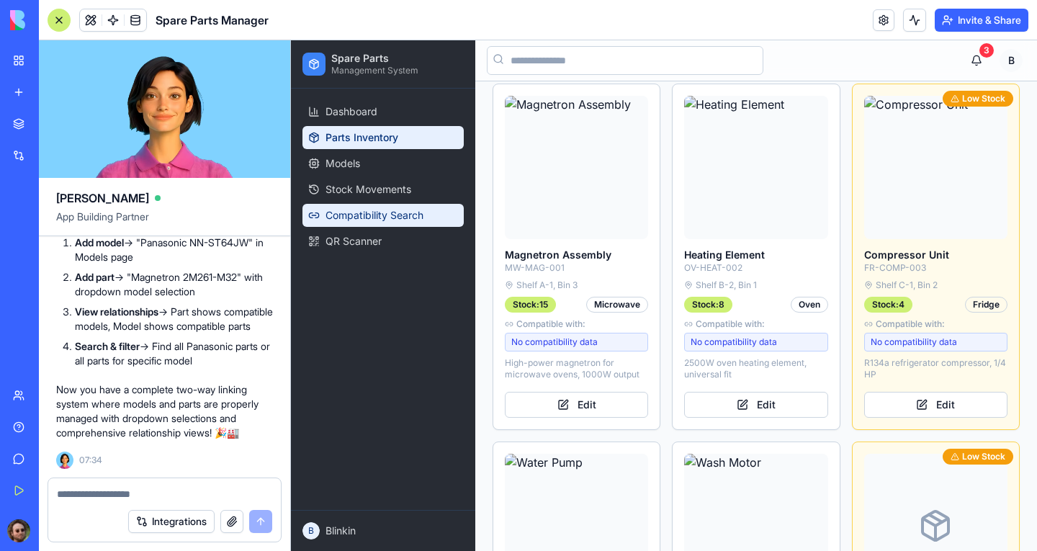
click at [402, 217] on span "Compatibility Search" at bounding box center [375, 215] width 98 height 14
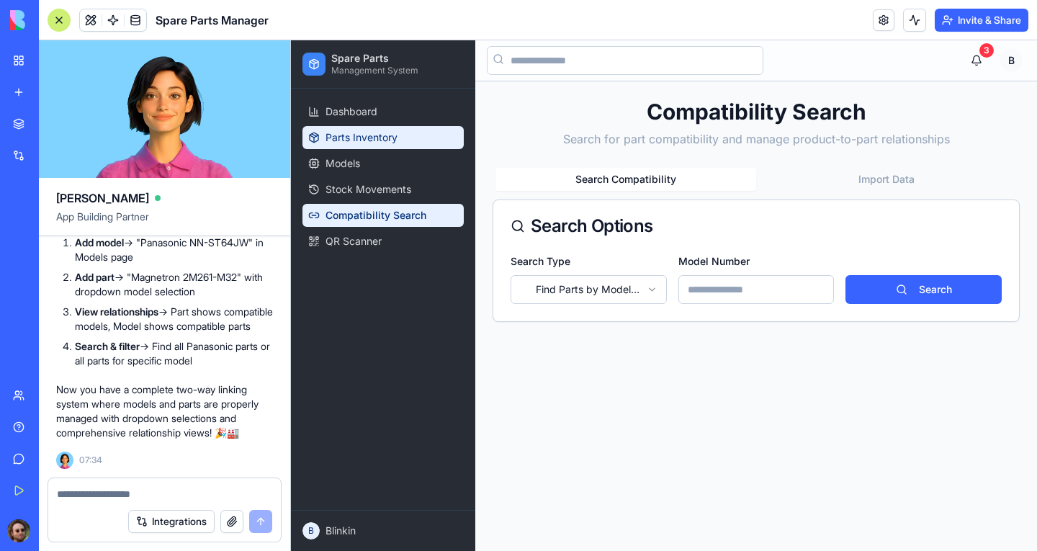
click at [376, 144] on span "Parts Inventory" at bounding box center [362, 137] width 72 height 14
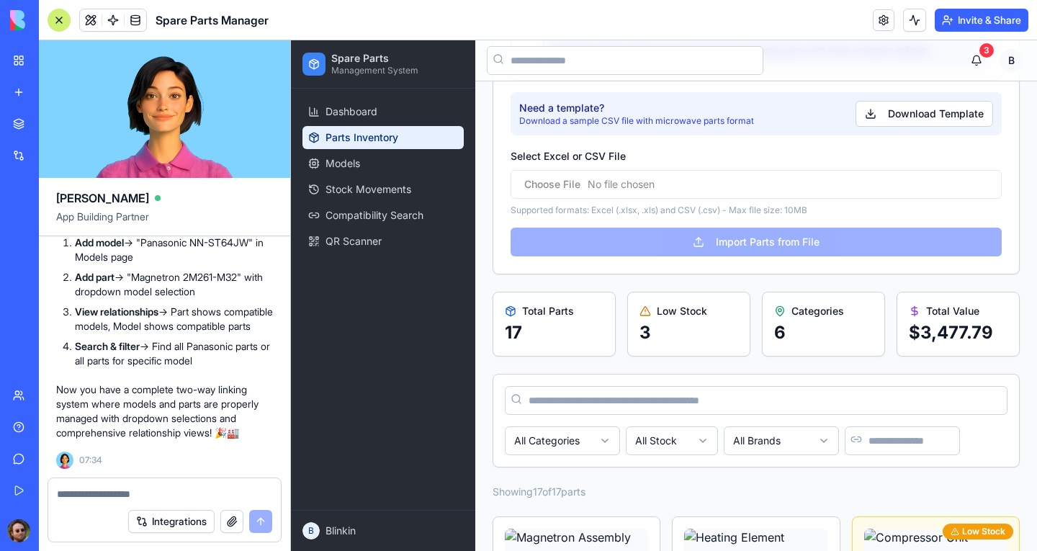
scroll to position [360, 0]
click at [142, 491] on textarea at bounding box center [164, 494] width 215 height 14
click at [133, 489] on textarea at bounding box center [164, 494] width 215 height 14
paste textarea "**********"
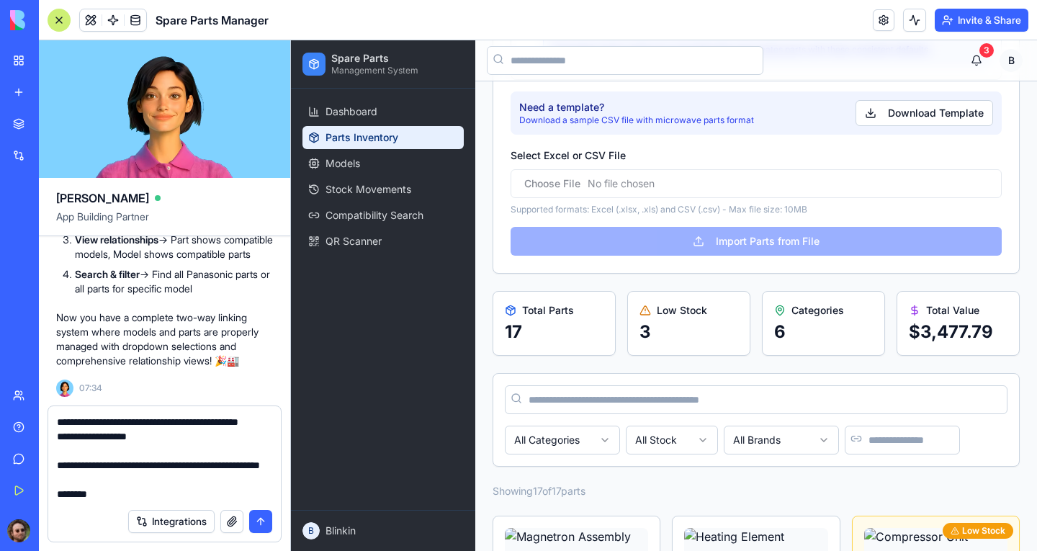
scroll to position [820, 0]
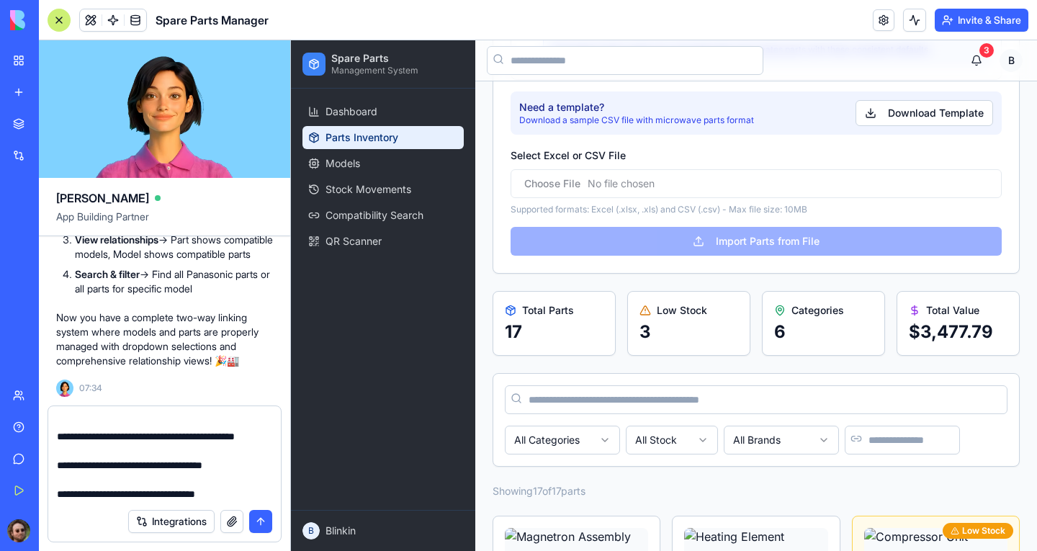
type textarea "**********"
click at [259, 517] on button "submit" at bounding box center [260, 521] width 23 height 23
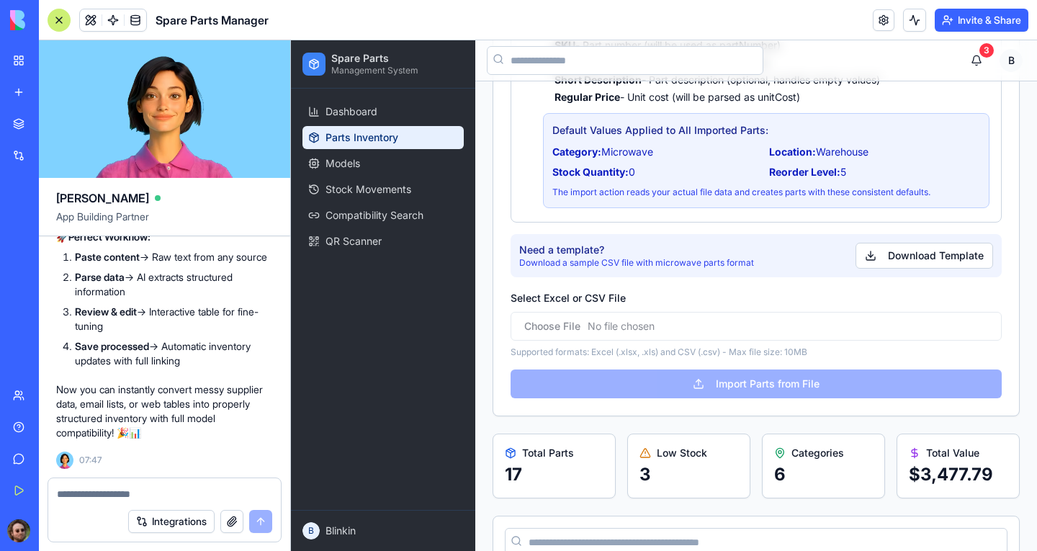
scroll to position [0, 0]
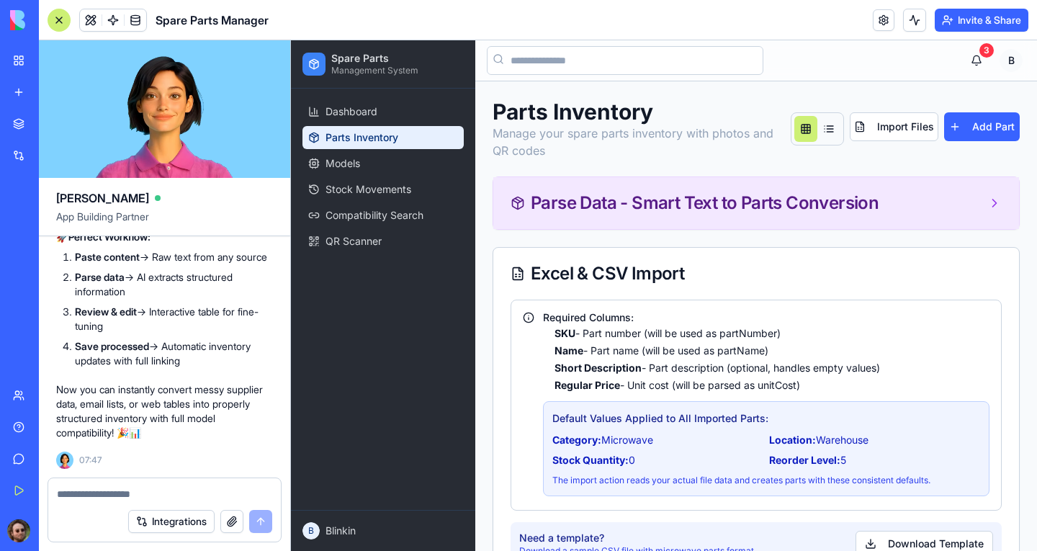
click at [786, 213] on div "Parse Data - Smart Text to Parts Conversion" at bounding box center [756, 203] width 526 height 52
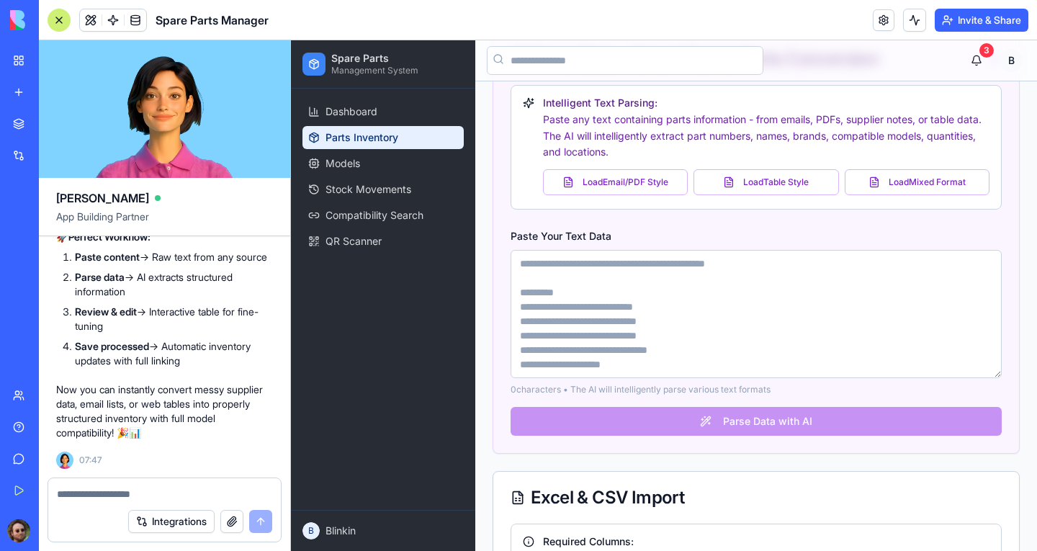
scroll to position [72, 0]
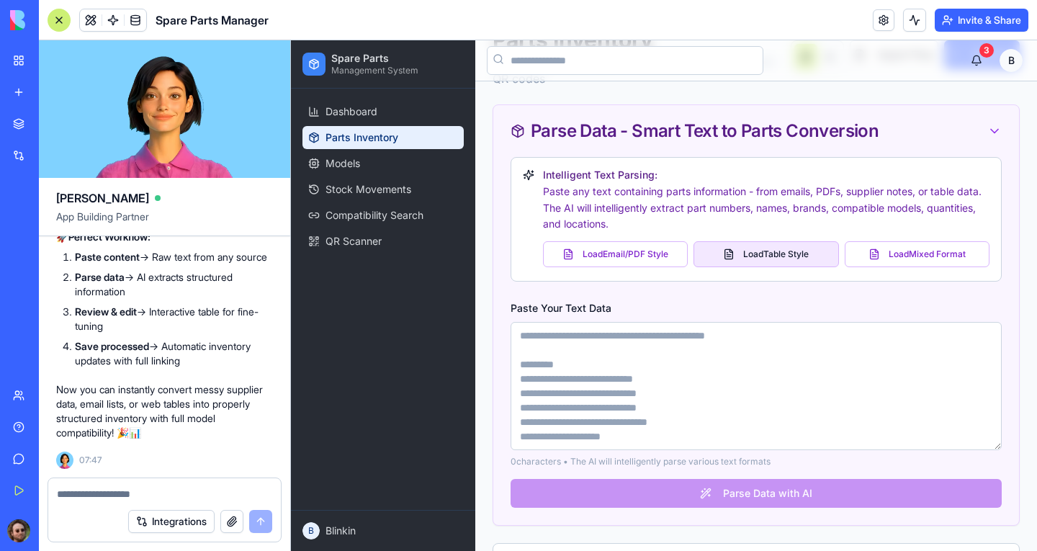
click at [753, 251] on button "Load Table Style" at bounding box center [766, 254] width 145 height 26
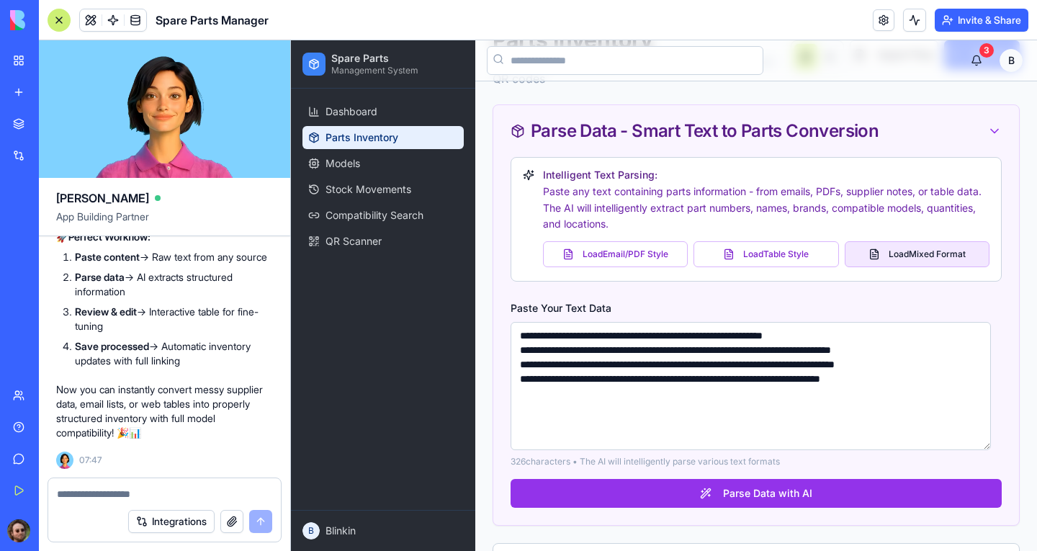
click at [913, 255] on button "Load Mixed Format" at bounding box center [917, 254] width 145 height 26
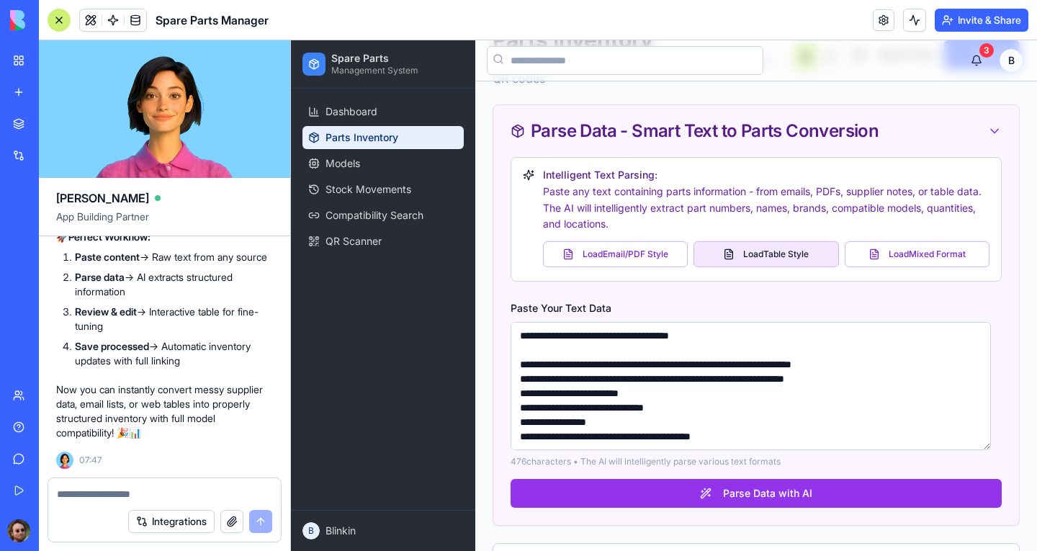
click at [768, 246] on button "Load Table Style" at bounding box center [766, 254] width 145 height 26
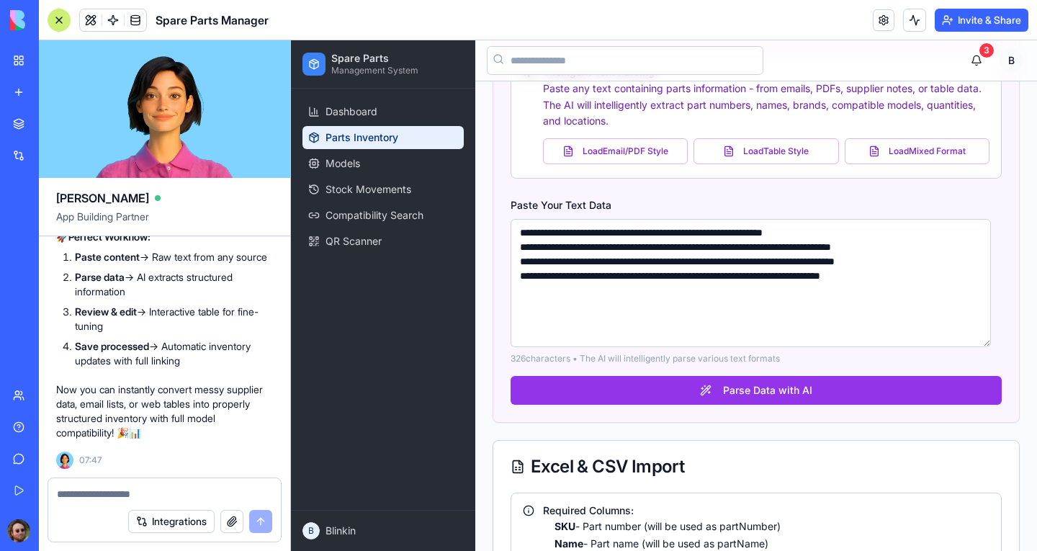
scroll to position [144, 0]
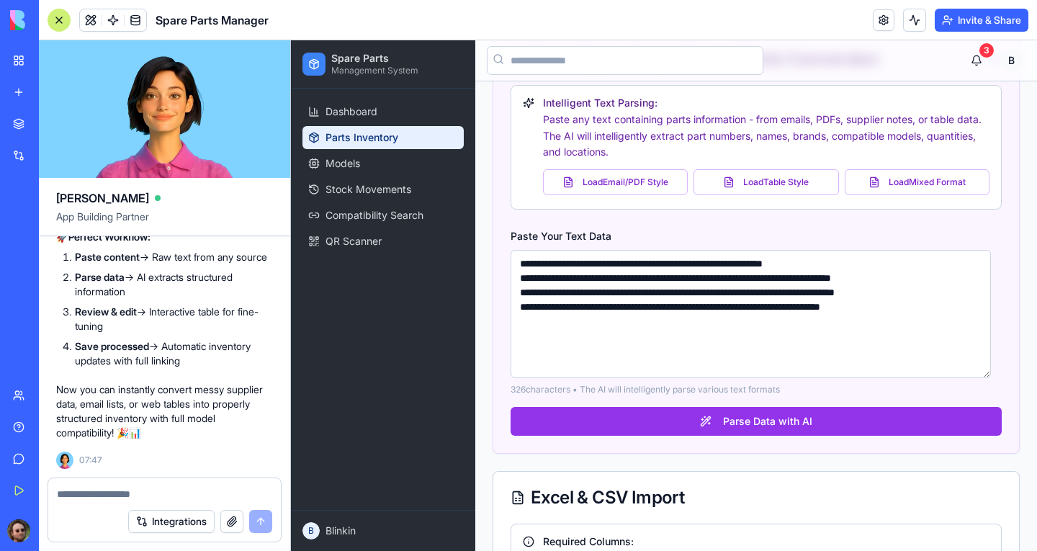
drag, startPoint x: 519, startPoint y: 259, endPoint x: 987, endPoint y: 344, distance: 475.1
click at [987, 344] on textarea "**********" at bounding box center [751, 314] width 480 height 128
click at [502, 209] on div "**********" at bounding box center [756, 269] width 526 height 368
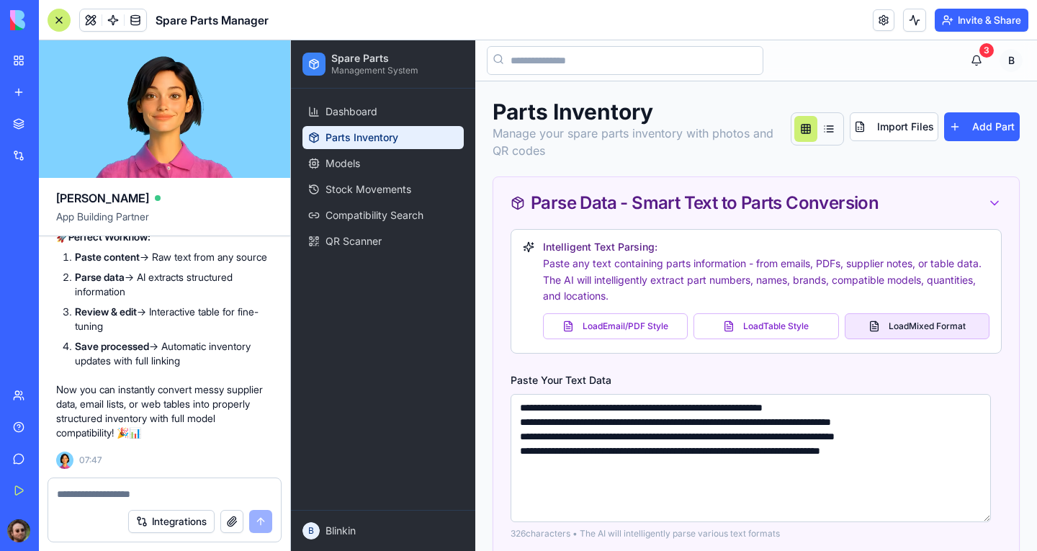
click at [895, 326] on button "Load Mixed Format" at bounding box center [917, 326] width 145 height 26
type textarea "**********"
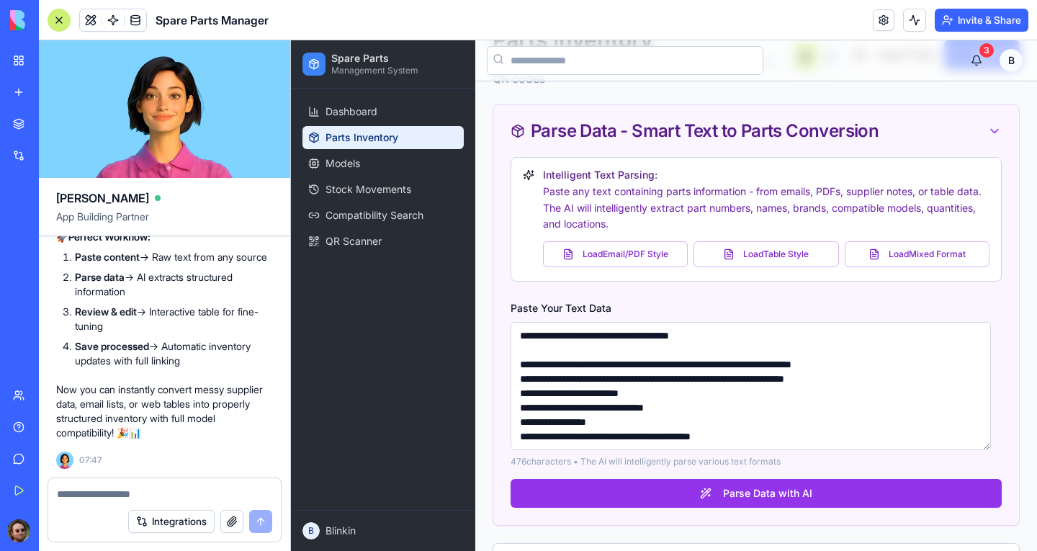
click at [761, 338] on textarea "**********" at bounding box center [751, 386] width 480 height 128
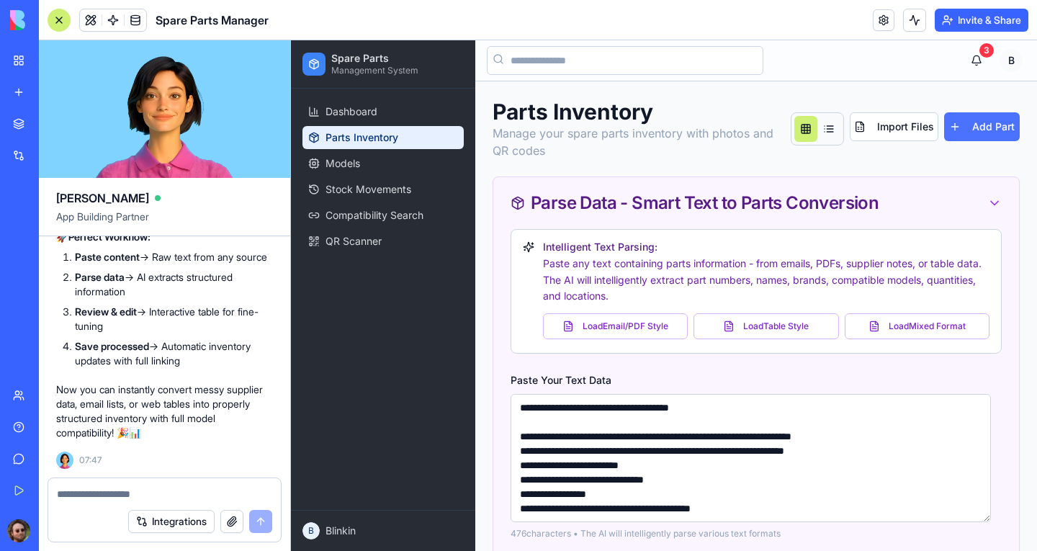
click at [958, 126] on button "Add Part" at bounding box center [982, 126] width 76 height 29
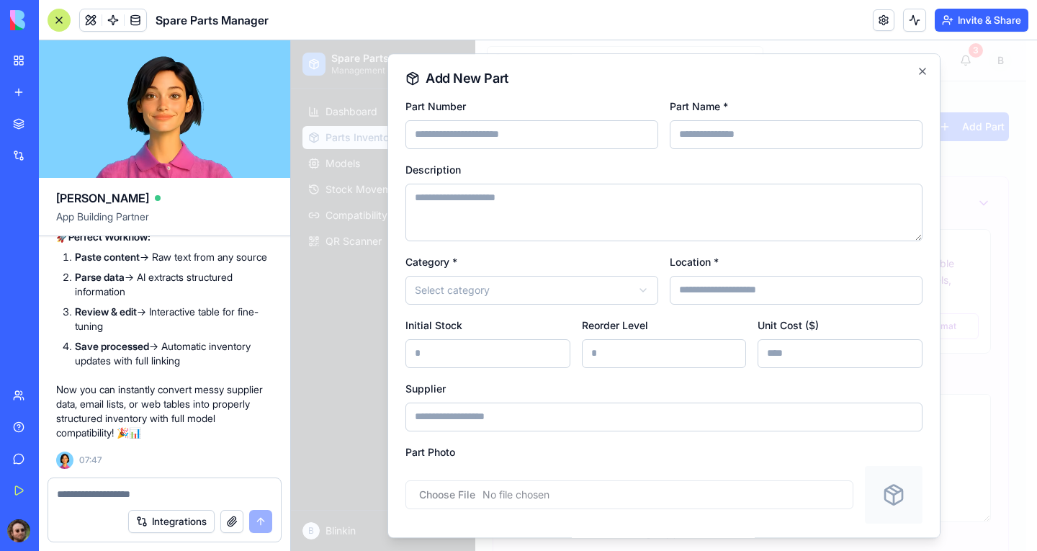
click at [699, 130] on input "Part Name *" at bounding box center [796, 134] width 253 height 29
paste input "**********"
type input "**********"
click at [917, 75] on icon "button" at bounding box center [923, 72] width 12 height 12
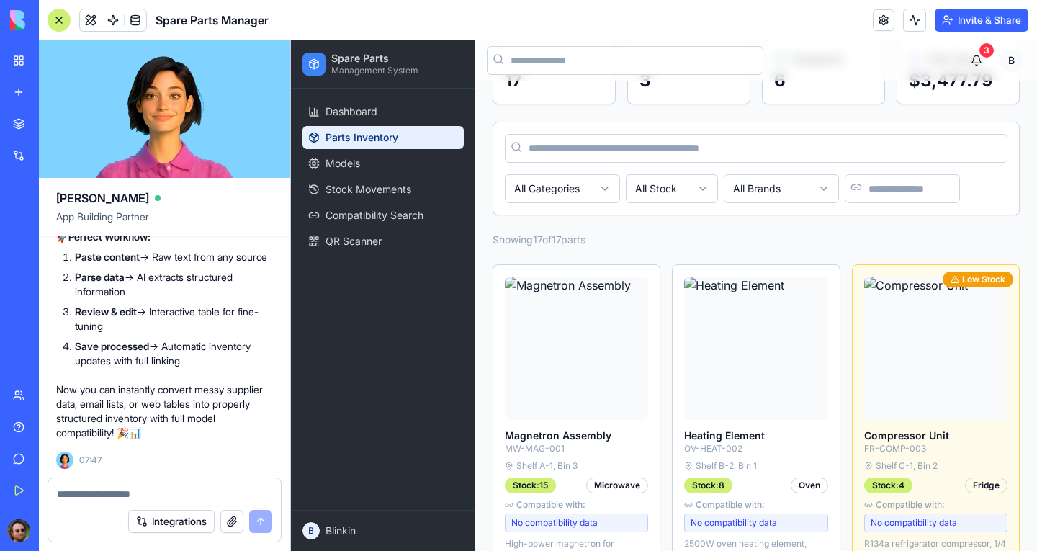
scroll to position [1224, 0]
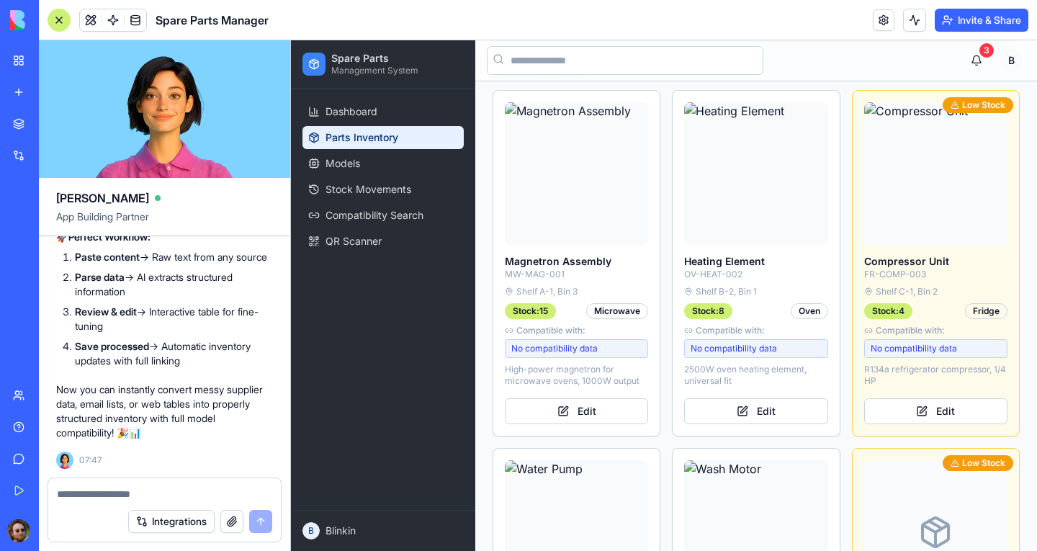
click at [183, 494] on textarea at bounding box center [164, 494] width 215 height 14
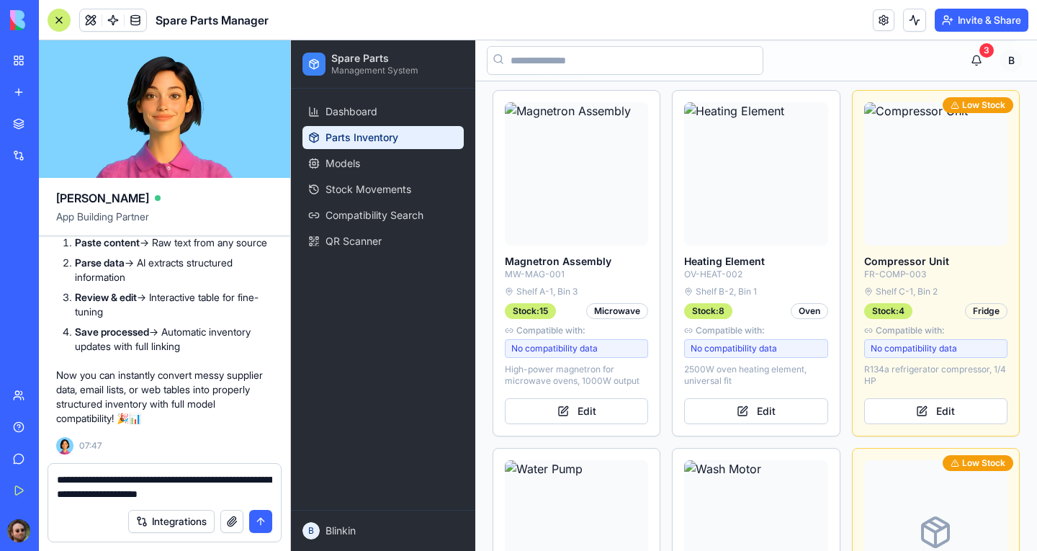
click at [114, 486] on textarea "**********" at bounding box center [164, 486] width 215 height 29
click at [120, 496] on textarea "**********" at bounding box center [164, 486] width 215 height 29
click at [259, 496] on textarea "**********" at bounding box center [164, 486] width 215 height 29
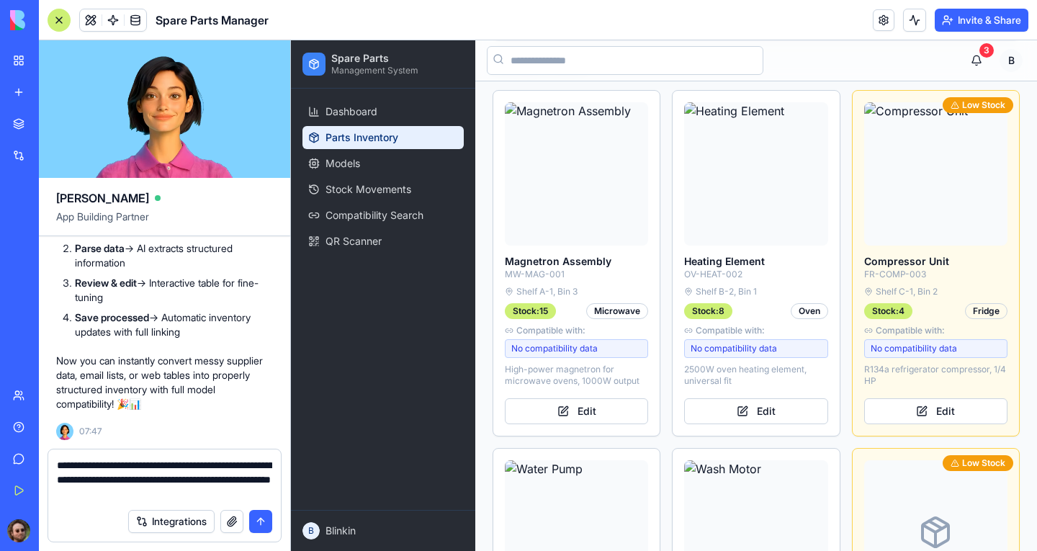
type textarea "**********"
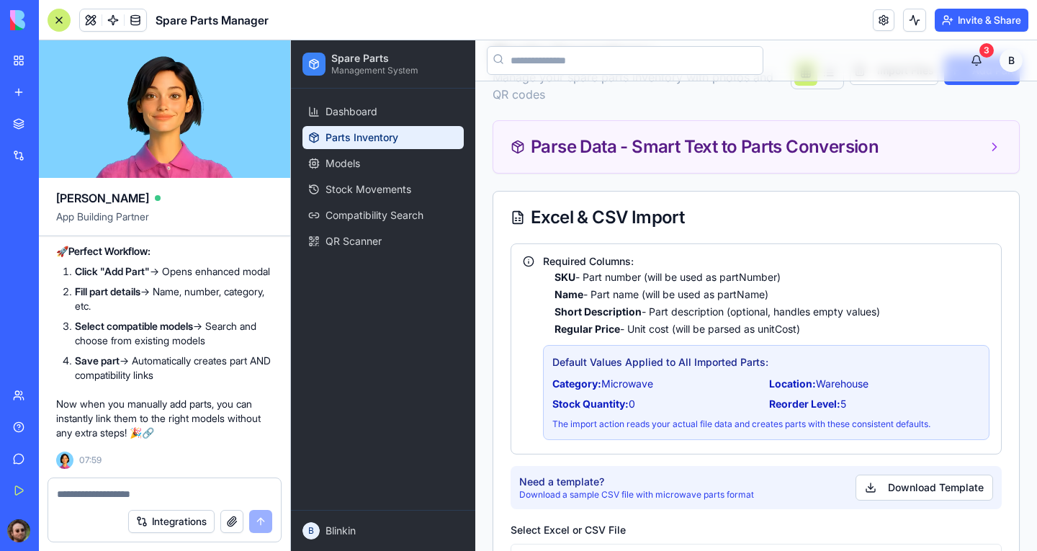
scroll to position [0, 0]
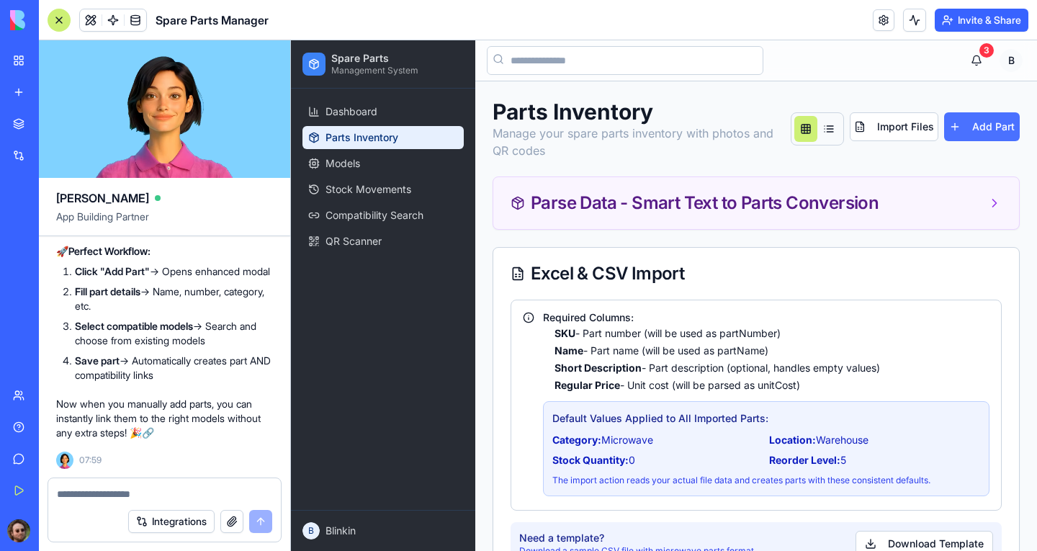
click at [959, 128] on button "Add Part" at bounding box center [982, 126] width 76 height 29
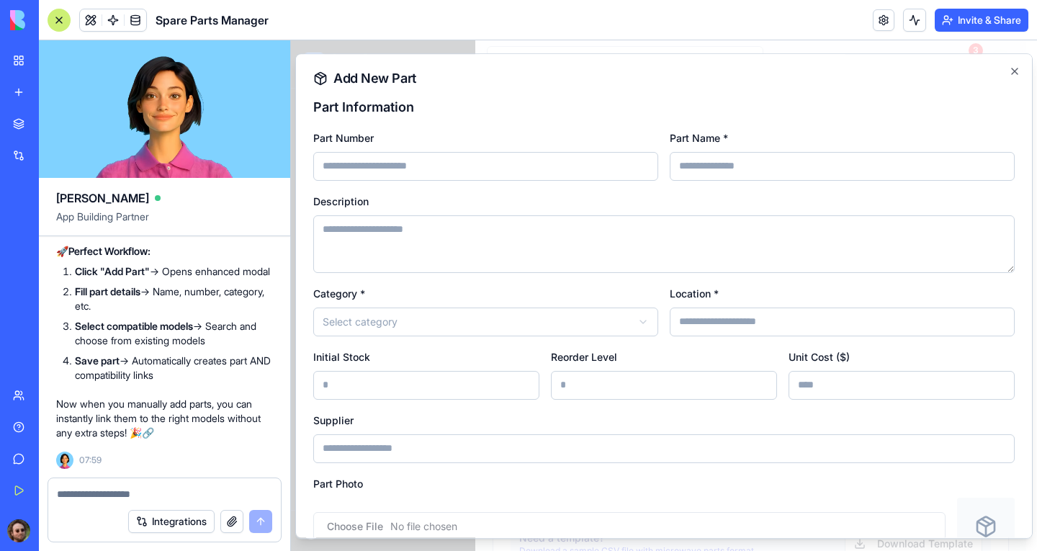
scroll to position [216, 0]
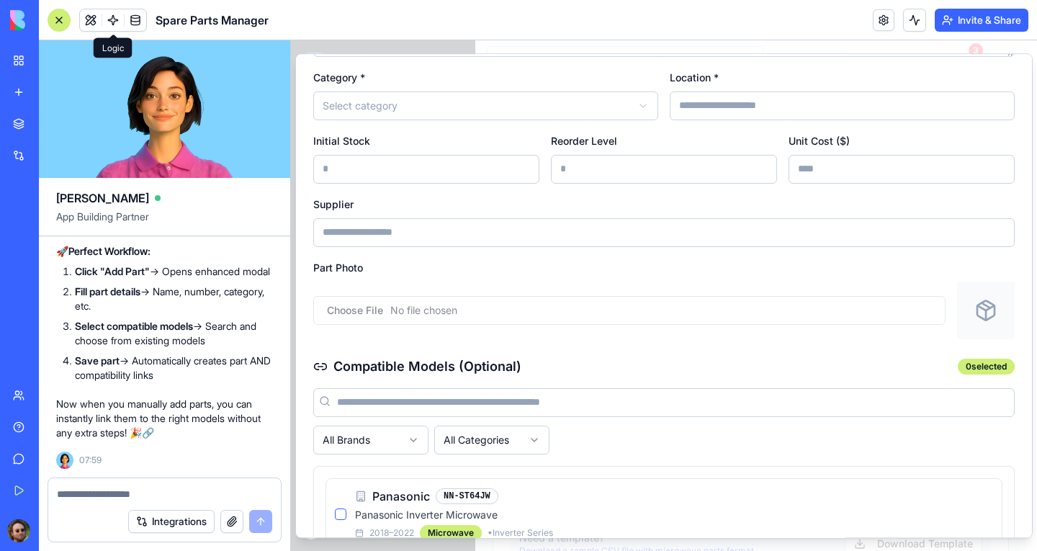
click at [51, 17] on div at bounding box center [59, 20] width 23 height 23
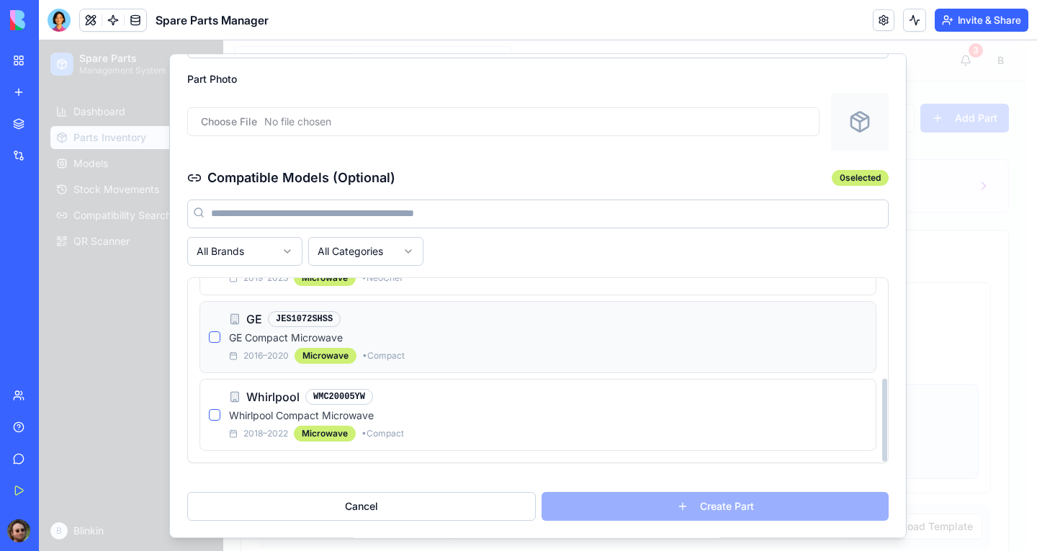
scroll to position [0, 0]
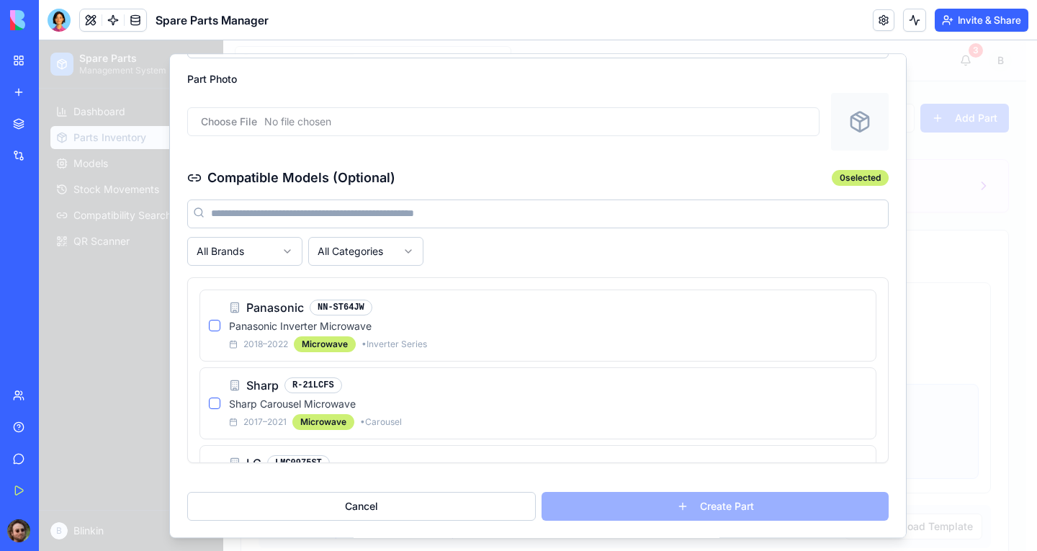
click at [320, 211] on input at bounding box center [537, 213] width 701 height 29
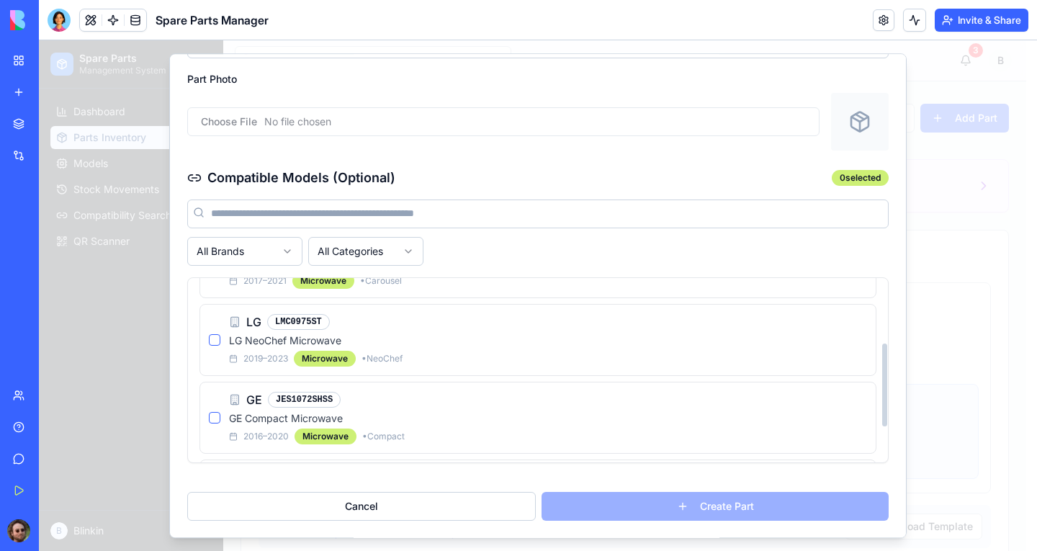
scroll to position [144, 0]
click at [414, 501] on button "Cancel" at bounding box center [361, 506] width 349 height 29
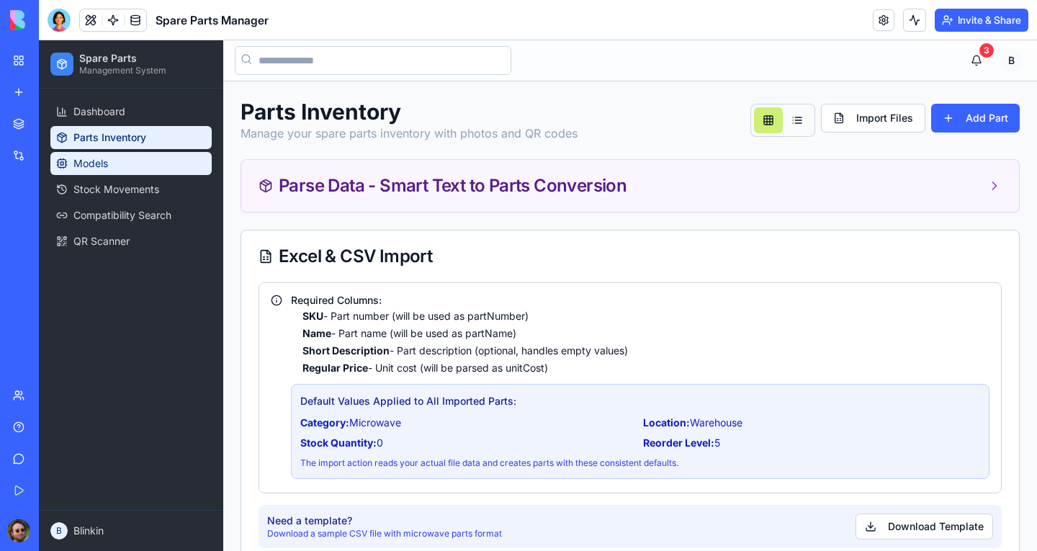
click at [109, 171] on link "Models" at bounding box center [130, 163] width 161 height 23
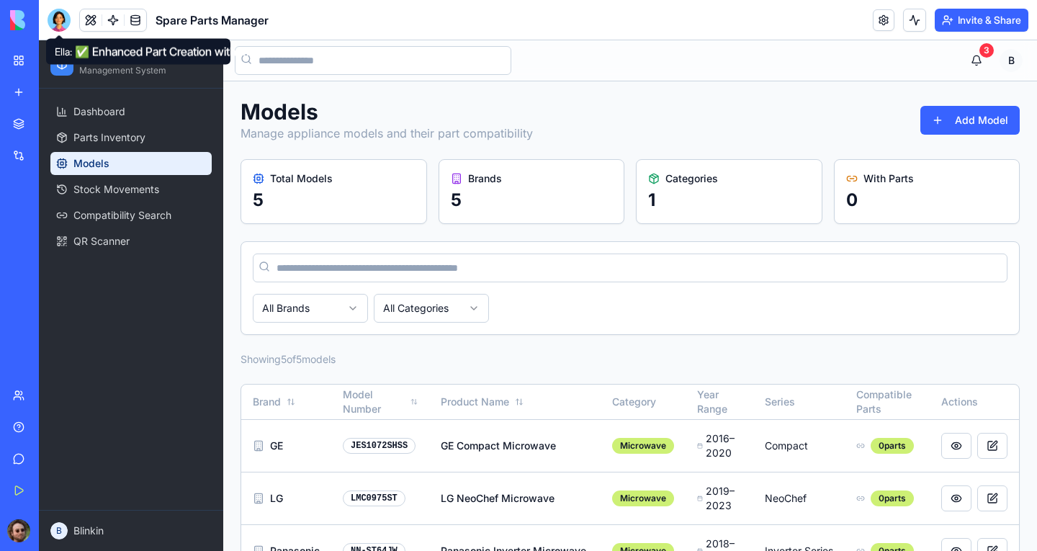
click at [53, 21] on div at bounding box center [59, 20] width 23 height 23
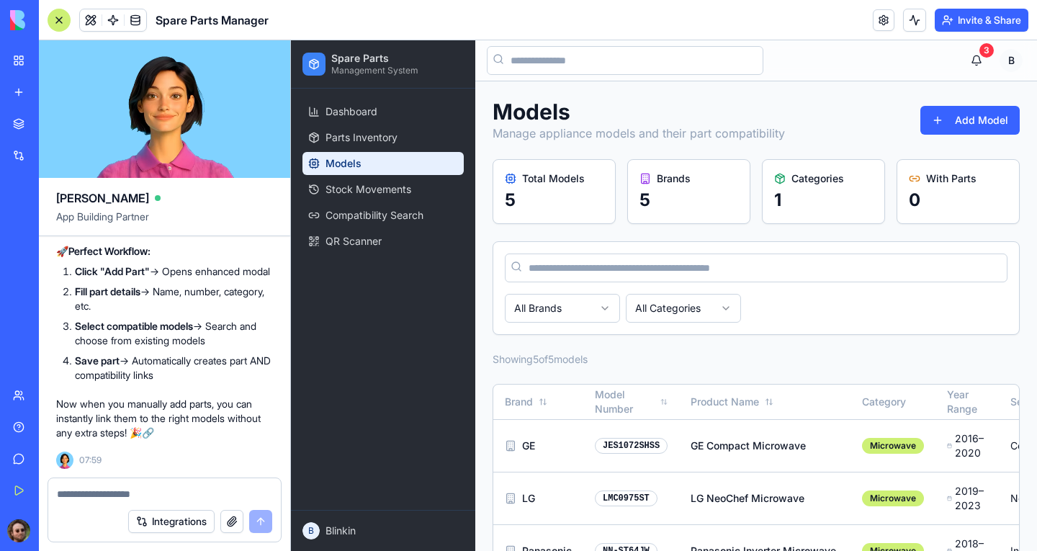
click at [209, 490] on textarea at bounding box center [164, 494] width 215 height 14
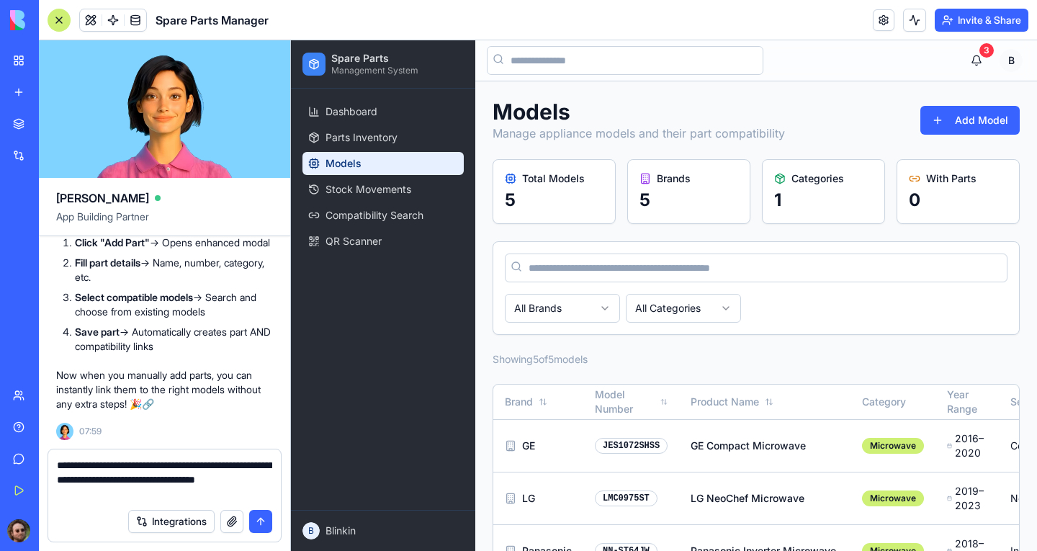
type textarea "**********"
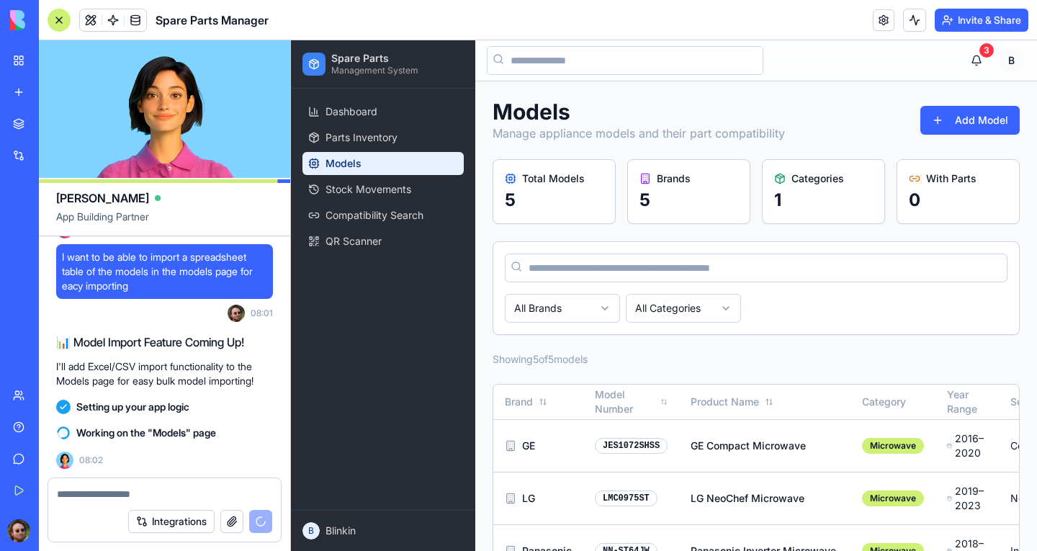
scroll to position [23310, 0]
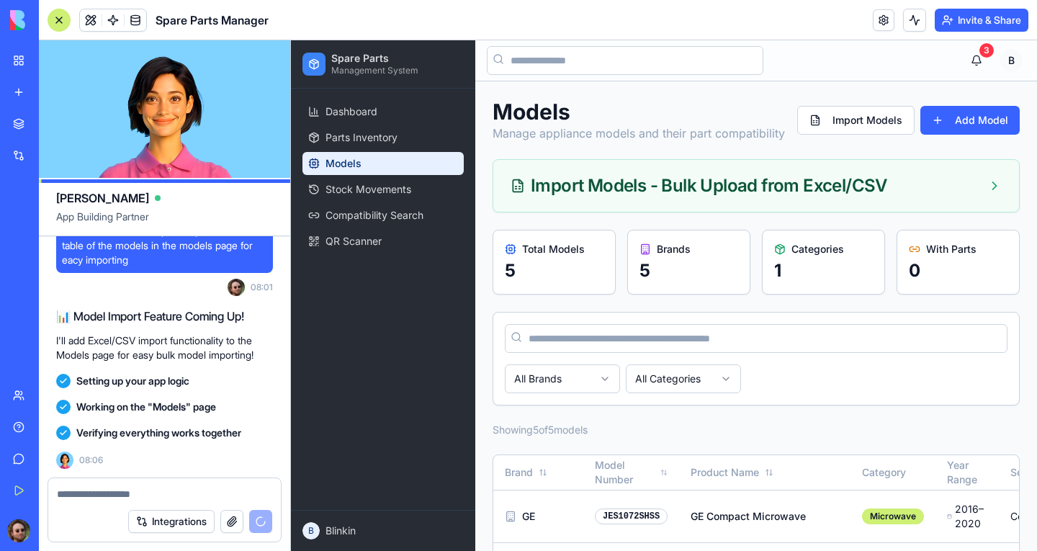
scroll to position [24355, 0]
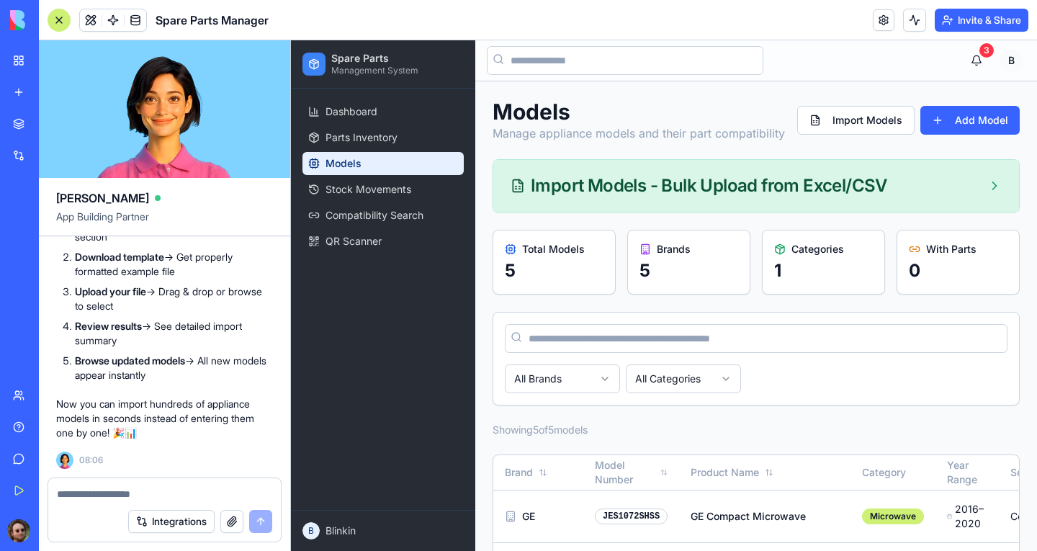
click at [711, 194] on div "Import Models - Bulk Upload from Excel/CSV" at bounding box center [699, 185] width 377 height 17
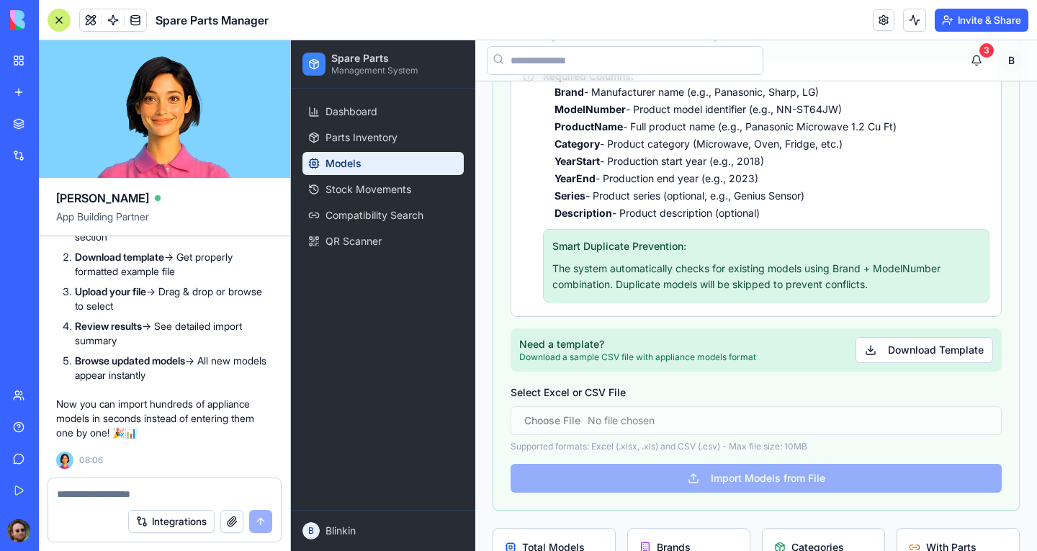
scroll to position [144, 0]
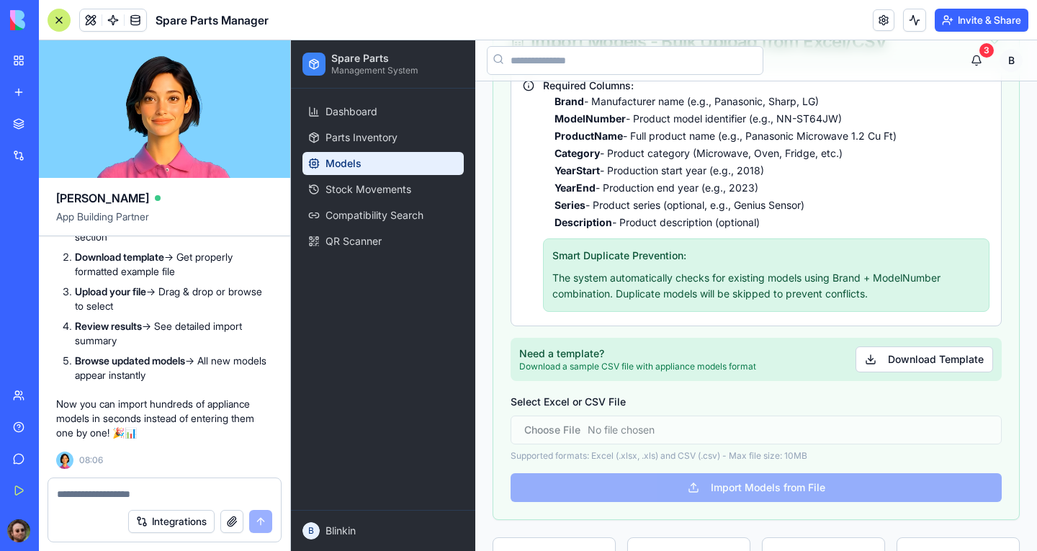
click at [144, 498] on textarea at bounding box center [164, 494] width 215 height 14
type textarea "*"
type textarea "**********"
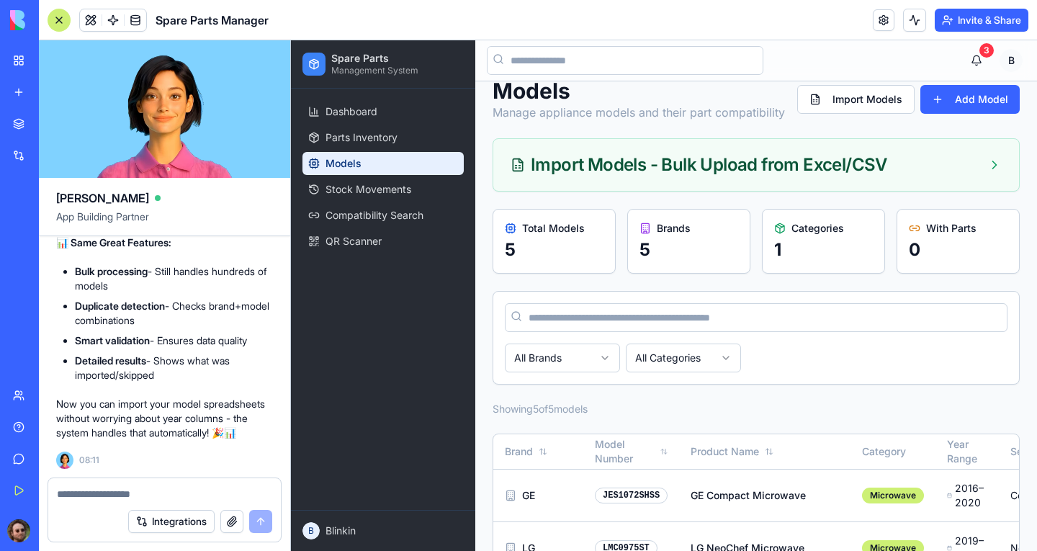
scroll to position [0, 0]
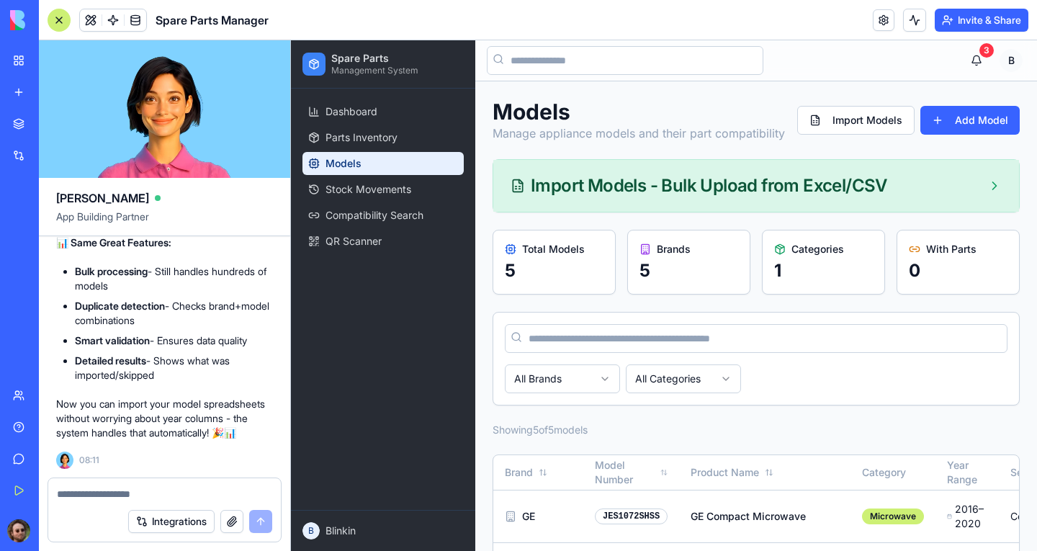
click at [751, 212] on div "Import Models - Bulk Upload from Excel/CSV" at bounding box center [756, 186] width 526 height 52
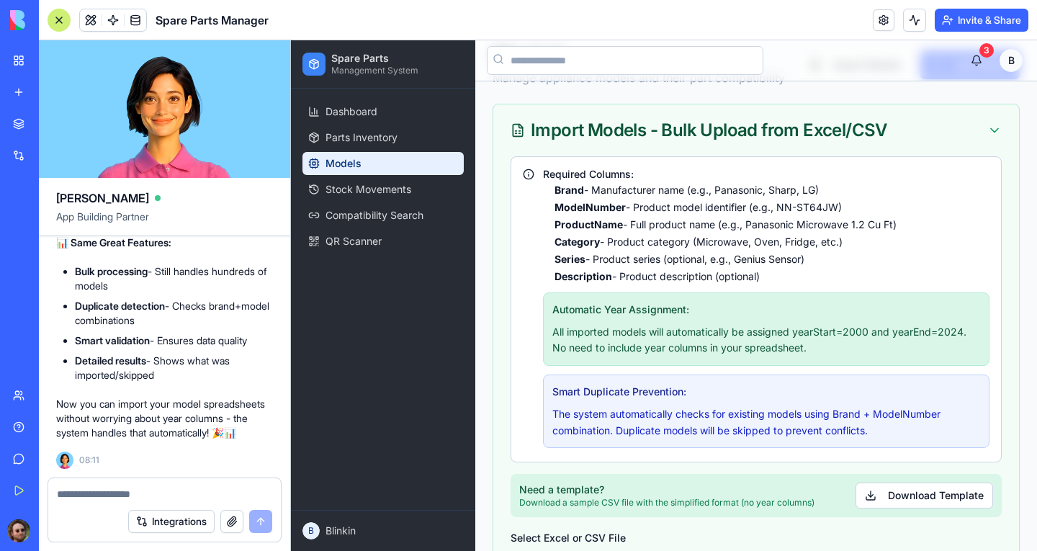
scroll to position [144, 0]
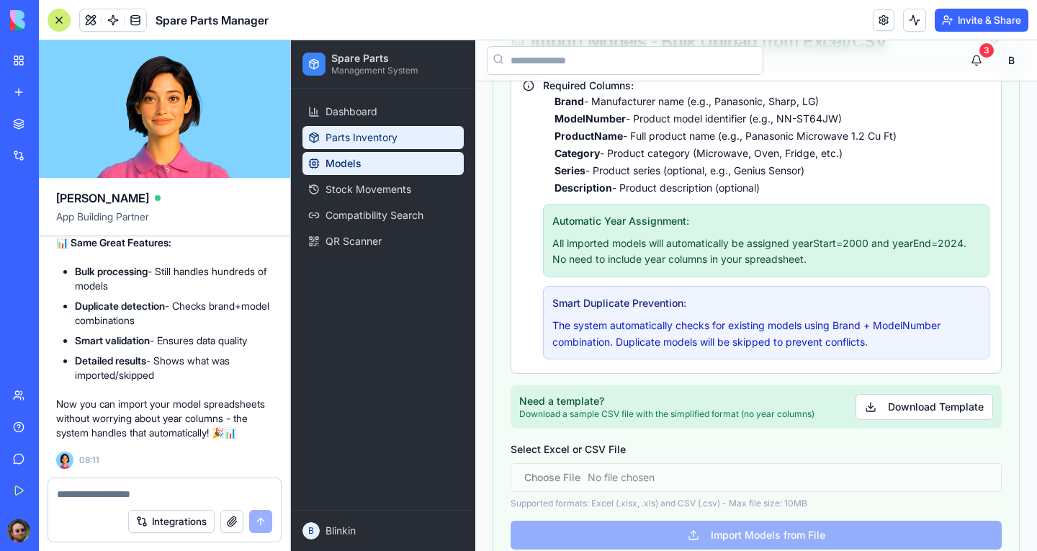
click at [349, 135] on span "Parts Inventory" at bounding box center [362, 137] width 72 height 14
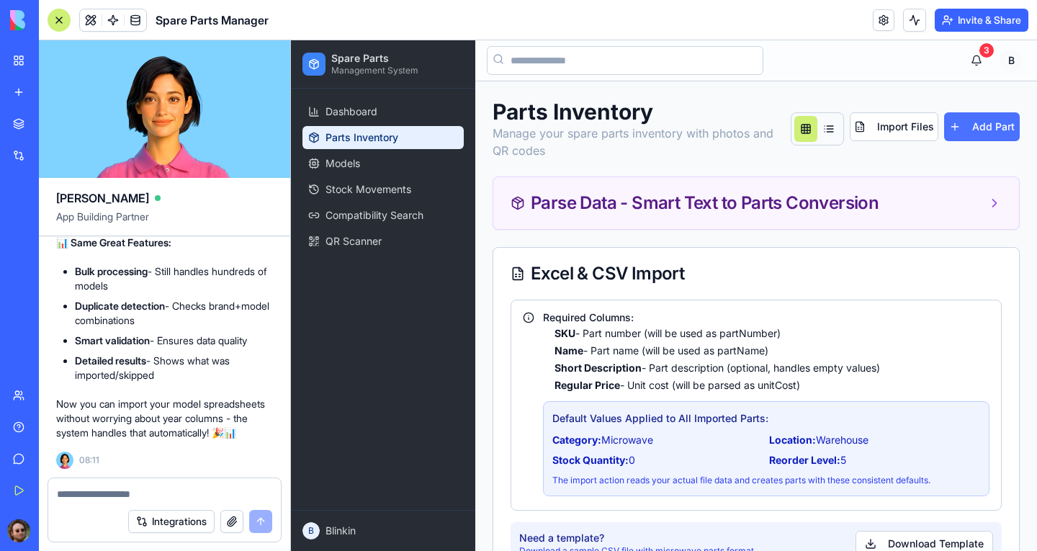
click at [962, 133] on button "Add Part" at bounding box center [982, 126] width 76 height 29
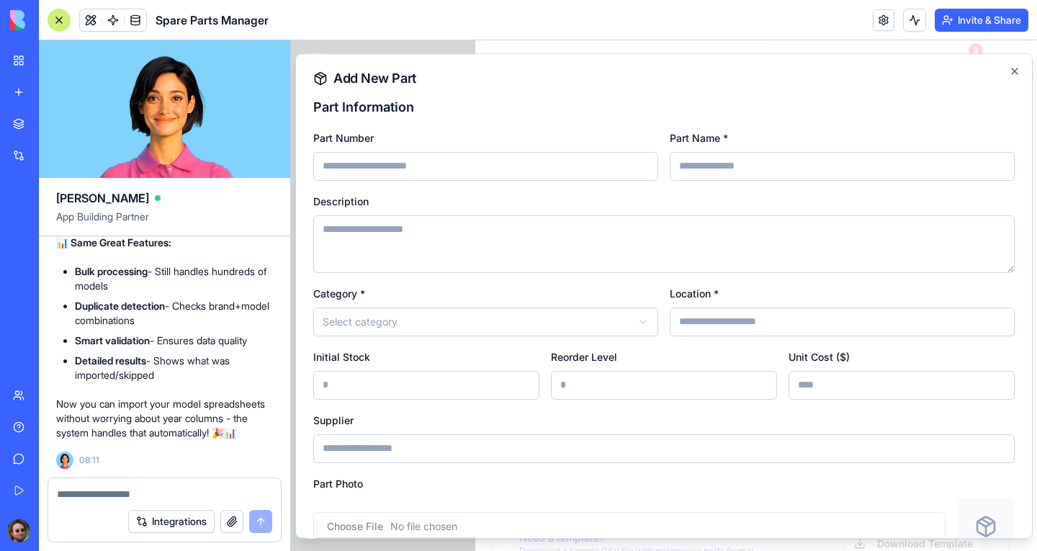
click at [485, 169] on input "Part Number" at bounding box center [485, 166] width 345 height 29
paste input "**********"
type input "**********"
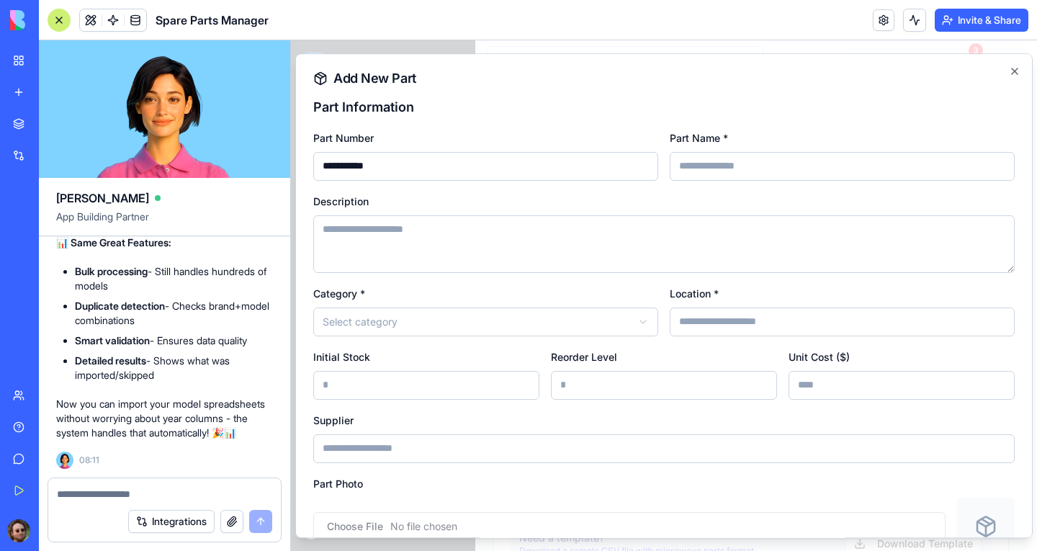
click at [728, 174] on input "Part Name *" at bounding box center [842, 166] width 345 height 29
paste input "**********"
type input "**********"
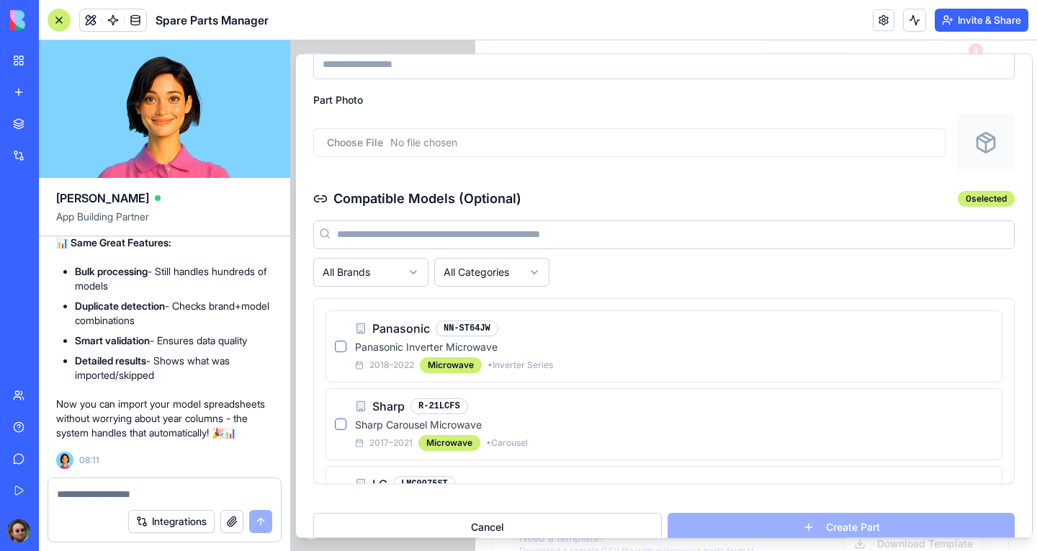
scroll to position [405, 0]
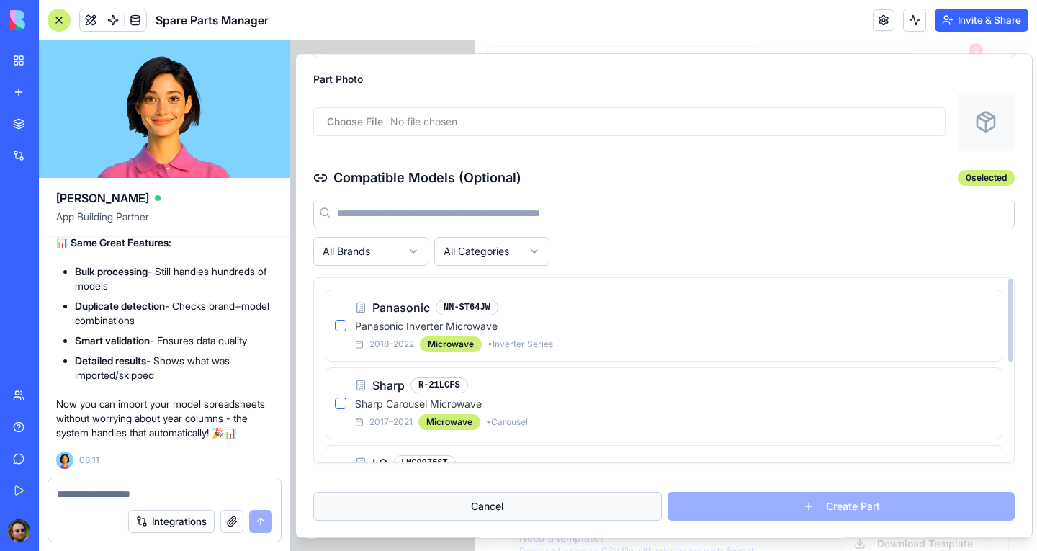
click at [512, 507] on button "Cancel" at bounding box center [487, 506] width 349 height 29
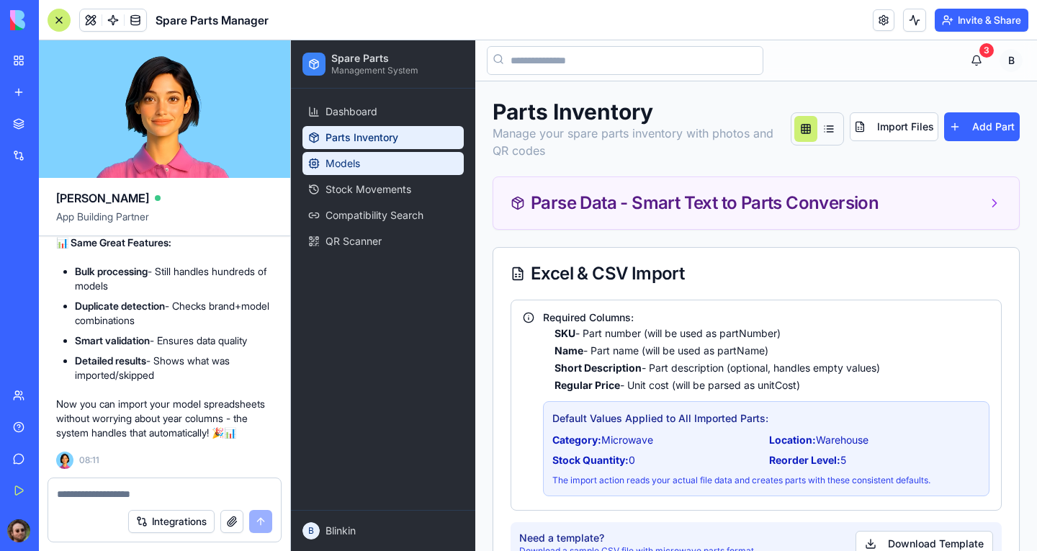
click at [359, 171] on link "Models" at bounding box center [382, 163] width 161 height 23
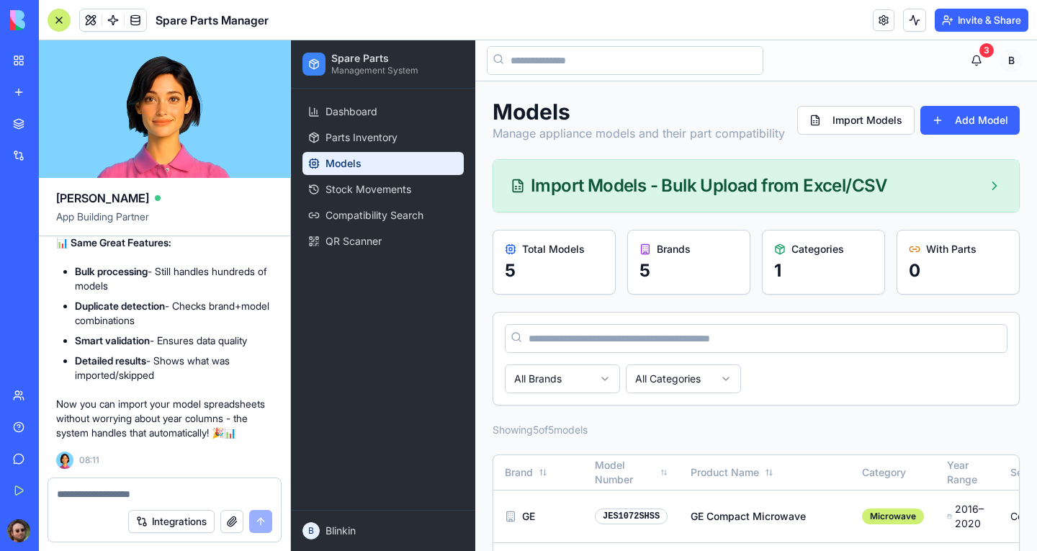
click at [789, 194] on div "Import Models - Bulk Upload from Excel/CSV" at bounding box center [699, 185] width 377 height 17
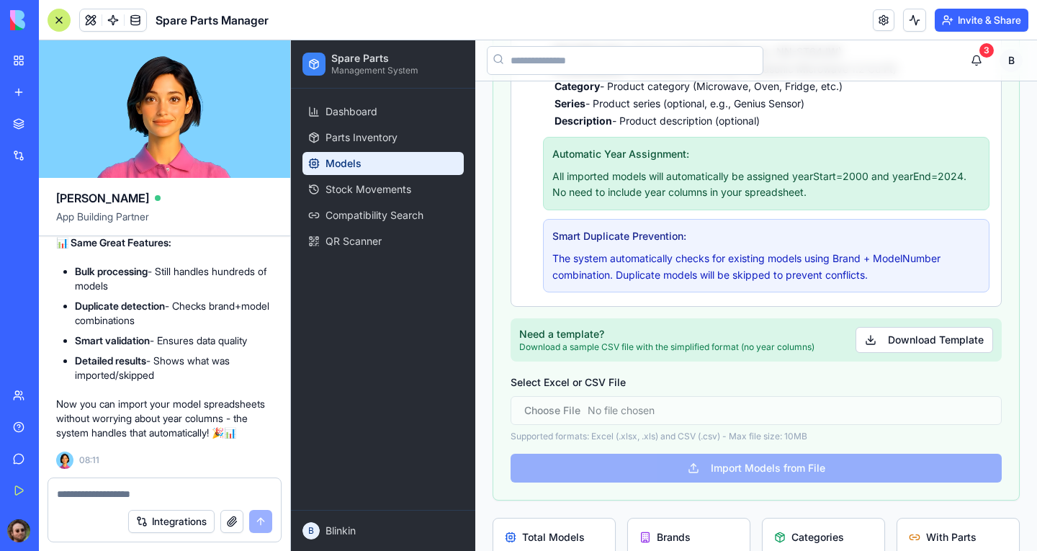
scroll to position [216, 0]
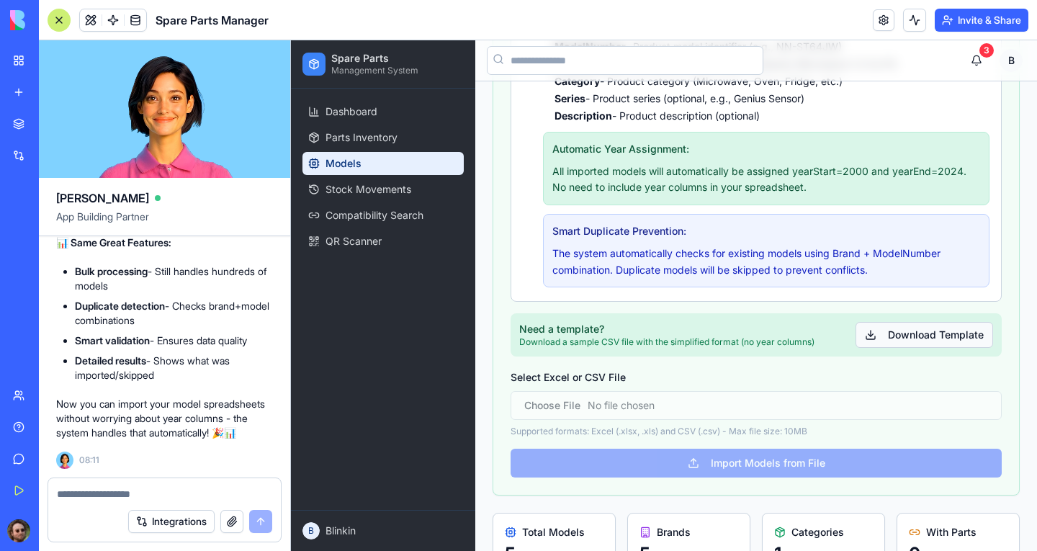
click at [882, 348] on button "Download Template" at bounding box center [925, 335] width 138 height 26
